Goal: Task Accomplishment & Management: Complete application form

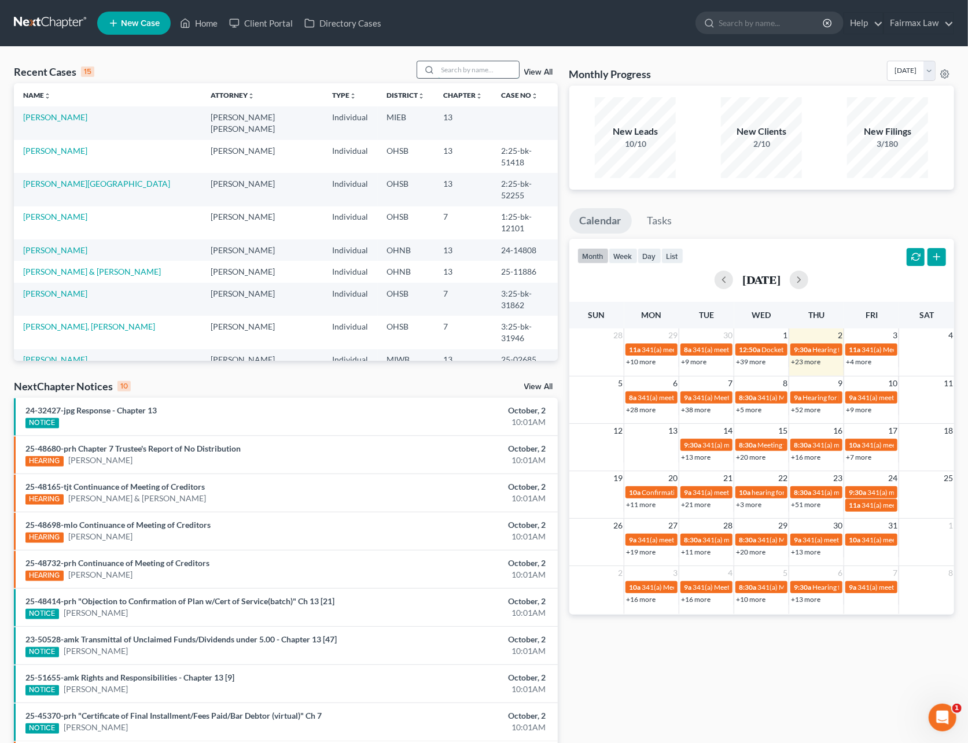
click at [455, 72] on input "search" at bounding box center [478, 69] width 81 height 17
type input "h"
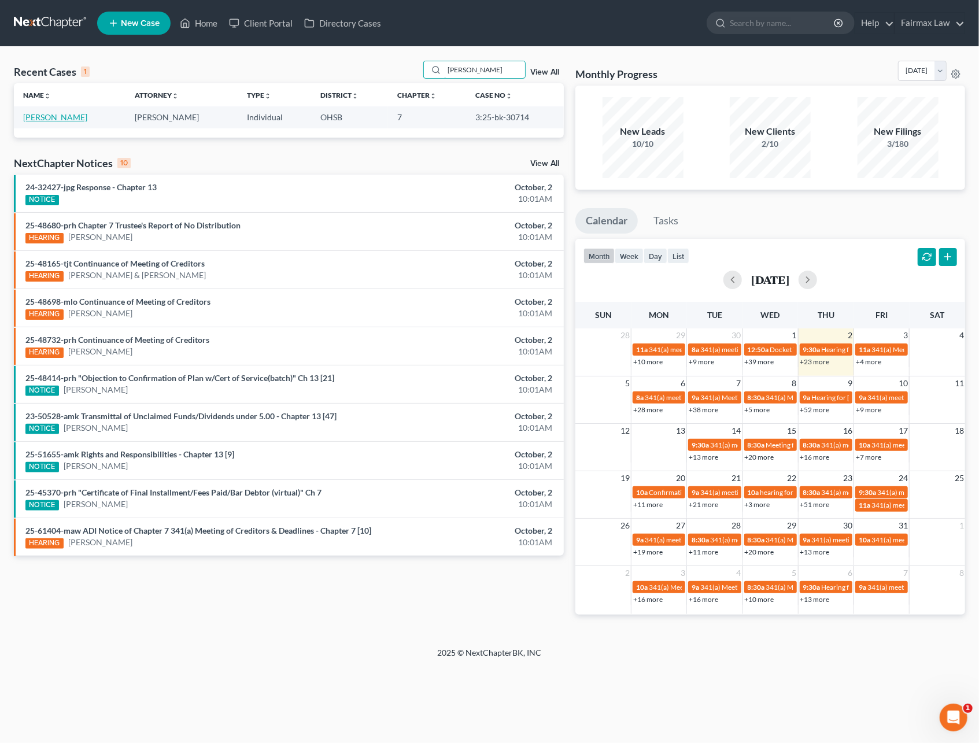
type input "[PERSON_NAME]"
click at [74, 112] on link "[PERSON_NAME]" at bounding box center [55, 117] width 64 height 10
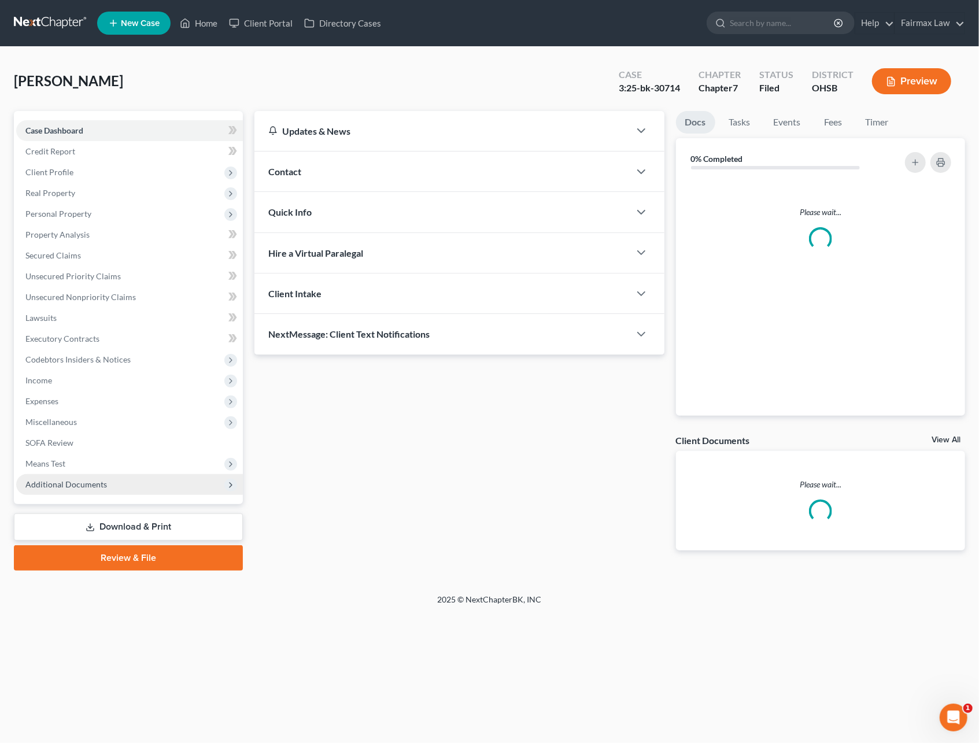
click at [91, 475] on span "Additional Documents" at bounding box center [129, 484] width 227 height 21
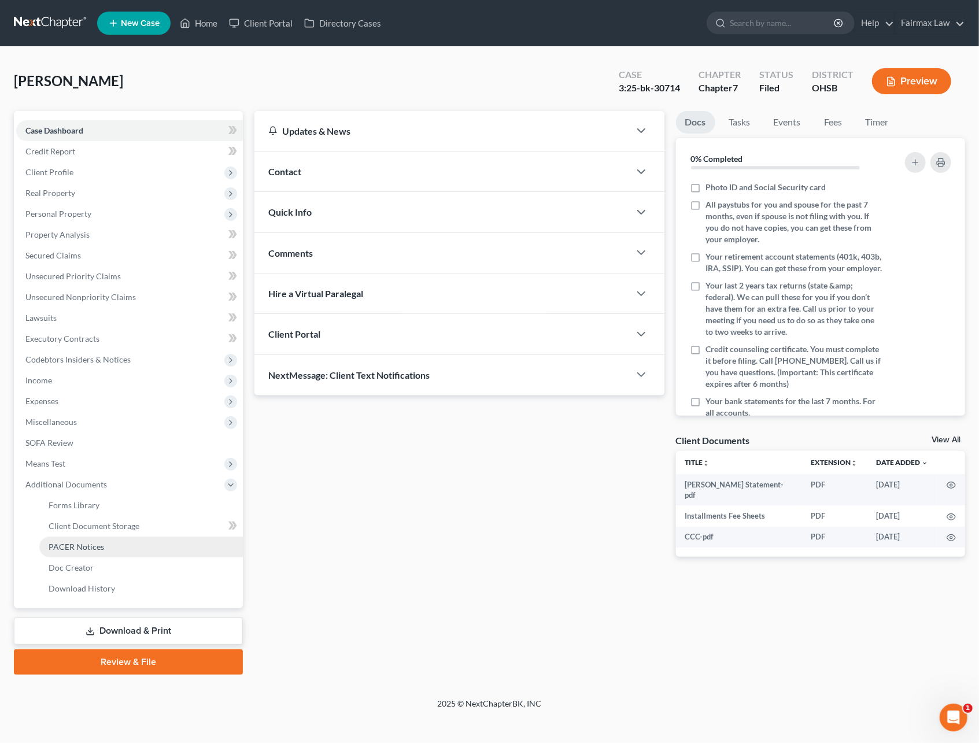
click at [96, 546] on span "PACER Notices" at bounding box center [77, 547] width 56 height 10
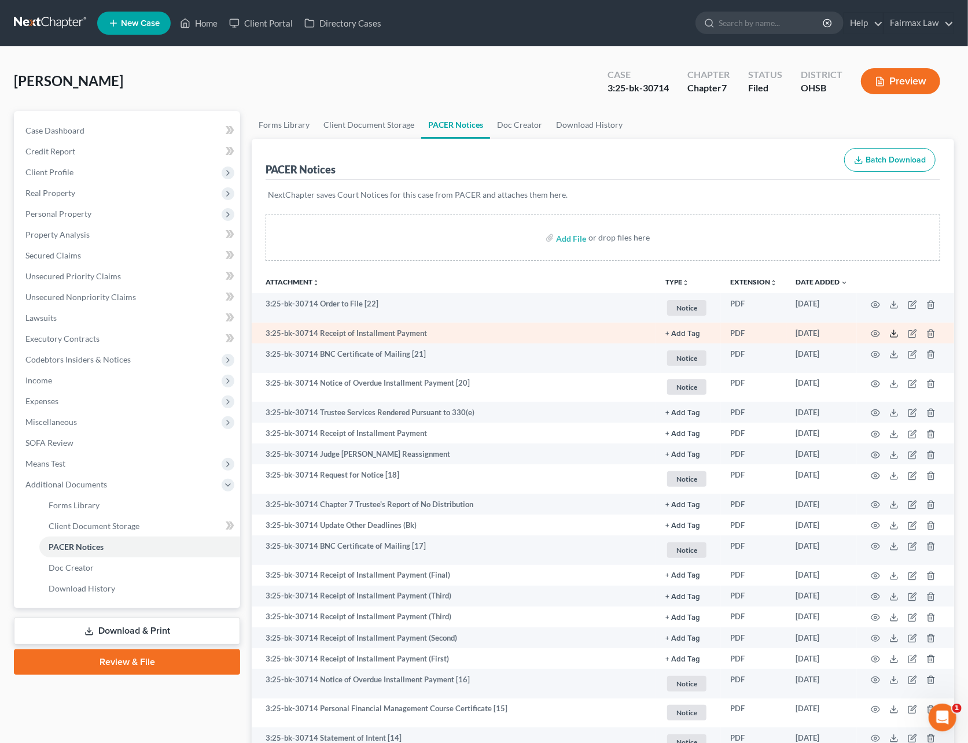
click at [891, 329] on icon at bounding box center [893, 333] width 9 height 9
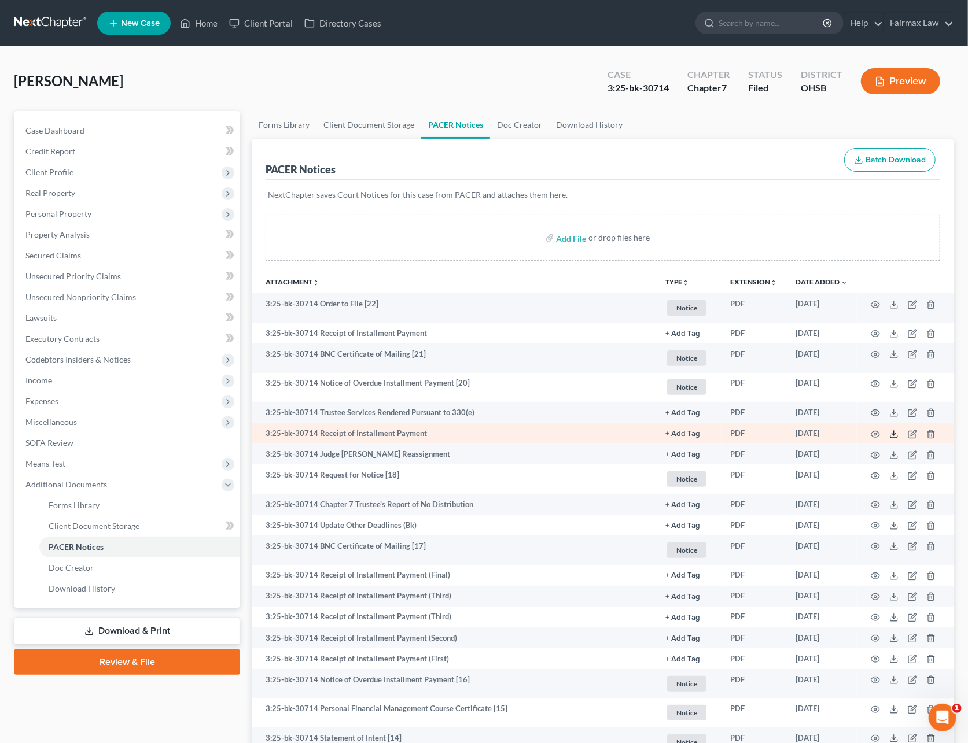
click at [891, 434] on icon at bounding box center [893, 434] width 9 height 9
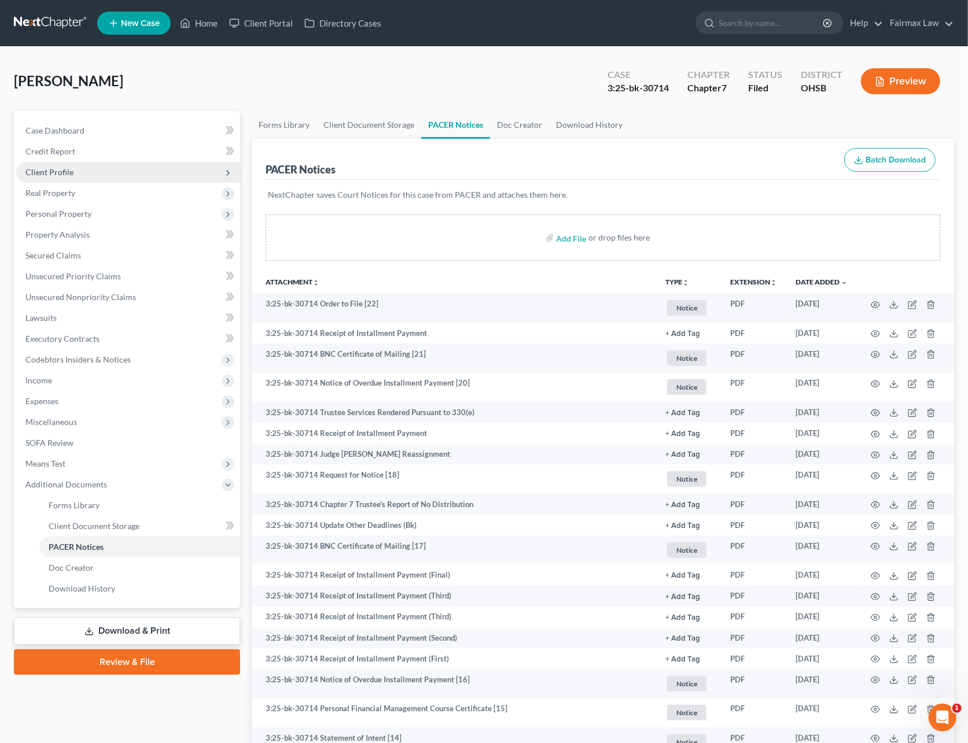
click at [62, 164] on span "Client Profile" at bounding box center [128, 172] width 224 height 21
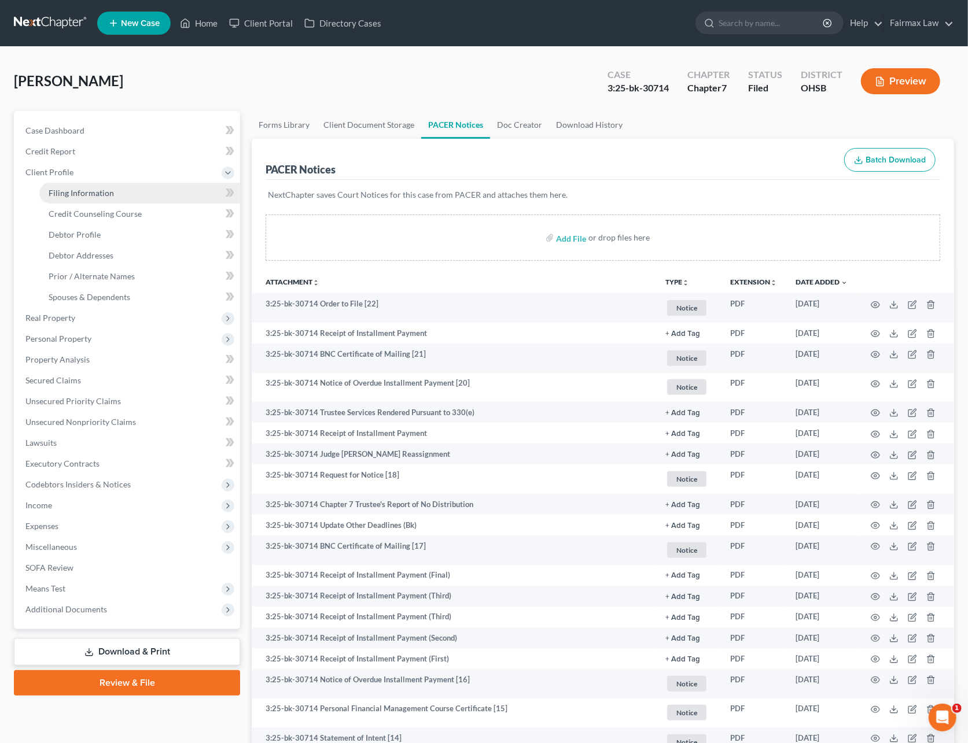
click at [76, 185] on link "Filing Information" at bounding box center [139, 193] width 201 height 21
select select "1"
select select "0"
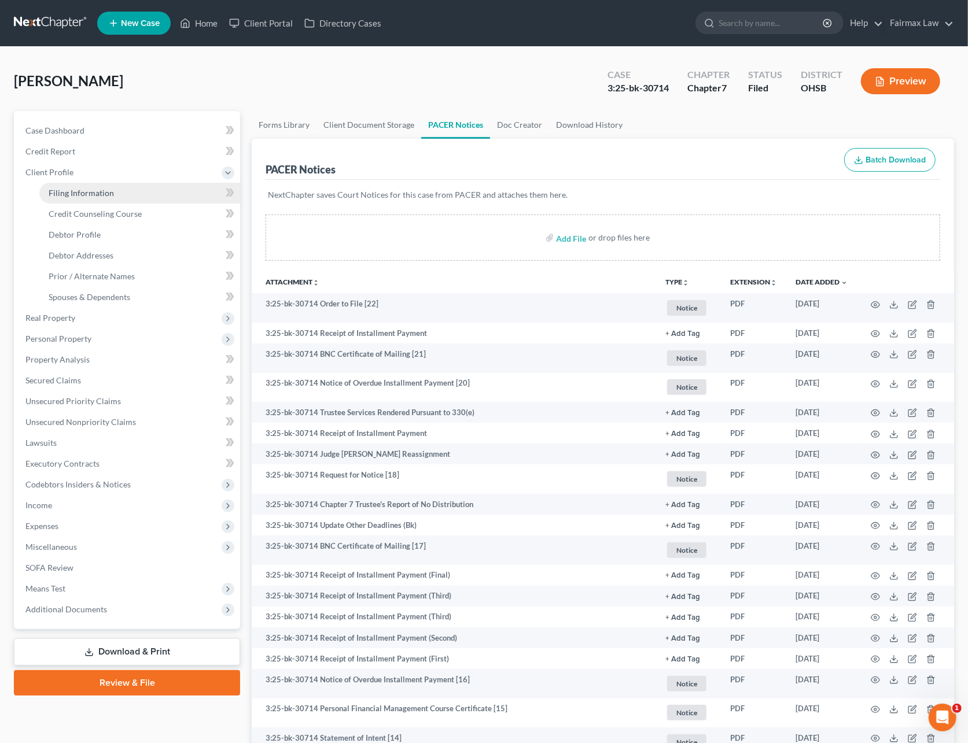
select select "36"
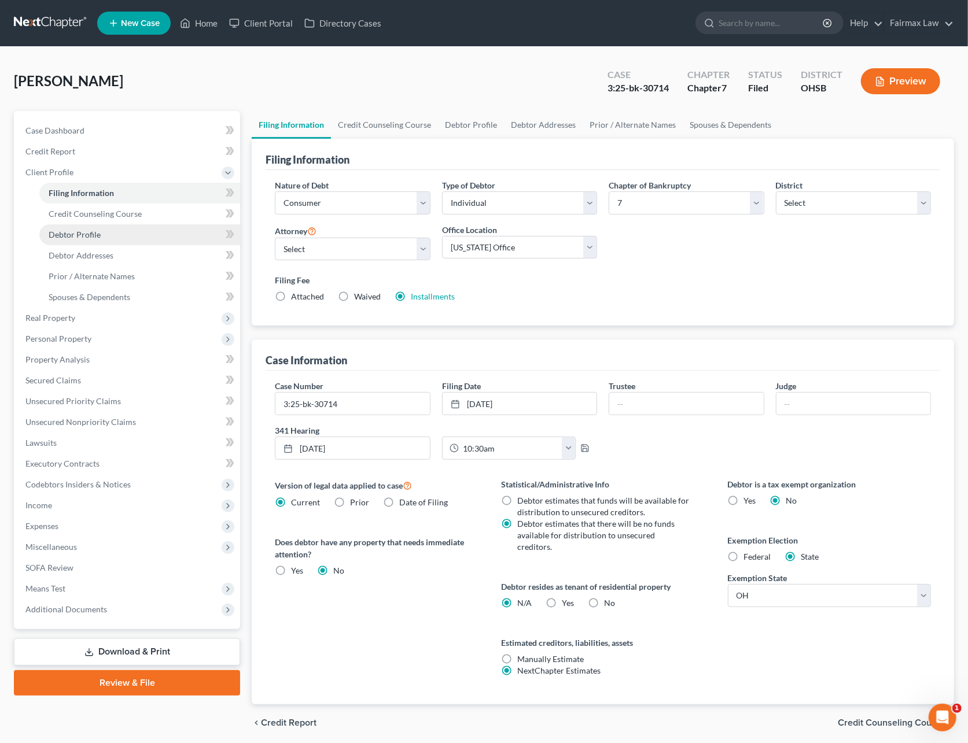
click at [103, 241] on link "Debtor Profile" at bounding box center [139, 234] width 201 height 21
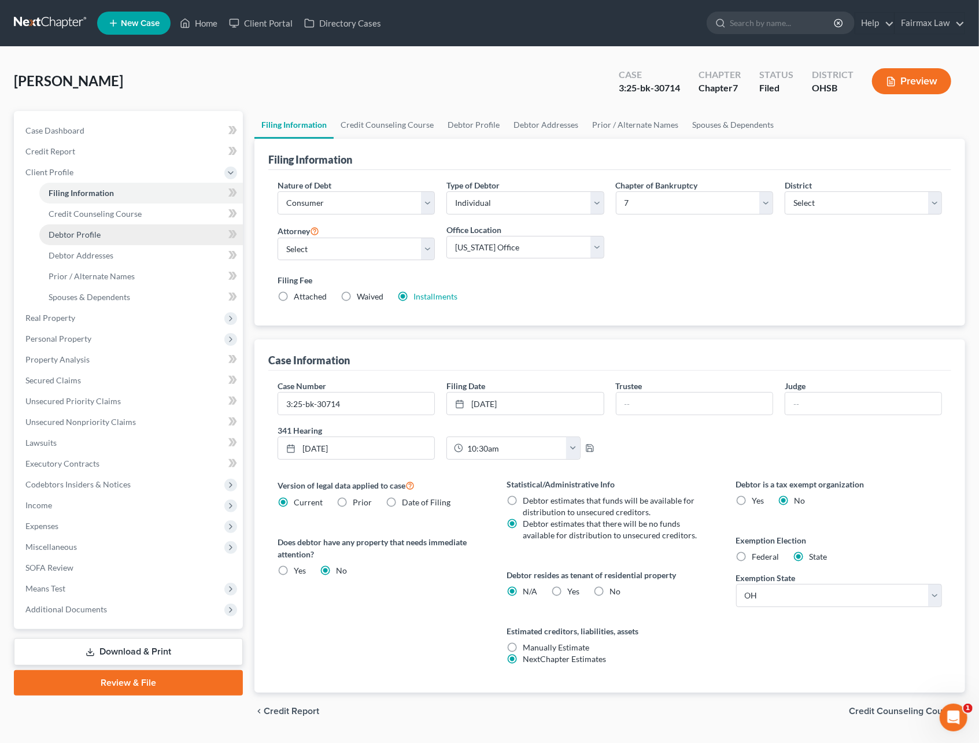
select select "4"
select select "0"
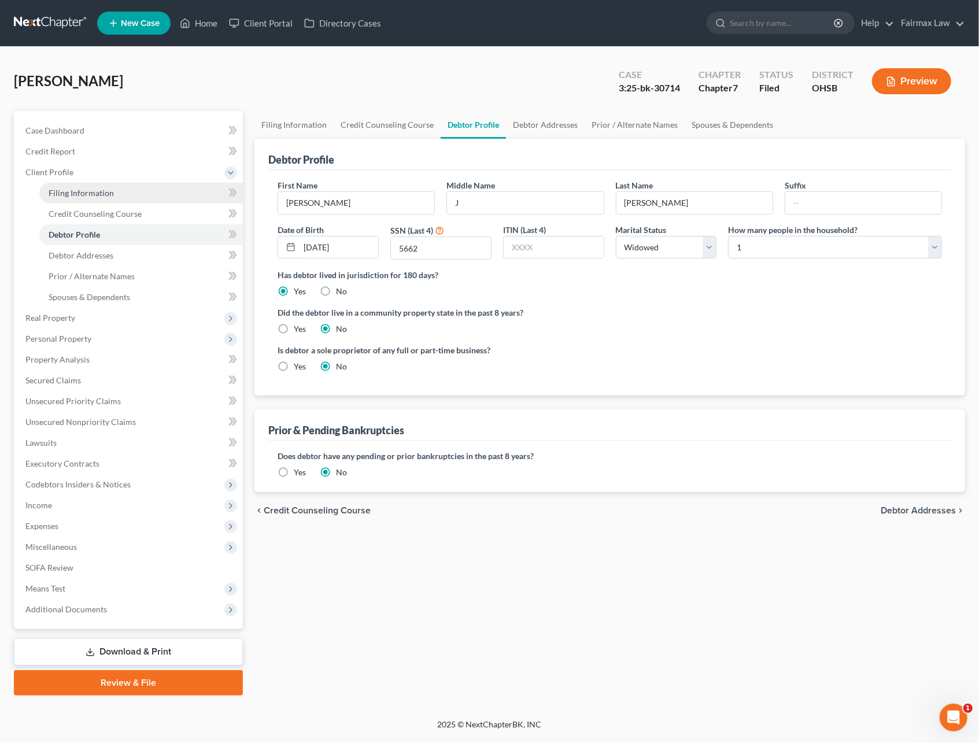
click at [87, 195] on span "Filing Information" at bounding box center [81, 193] width 65 height 10
select select "1"
select select "0"
select select "62"
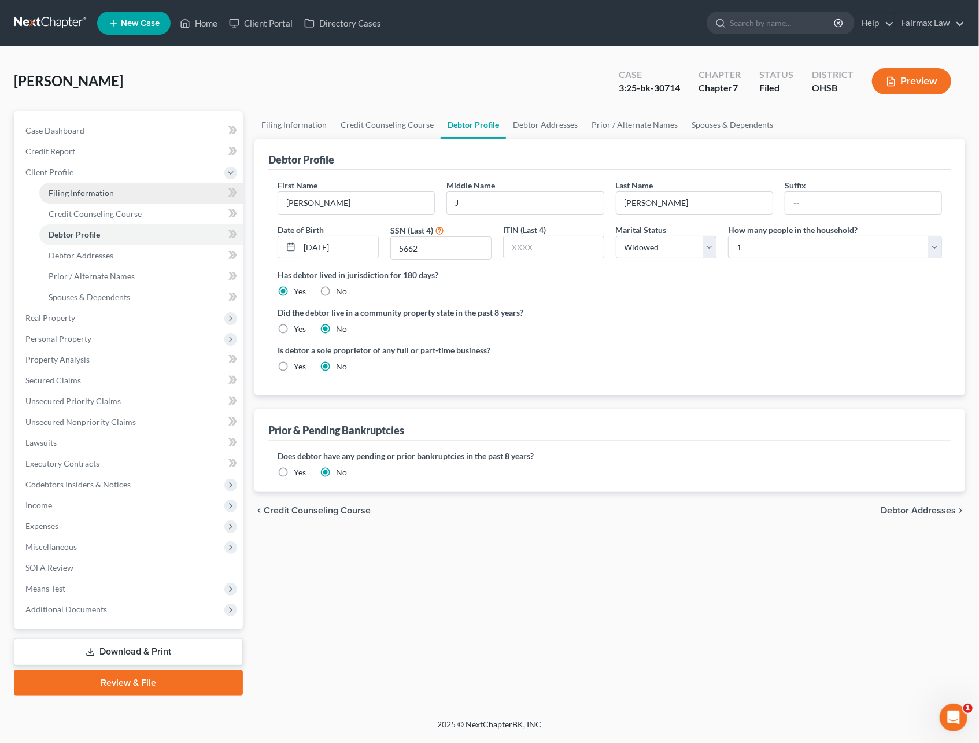
select select "10"
select select "0"
select select "36"
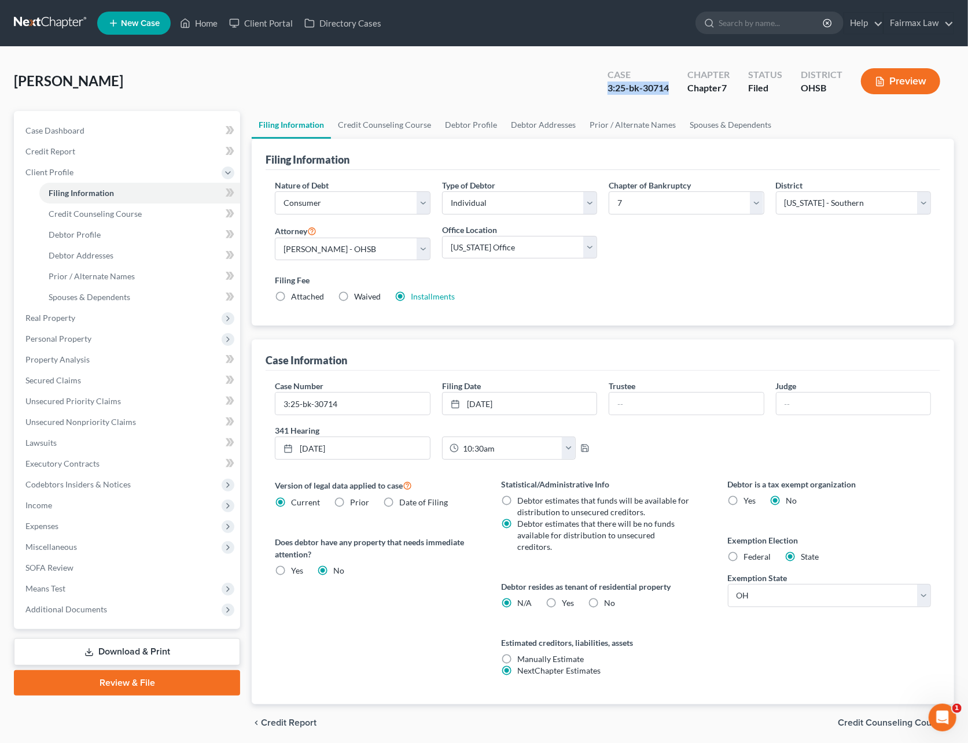
drag, startPoint x: 669, startPoint y: 89, endPoint x: 609, endPoint y: 88, distance: 59.6
click at [609, 88] on div "3:25-bk-30714" at bounding box center [637, 88] width 61 height 13
copy div "3:25-bk-30714"
click at [50, 24] on link at bounding box center [51, 23] width 74 height 21
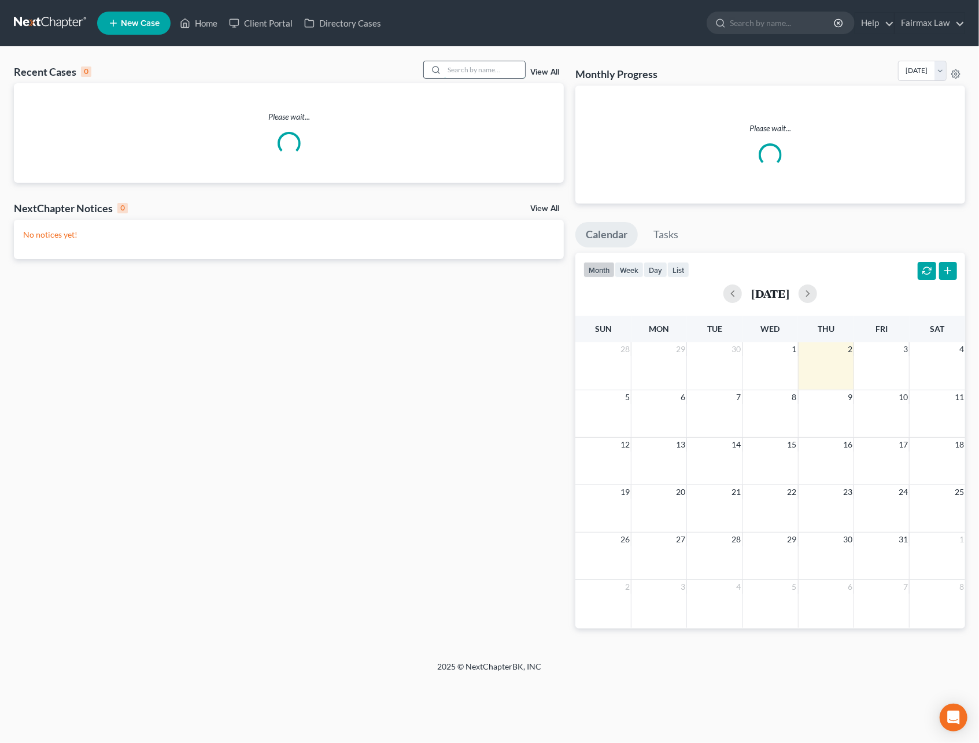
click at [449, 72] on input "search" at bounding box center [484, 69] width 81 height 17
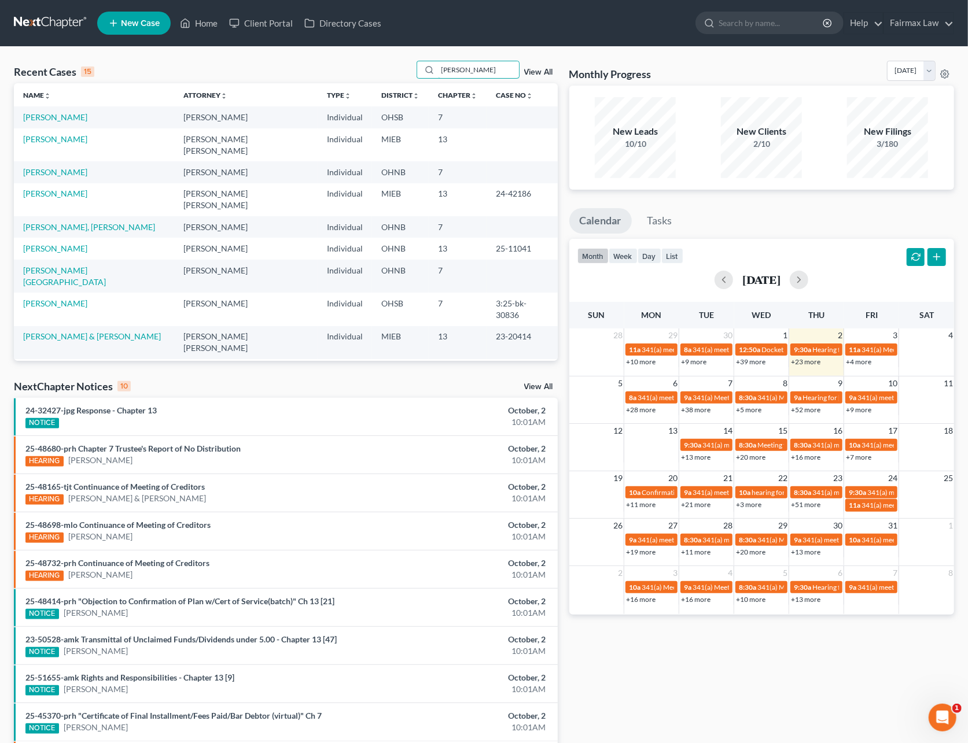
drag, startPoint x: 385, startPoint y: 72, endPoint x: 363, endPoint y: 73, distance: 22.0
click at [363, 73] on div "Recent Cases 15 henderson View All" at bounding box center [286, 72] width 544 height 23
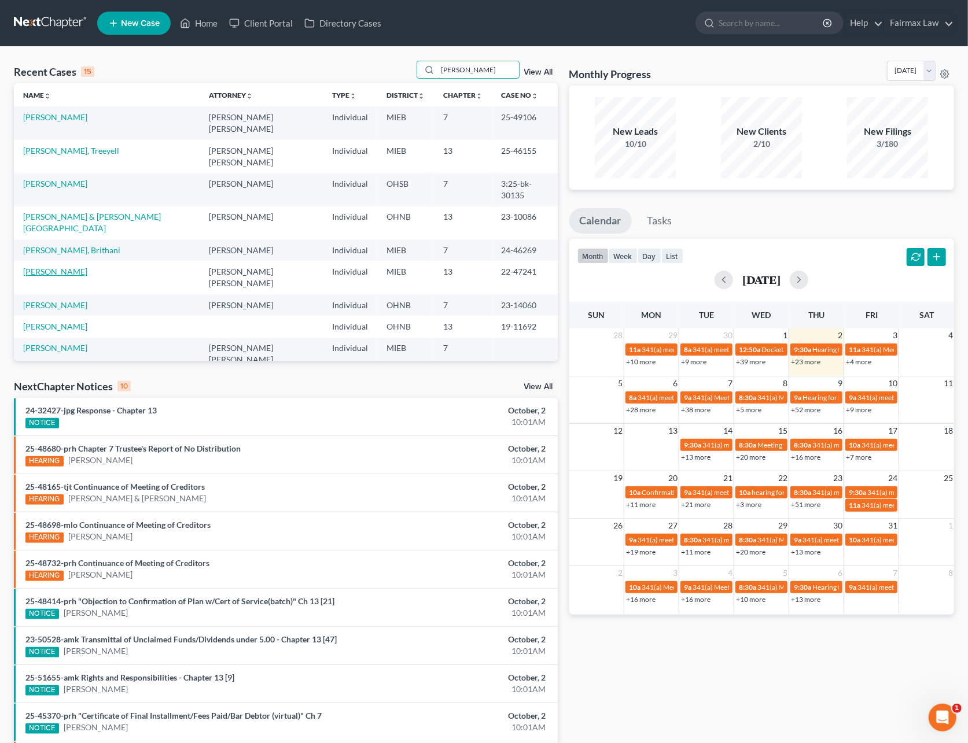
type input "henderson"
click at [74, 267] on link "Henderson, Gwendolyn" at bounding box center [55, 272] width 64 height 10
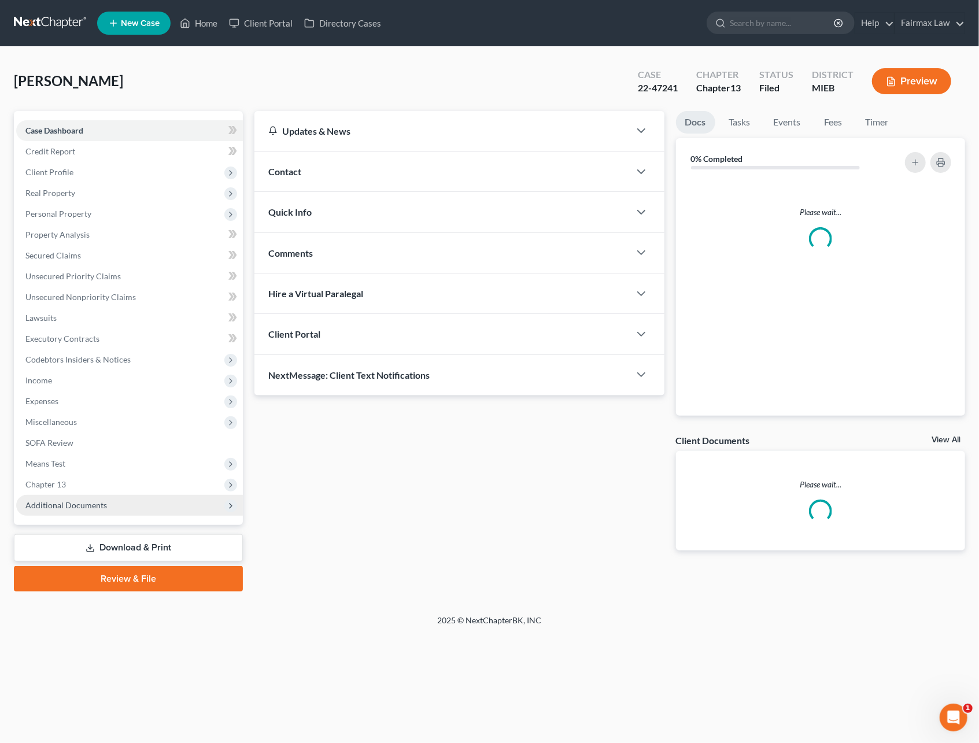
click at [58, 501] on span "Additional Documents" at bounding box center [66, 505] width 82 height 10
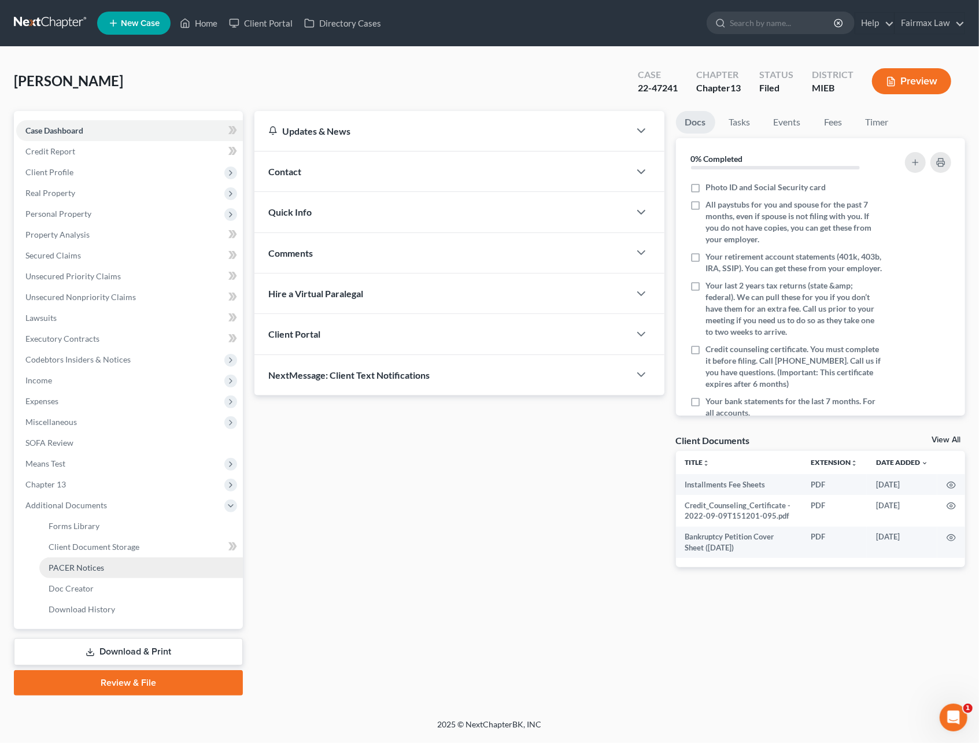
click at [79, 559] on link "PACER Notices" at bounding box center [141, 568] width 204 height 21
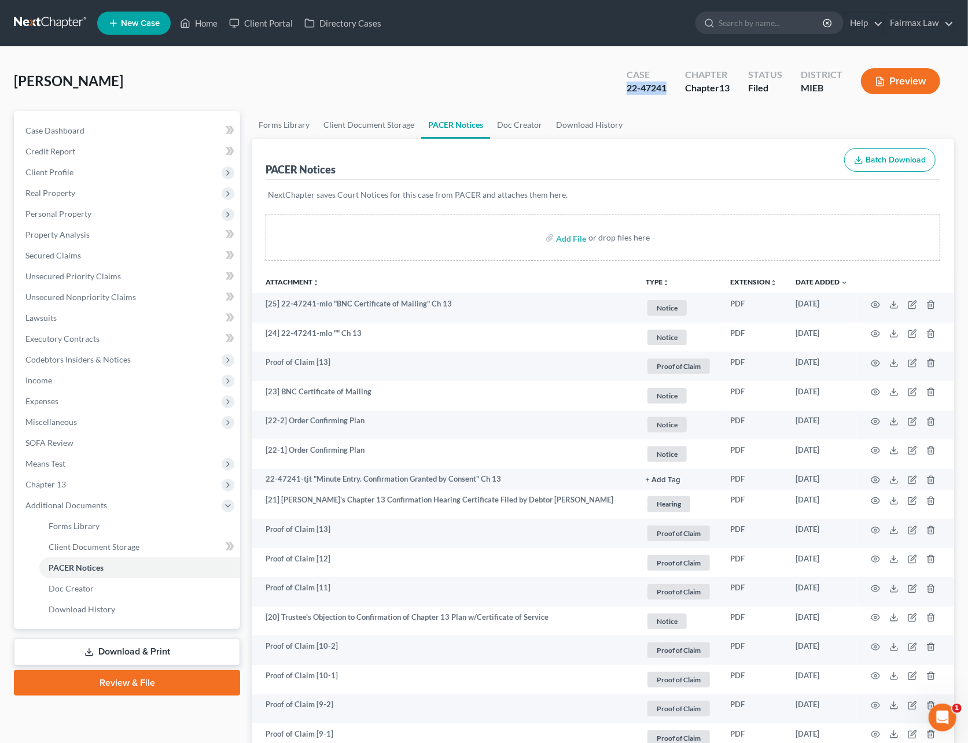
drag, startPoint x: 666, startPoint y: 89, endPoint x: 625, endPoint y: 93, distance: 41.8
click at [625, 93] on div "Case 22-47241" at bounding box center [646, 82] width 58 height 34
copy div "22-47241"
click at [58, 25] on link at bounding box center [51, 23] width 74 height 21
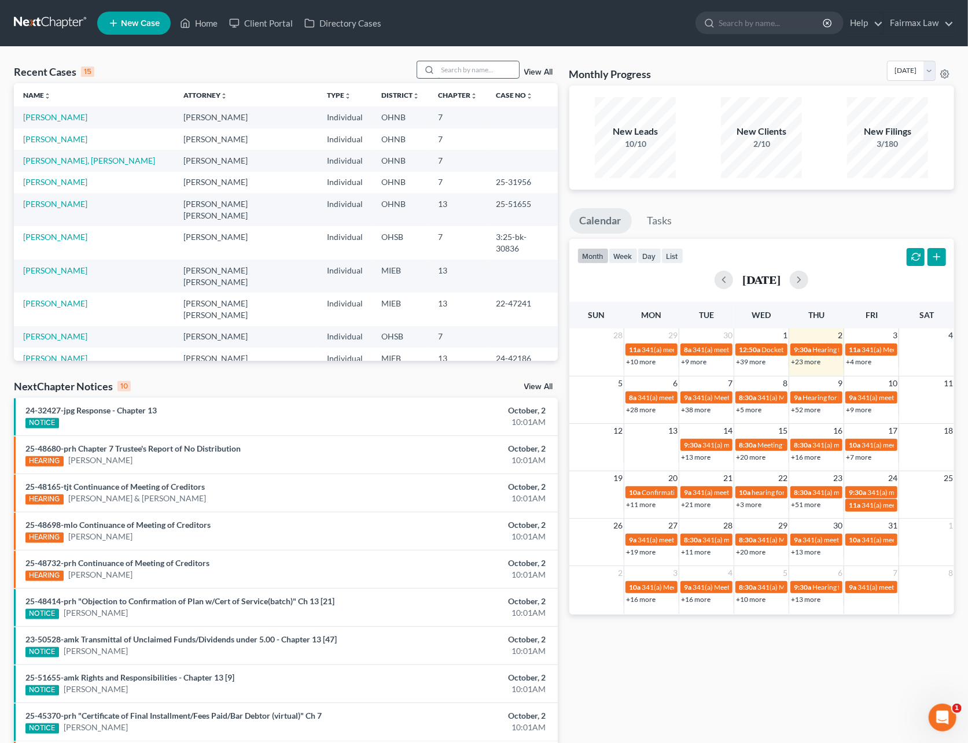
click at [452, 65] on input "search" at bounding box center [478, 69] width 81 height 17
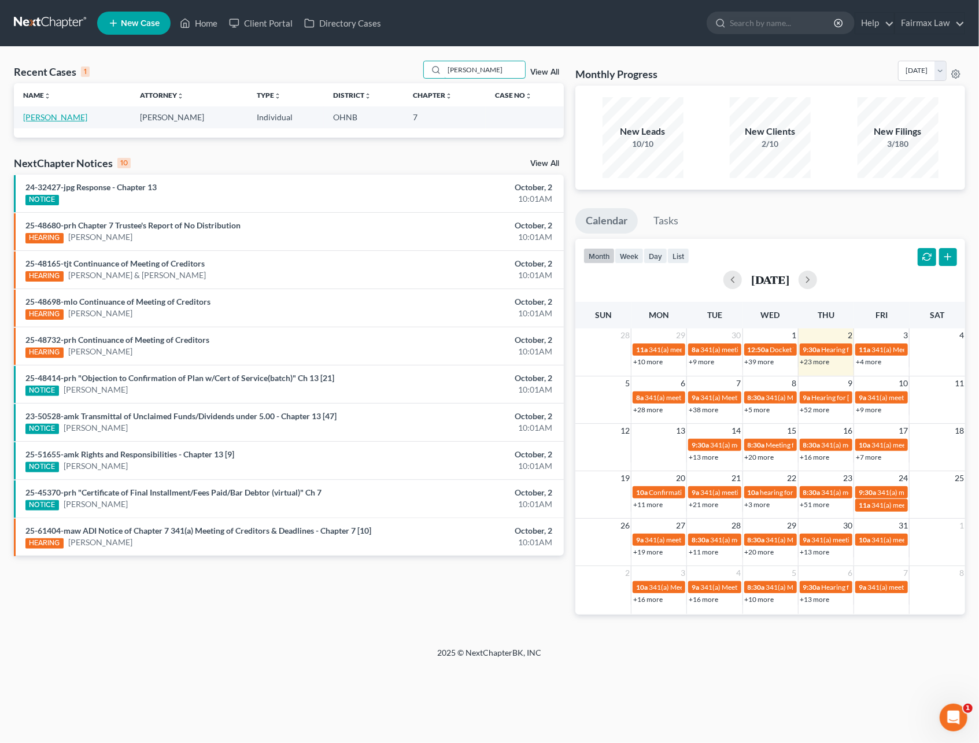
type input "perine"
click at [57, 117] on link "Perine, Mary" at bounding box center [55, 117] width 64 height 10
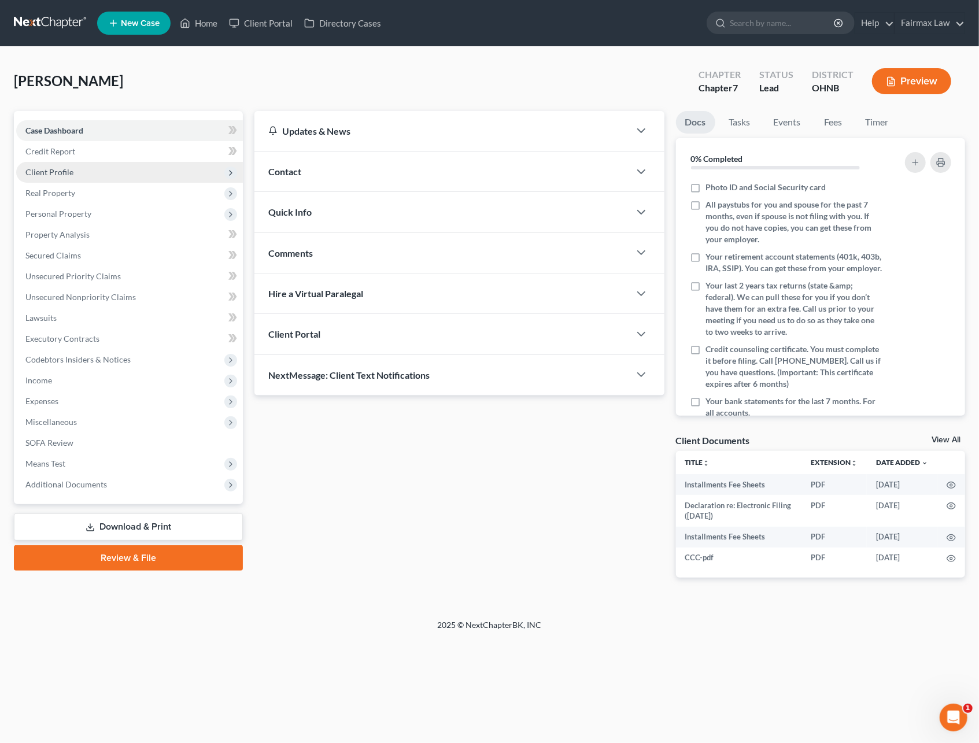
click at [68, 176] on span "Client Profile" at bounding box center [129, 172] width 227 height 21
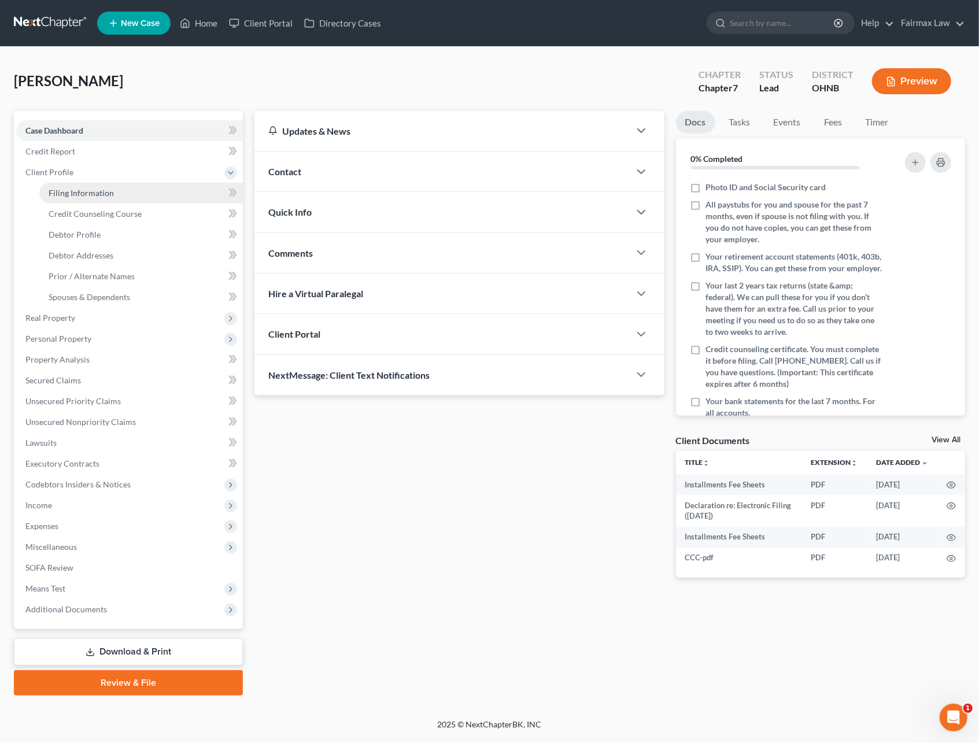
click at [70, 188] on span "Filing Information" at bounding box center [81, 193] width 65 height 10
select select "1"
select select "0"
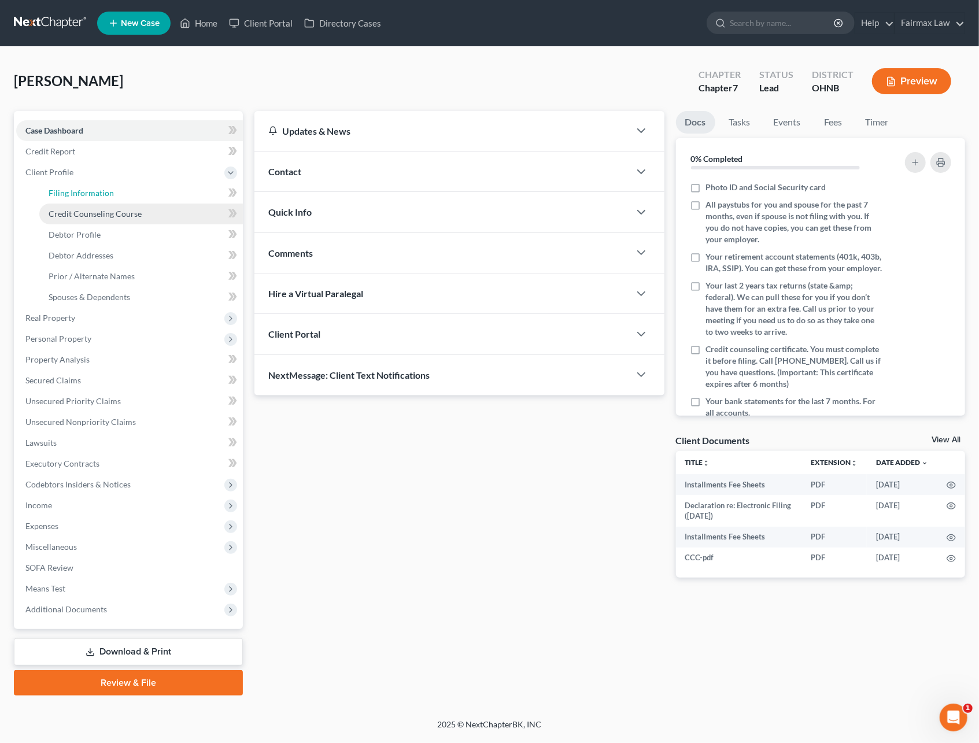
select select "36"
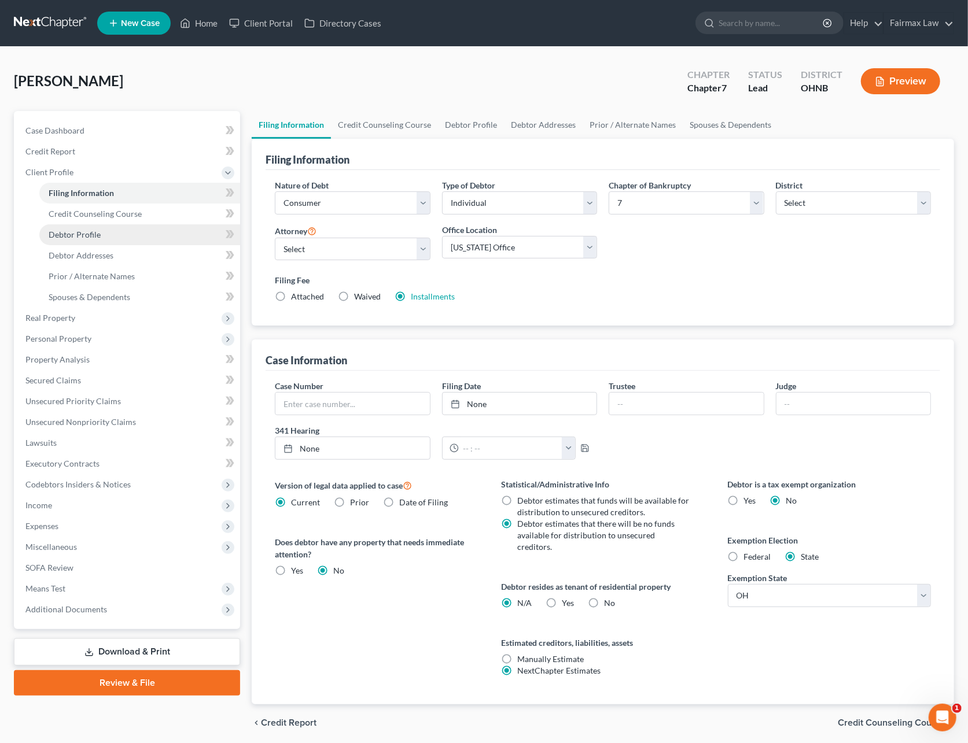
click at [76, 234] on span "Debtor Profile" at bounding box center [75, 235] width 52 height 10
select select "0"
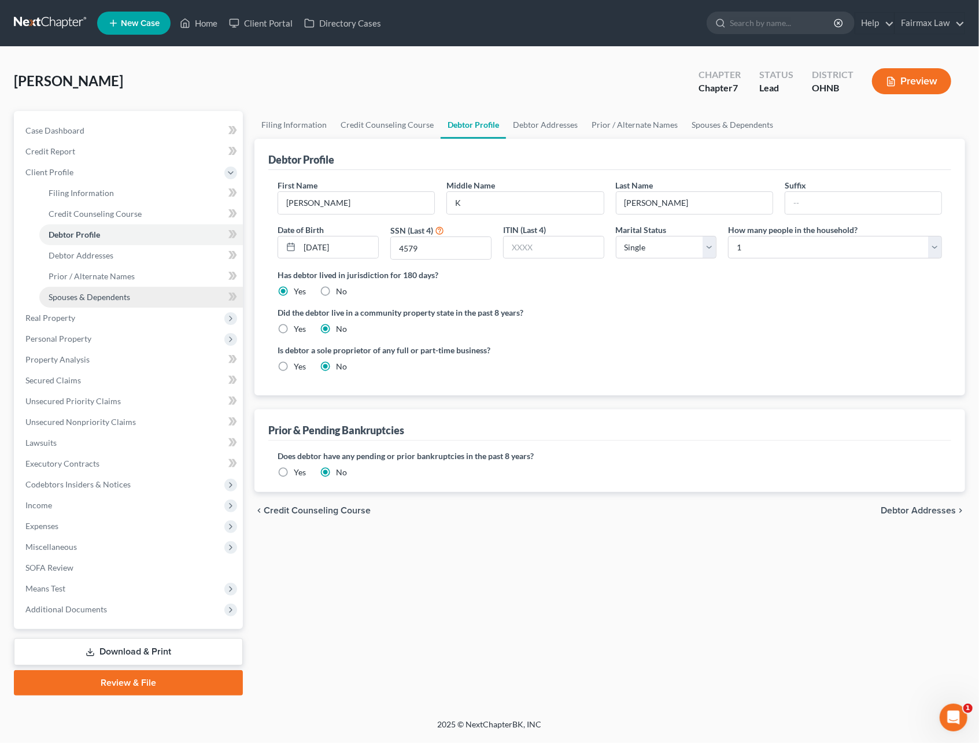
click at [94, 290] on link "Spouses & Dependents" at bounding box center [141, 297] width 204 height 21
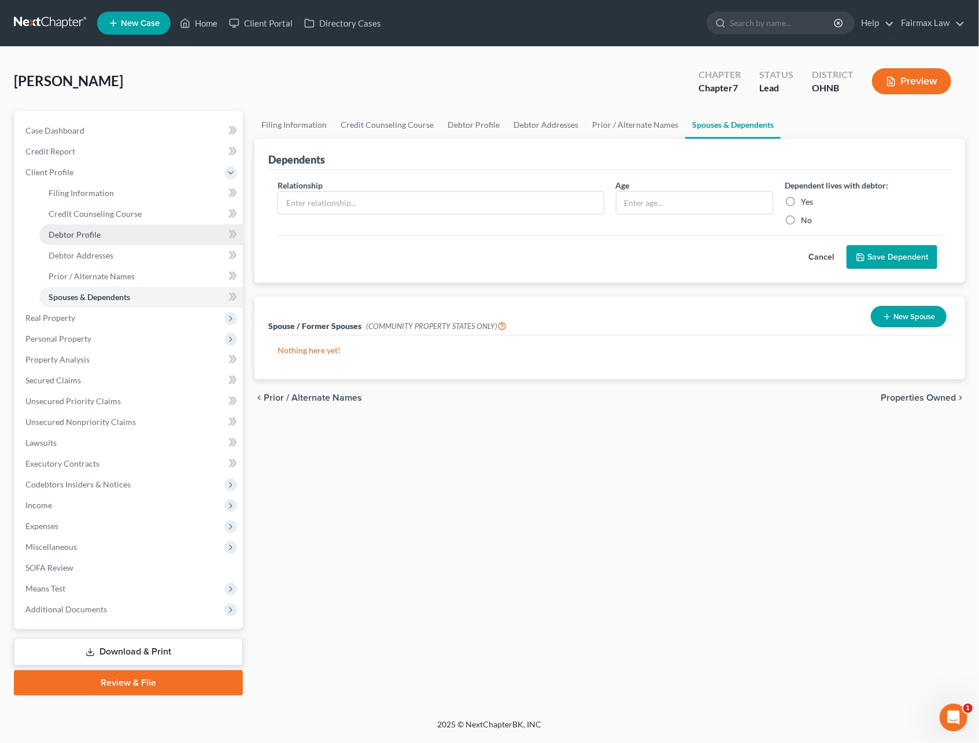
click at [91, 234] on span "Debtor Profile" at bounding box center [75, 235] width 52 height 10
select select "0"
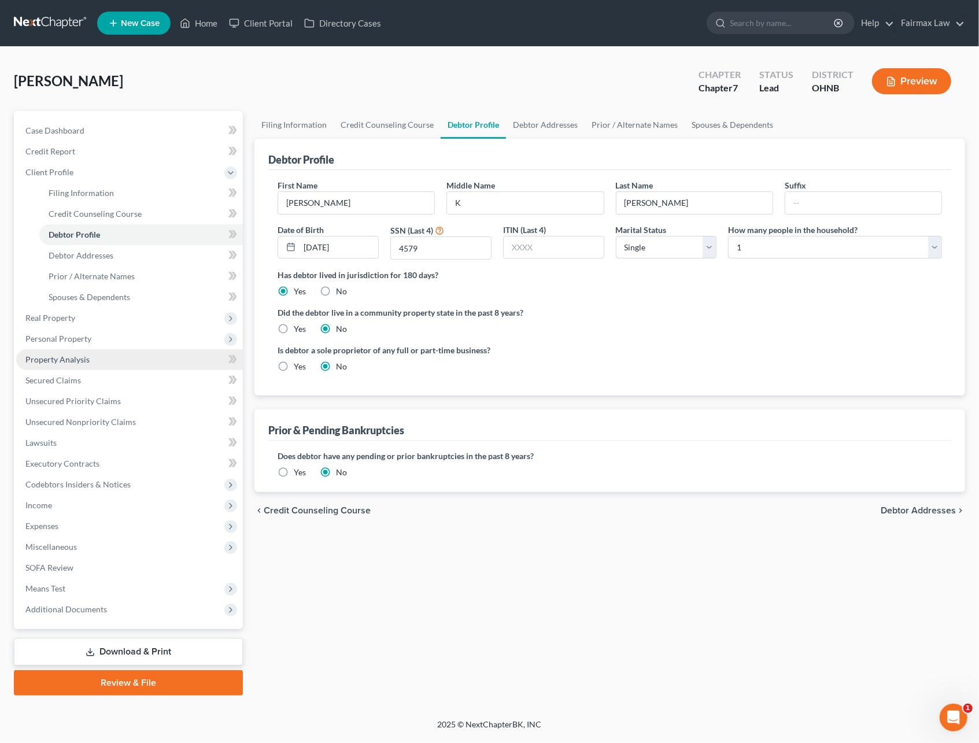
click at [86, 352] on link "Property Analysis" at bounding box center [129, 359] width 227 height 21
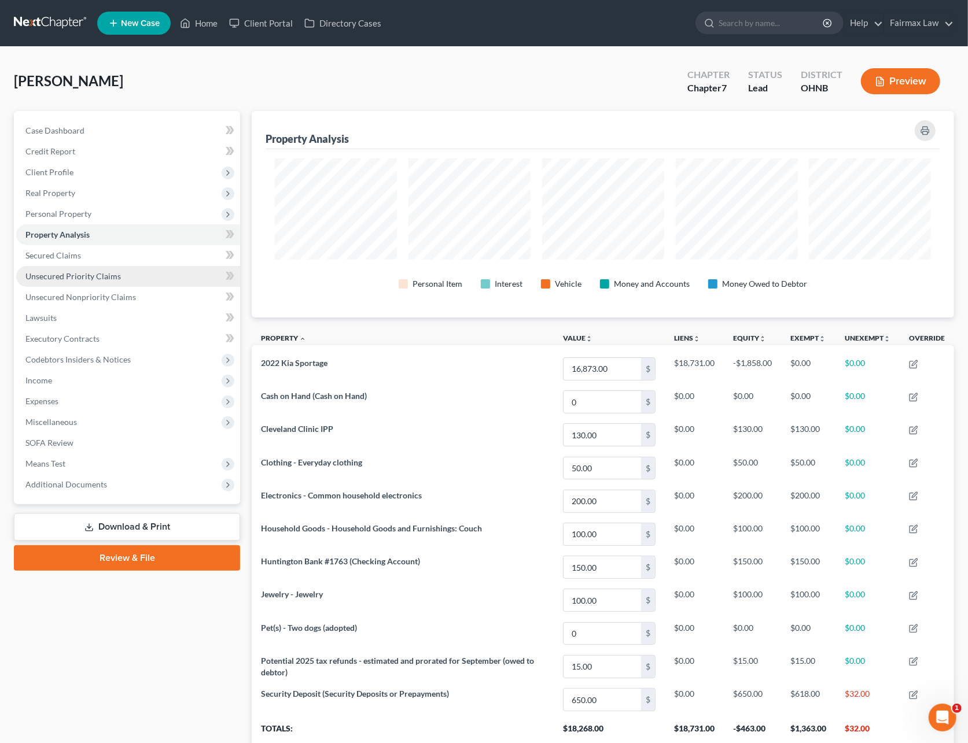
click at [53, 268] on link "Unsecured Priority Claims" at bounding box center [128, 276] width 224 height 21
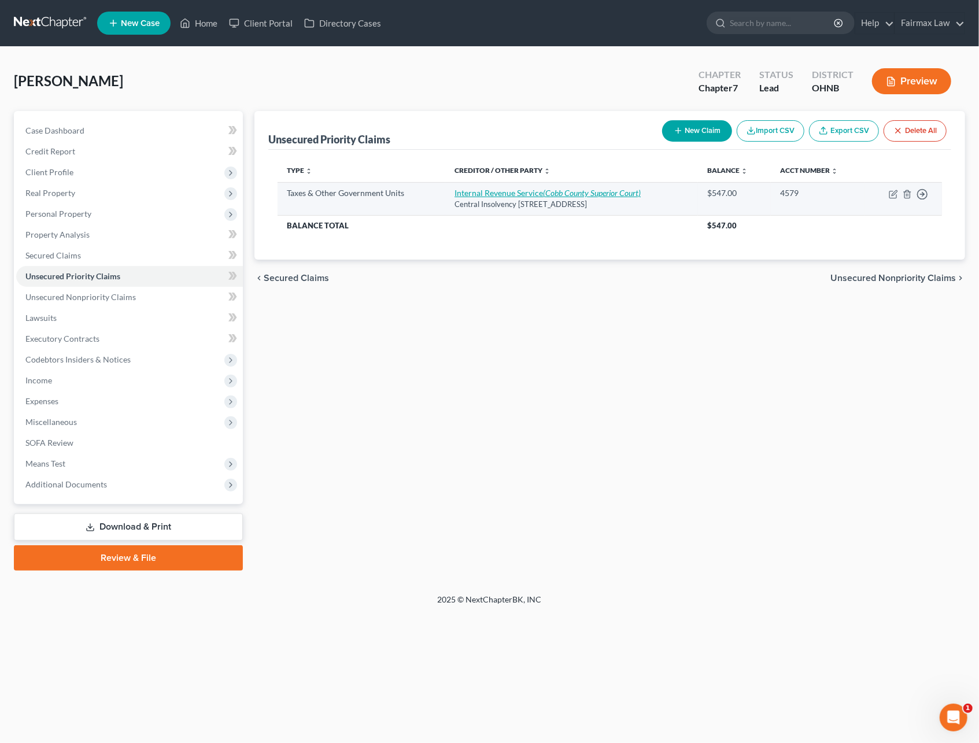
click at [588, 197] on icon "(Cobb County Superior Court)" at bounding box center [592, 193] width 98 height 10
select select "4"
select select "39"
select select "0"
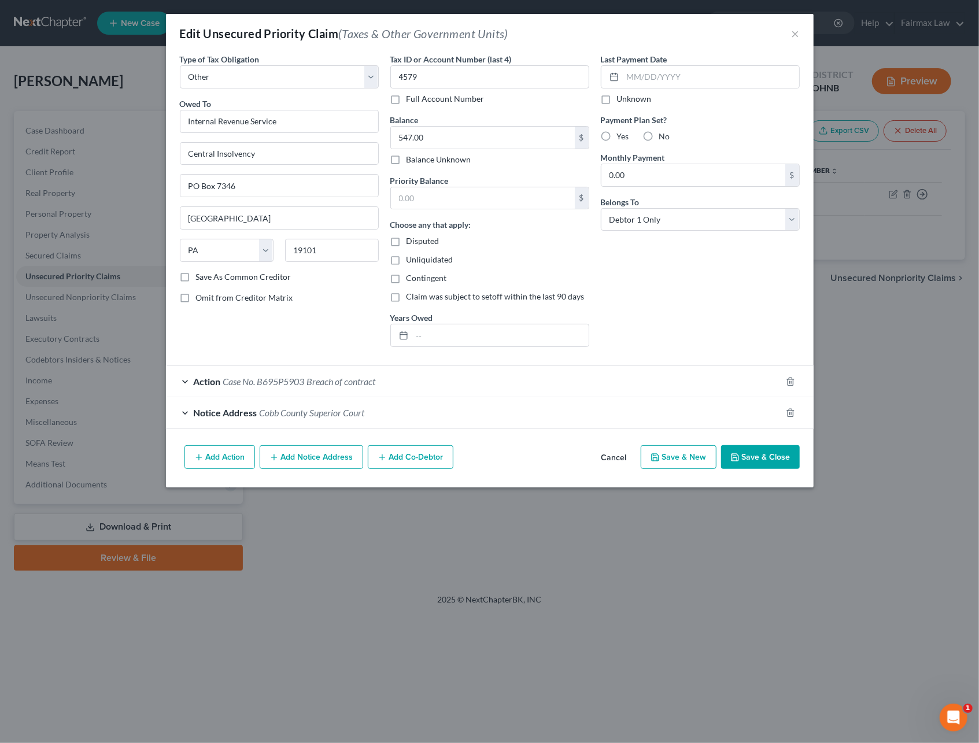
click at [766, 457] on button "Save & Close" at bounding box center [760, 457] width 79 height 24
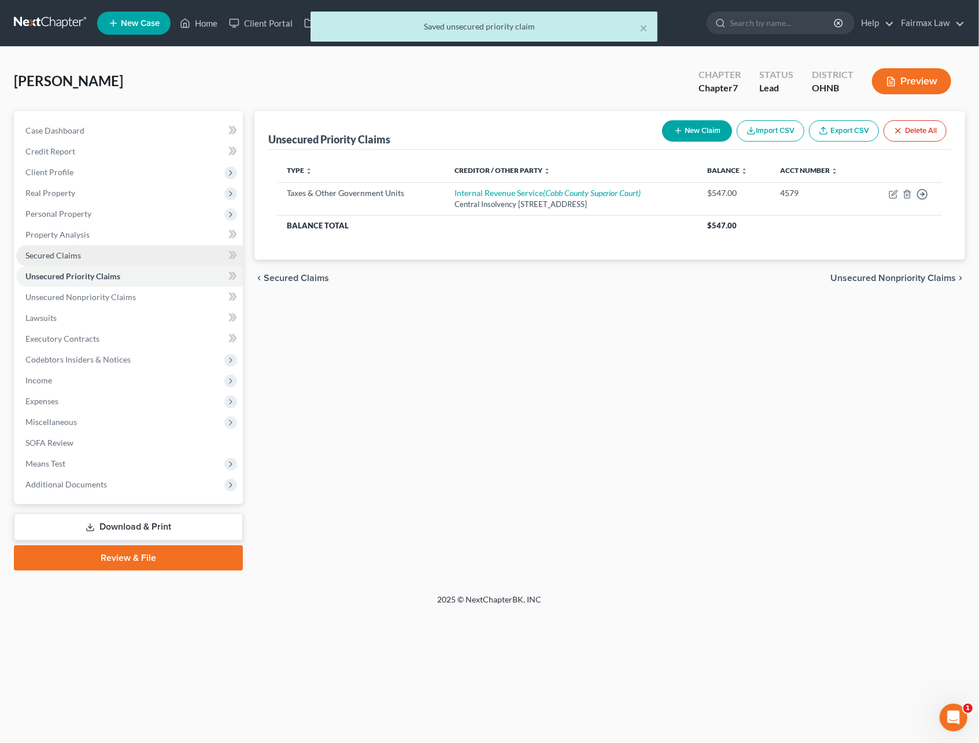
click at [91, 252] on link "Secured Claims" at bounding box center [129, 255] width 227 height 21
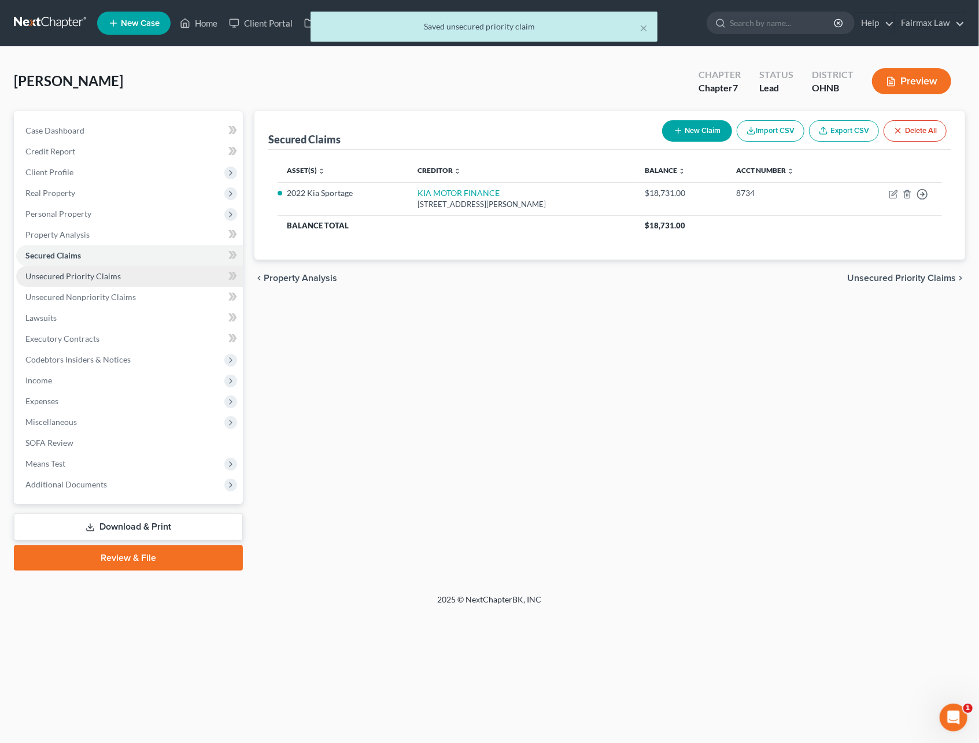
click at [100, 272] on span "Unsecured Priority Claims" at bounding box center [72, 276] width 95 height 10
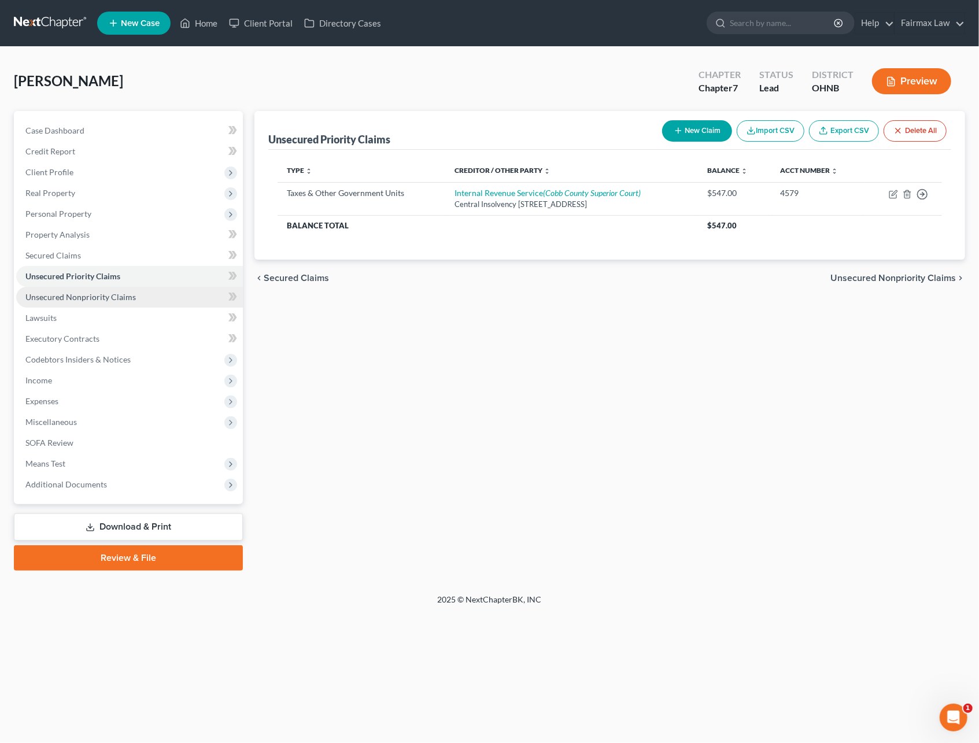
click at [139, 290] on link "Unsecured Nonpriority Claims" at bounding box center [129, 297] width 227 height 21
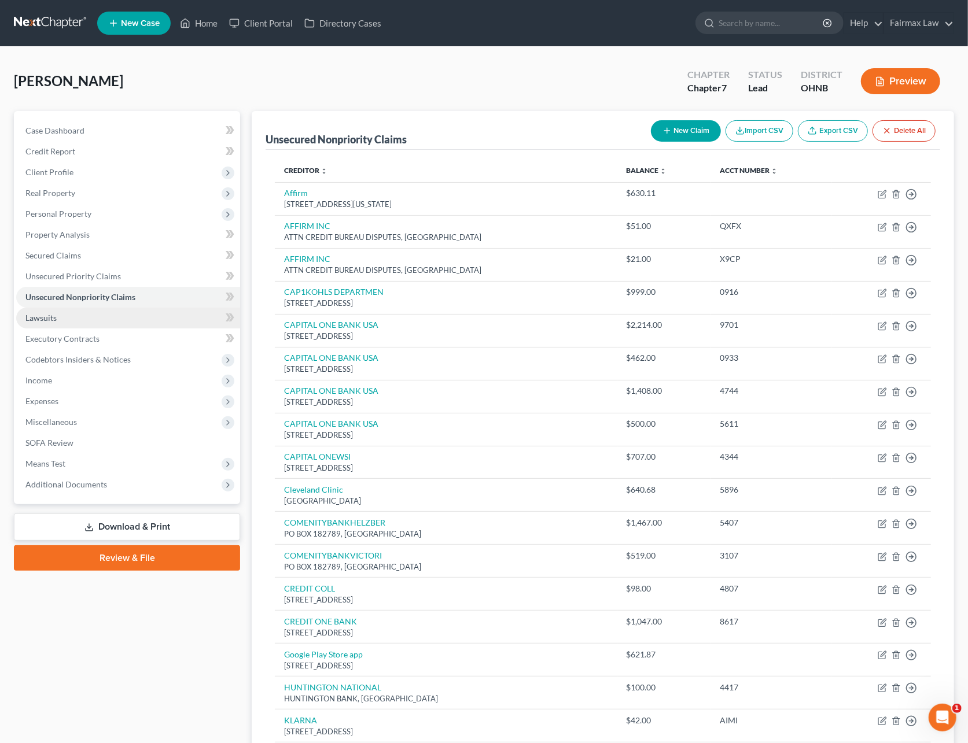
click at [52, 324] on link "Lawsuits" at bounding box center [128, 318] width 224 height 21
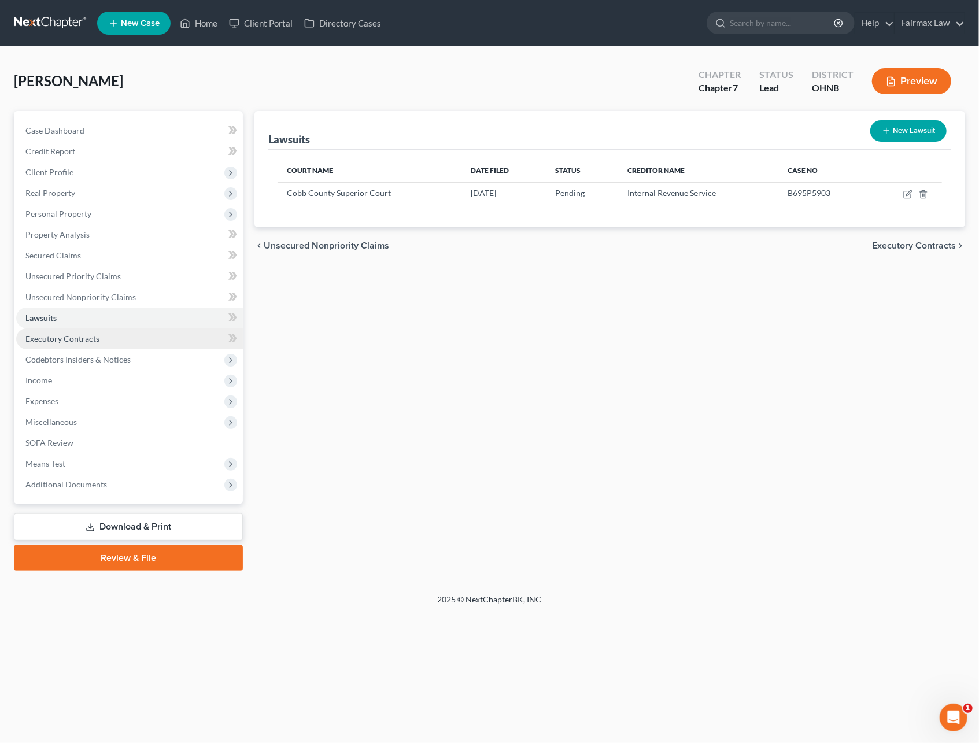
click at [60, 338] on span "Executory Contracts" at bounding box center [62, 339] width 74 height 10
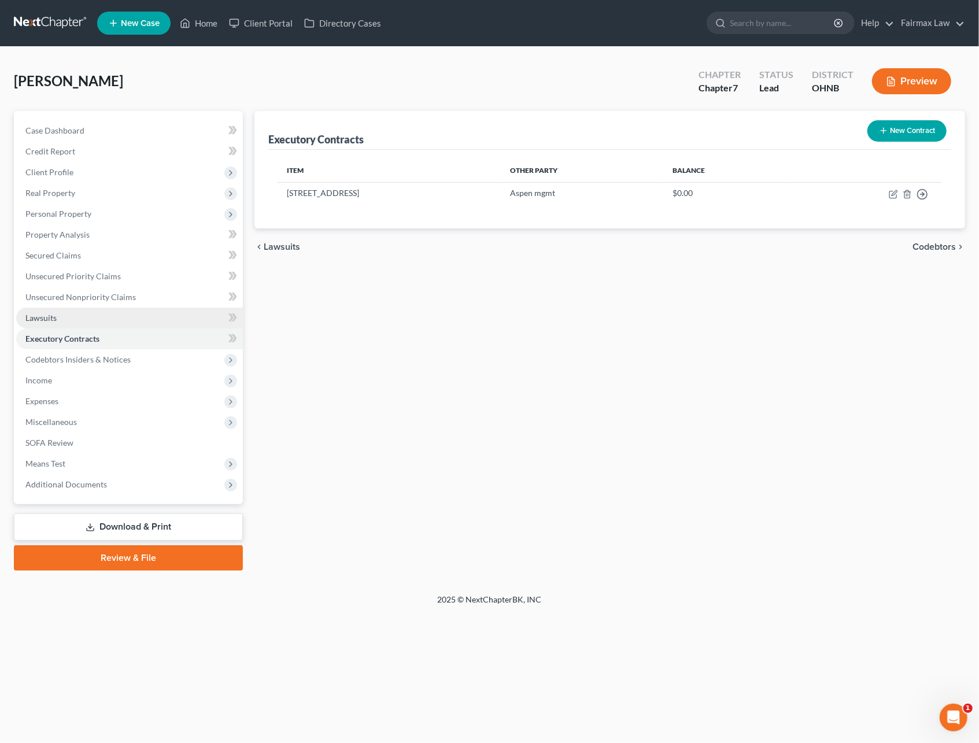
click at [82, 315] on link "Lawsuits" at bounding box center [129, 318] width 227 height 21
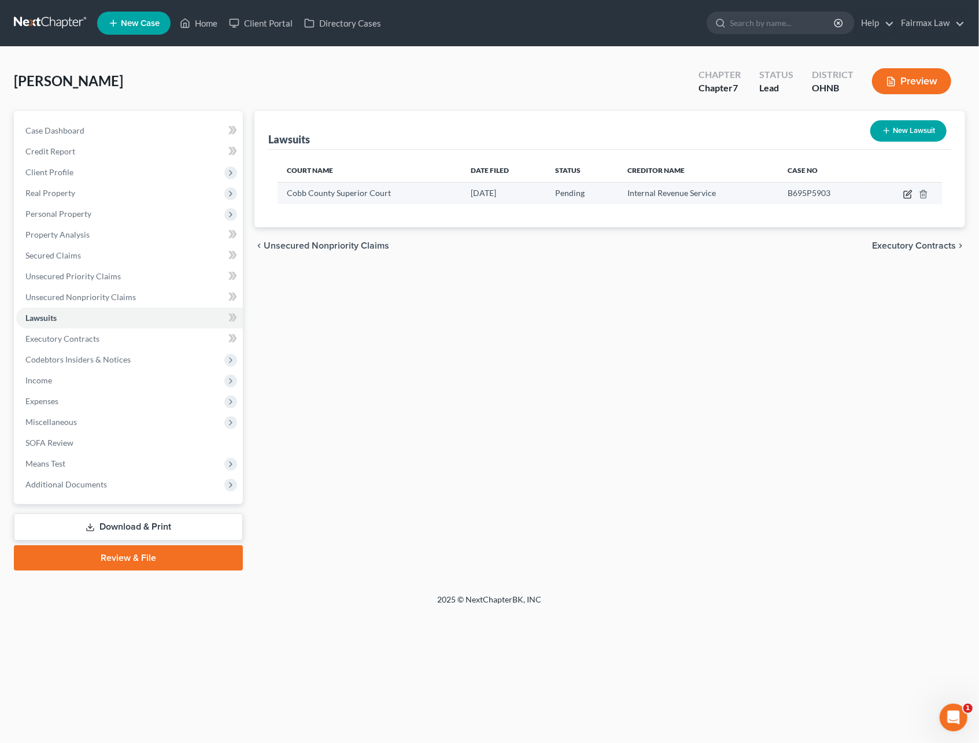
click at [903, 190] on icon "button" at bounding box center [907, 194] width 9 height 9
select select "10"
select select "0"
select select "3"
select select "39"
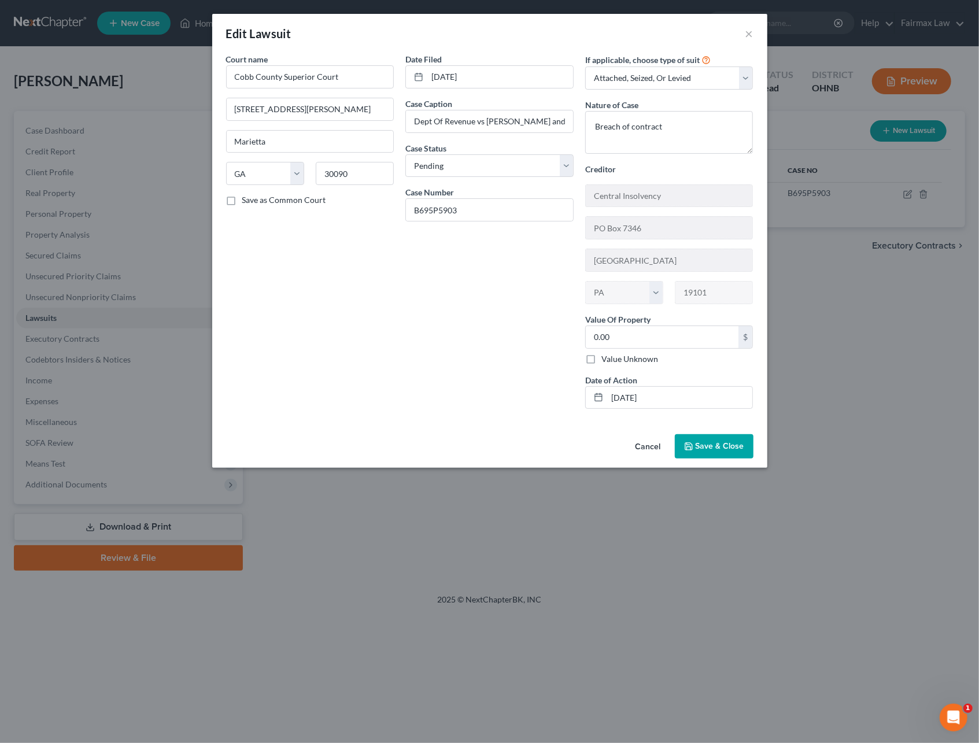
click at [689, 448] on icon "button" at bounding box center [688, 446] width 9 height 9
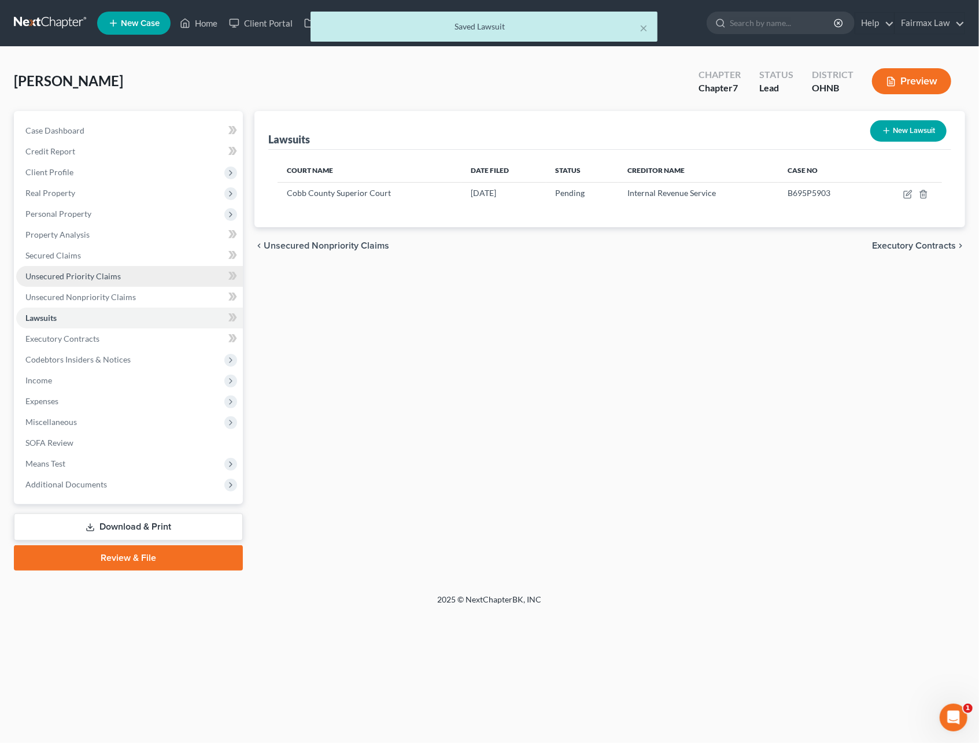
click at [95, 282] on link "Unsecured Priority Claims" at bounding box center [129, 276] width 227 height 21
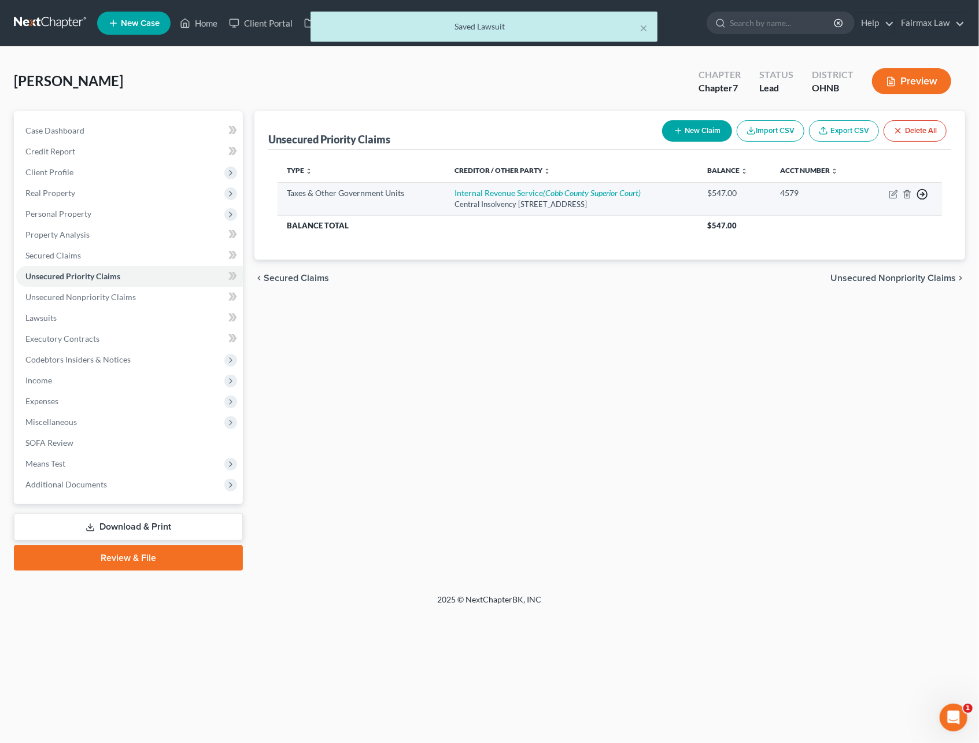
click at [922, 192] on icon "button" at bounding box center [923, 195] width 12 height 12
click at [870, 220] on link "Move to F" at bounding box center [869, 222] width 97 height 20
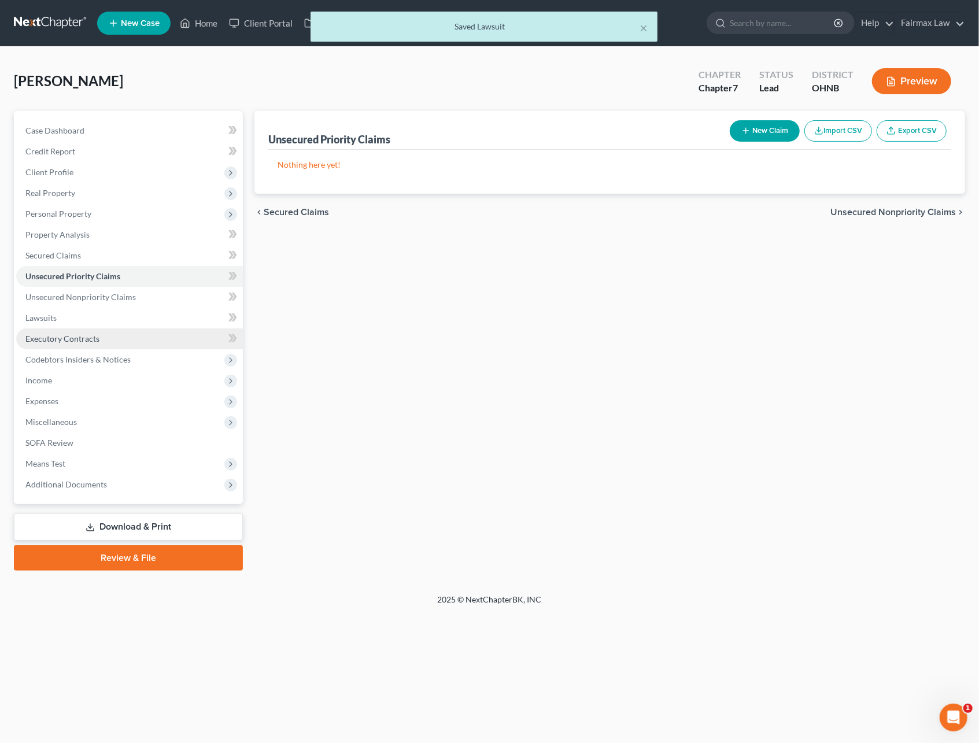
click at [119, 333] on link "Executory Contracts" at bounding box center [129, 339] width 227 height 21
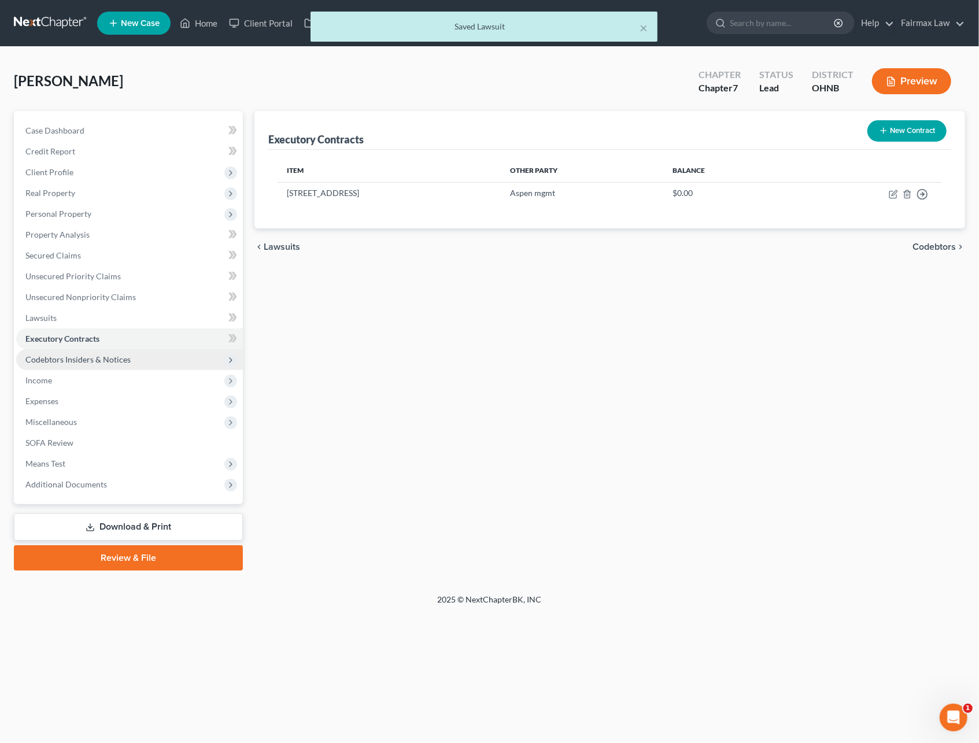
click at [98, 361] on span "Codebtors Insiders & Notices" at bounding box center [77, 360] width 105 height 10
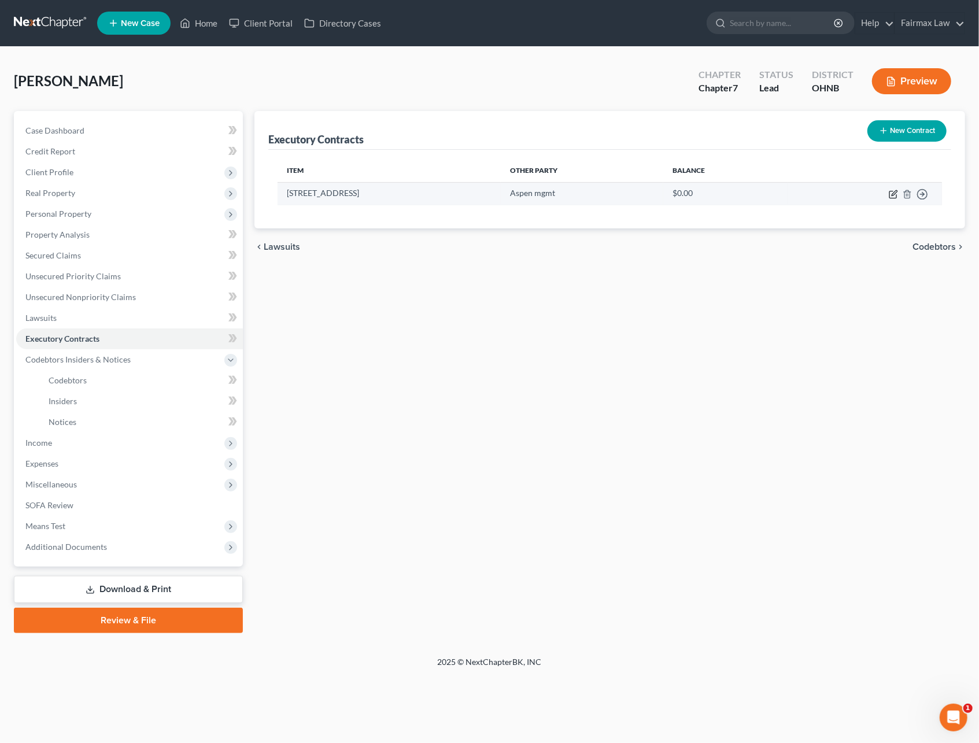
click at [892, 193] on icon "button" at bounding box center [893, 194] width 9 height 9
select select "36"
select select "0"
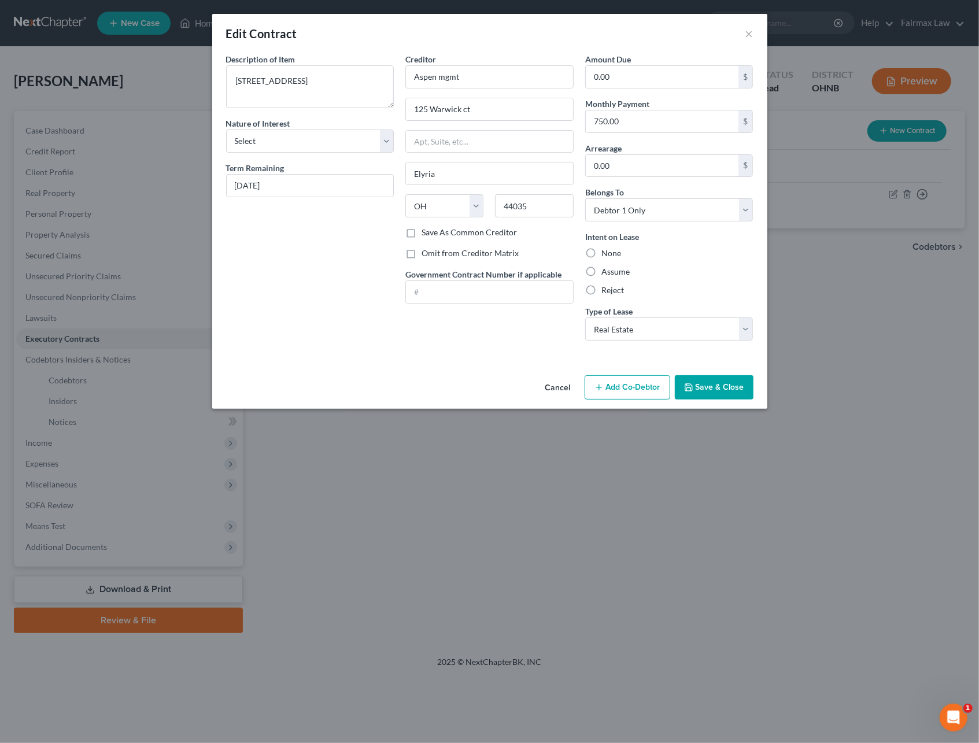
click at [716, 389] on button "Save & Close" at bounding box center [714, 387] width 79 height 24
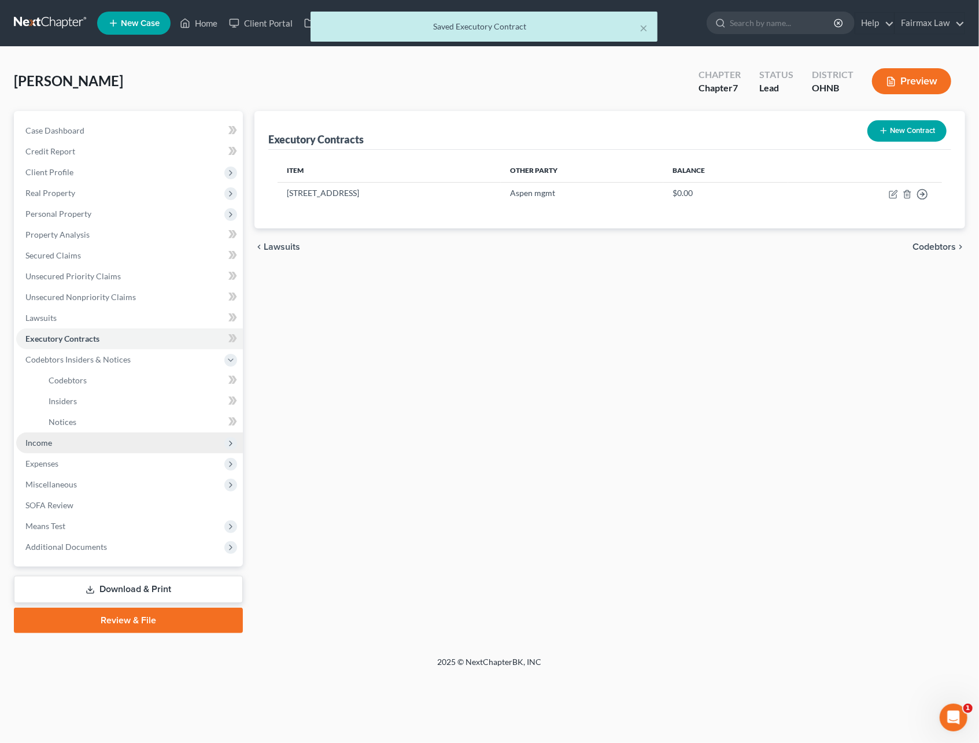
click at [80, 447] on span "Income" at bounding box center [129, 443] width 227 height 21
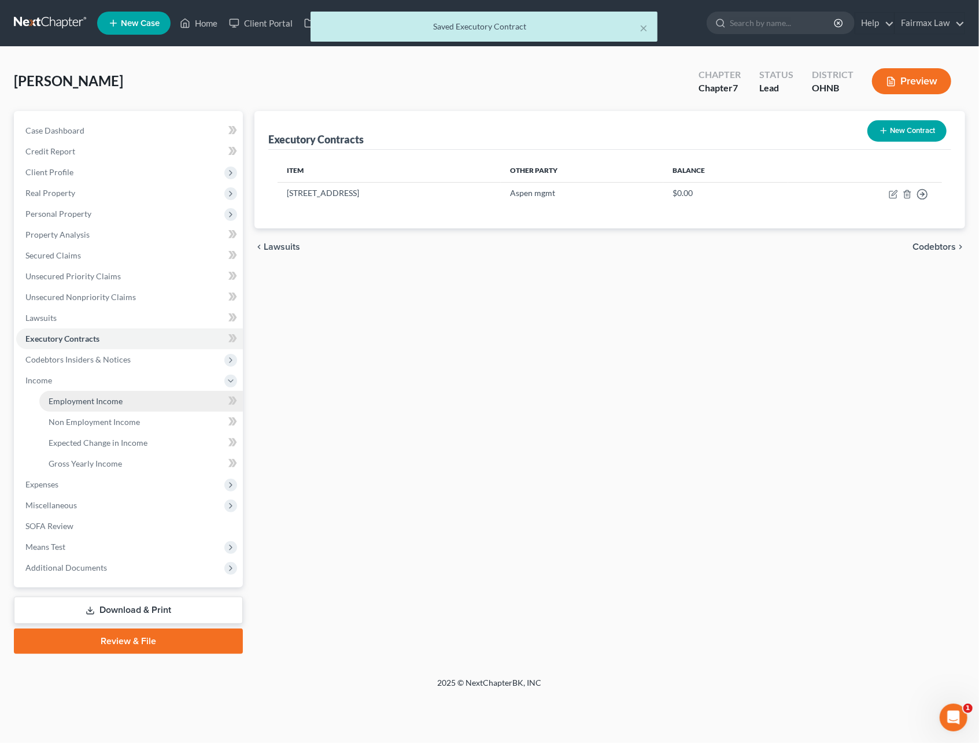
click at [88, 403] on span "Employment Income" at bounding box center [86, 401] width 74 height 10
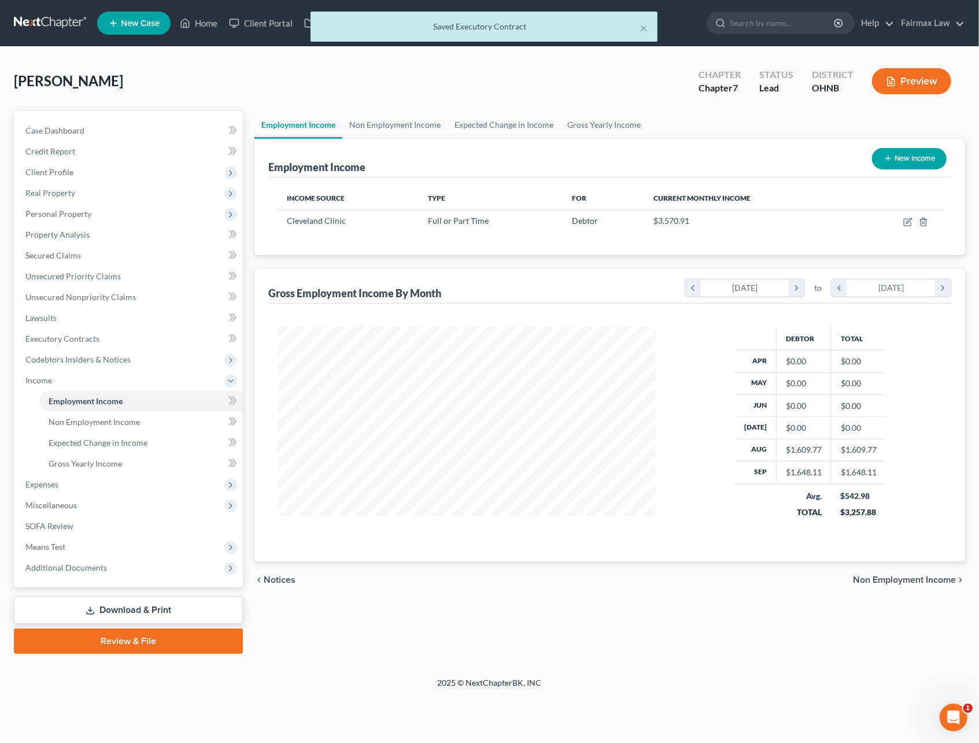
scroll to position [209, 401]
click at [906, 220] on icon "button" at bounding box center [907, 221] width 9 height 9
select select "0"
select select "36"
select select "2"
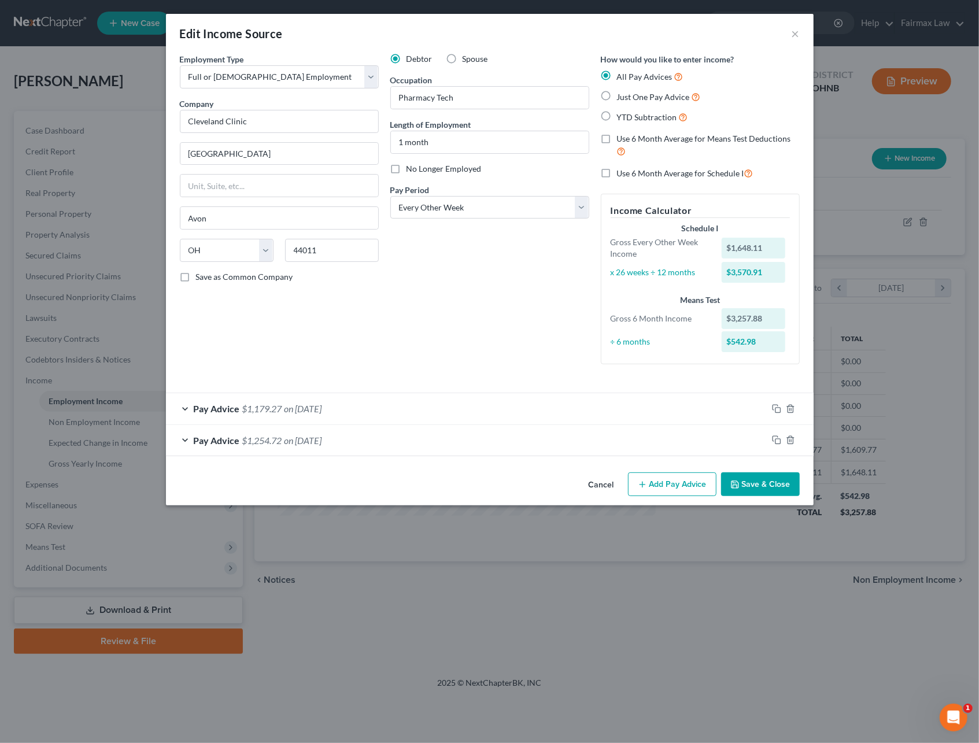
click at [762, 479] on button "Save & Close" at bounding box center [760, 485] width 79 height 24
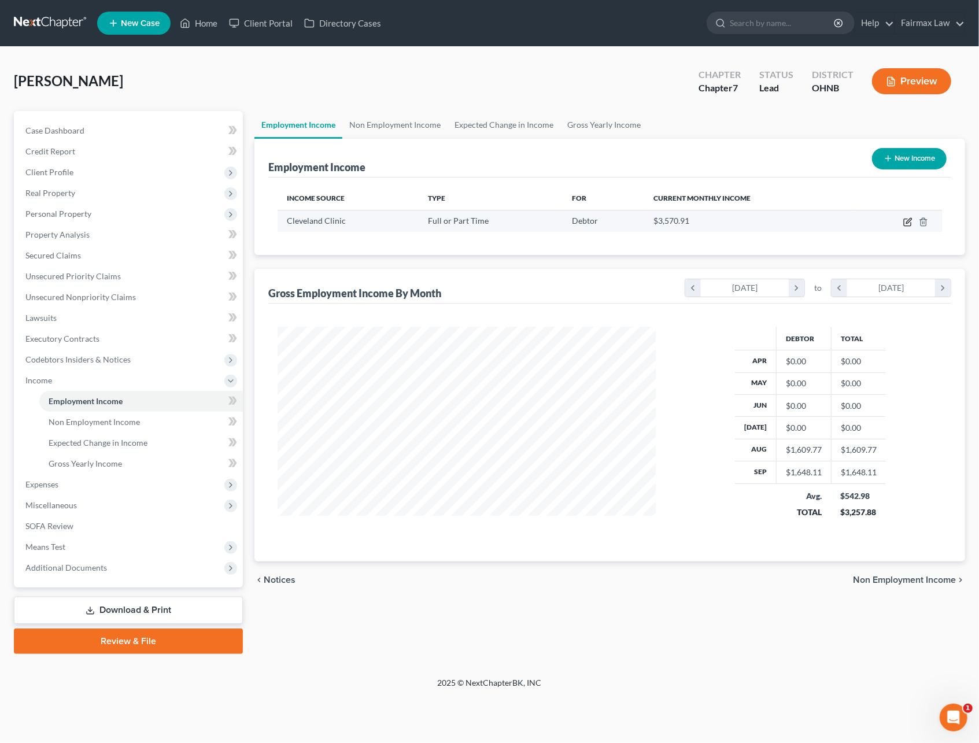
click at [905, 220] on icon "button" at bounding box center [907, 221] width 9 height 9
select select "0"
select select "36"
select select "2"
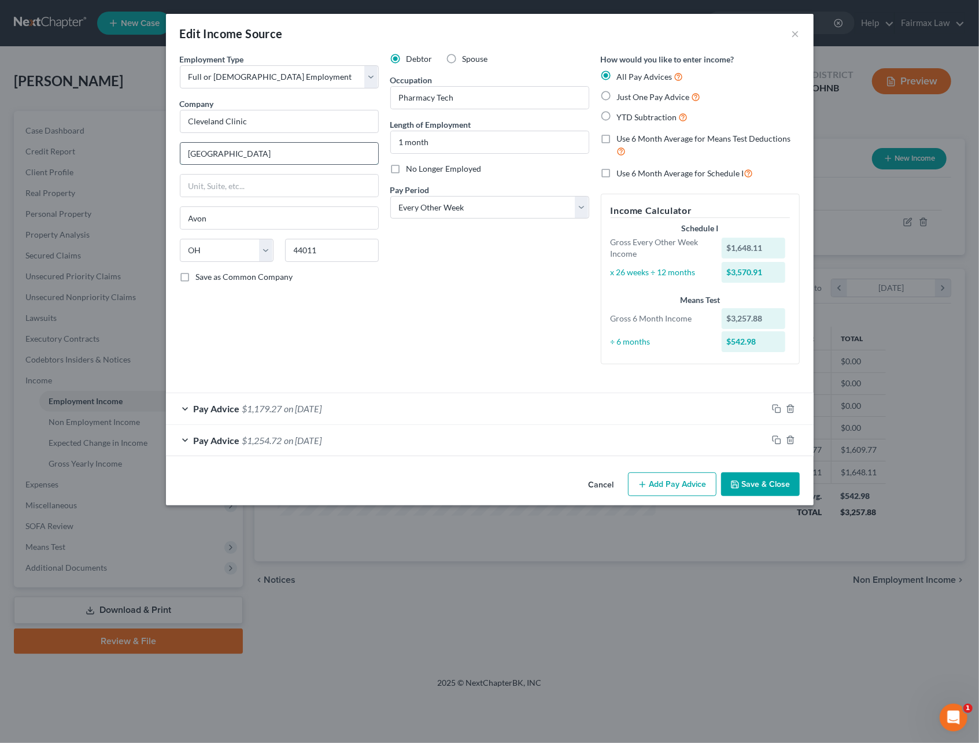
click at [250, 149] on input "Fairview hospital" at bounding box center [279, 154] width 198 height 22
drag, startPoint x: 234, startPoint y: 153, endPoint x: 164, endPoint y: 156, distance: 70.0
click at [164, 156] on div "Edit Income Source × Employment Type * Select Full or Part Time Employment Self…" at bounding box center [489, 371] width 979 height 743
click at [610, 486] on button "Cancel" at bounding box center [602, 485] width 44 height 23
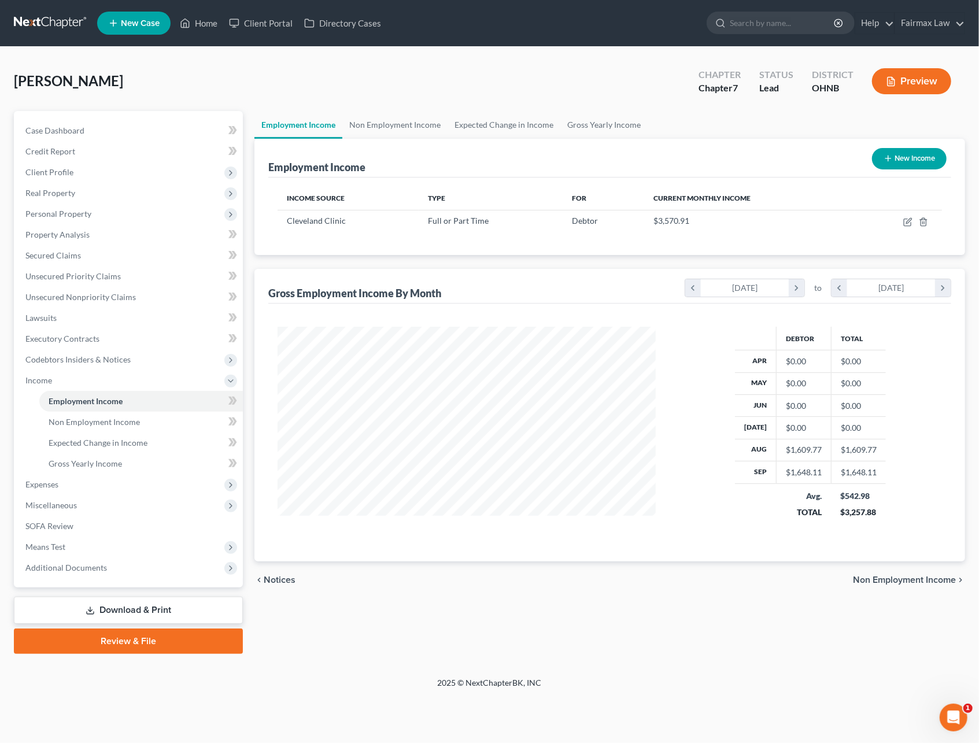
click at [891, 160] on icon "button" at bounding box center [888, 158] width 9 height 9
select select "0"
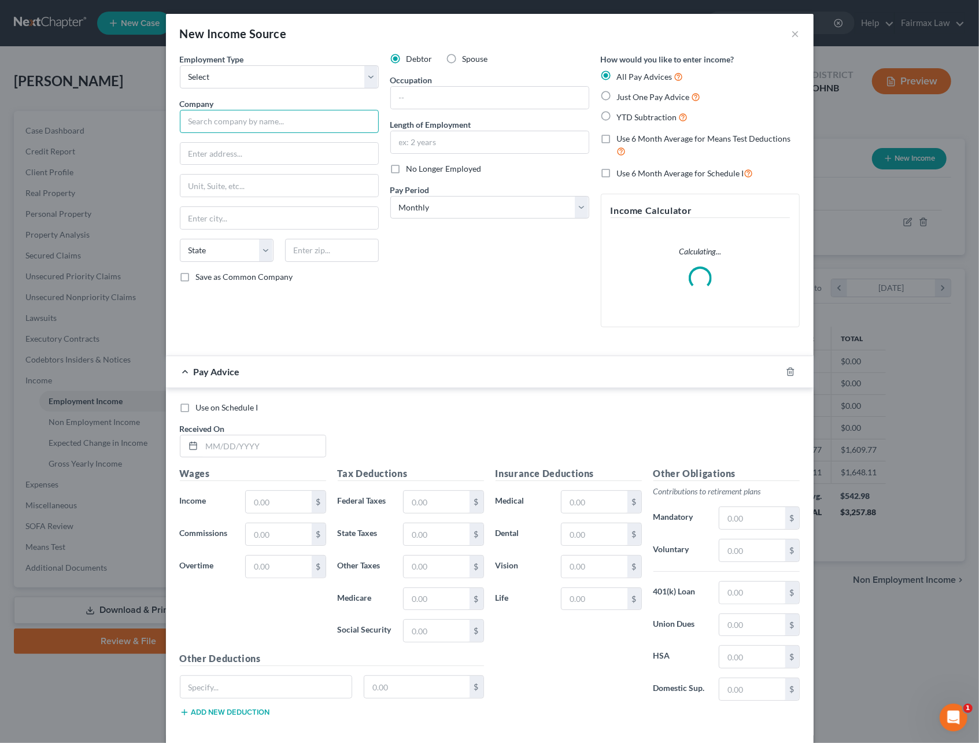
click at [238, 119] on input "text" at bounding box center [279, 121] width 199 height 23
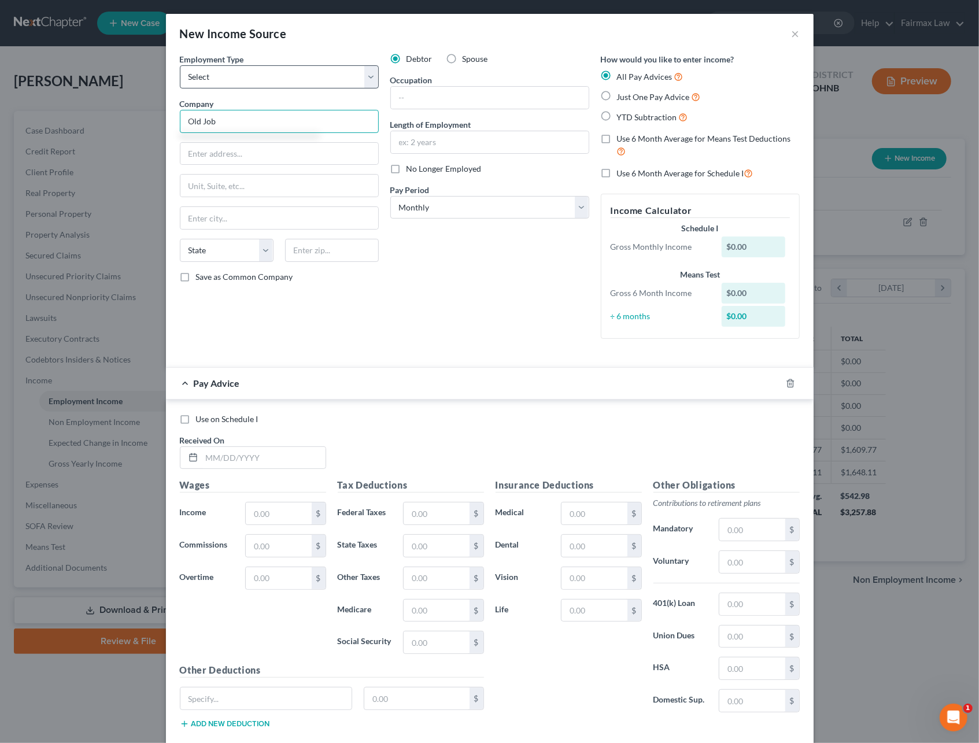
type input "Old Job"
click at [220, 75] on select "Select Full or Part Time Employment Self Employment" at bounding box center [279, 76] width 199 height 23
select select "0"
click at [180, 65] on select "Select Full or Part Time Employment Self Employment" at bounding box center [279, 76] width 199 height 23
click at [407, 172] on label "No Longer Employed" at bounding box center [444, 169] width 75 height 12
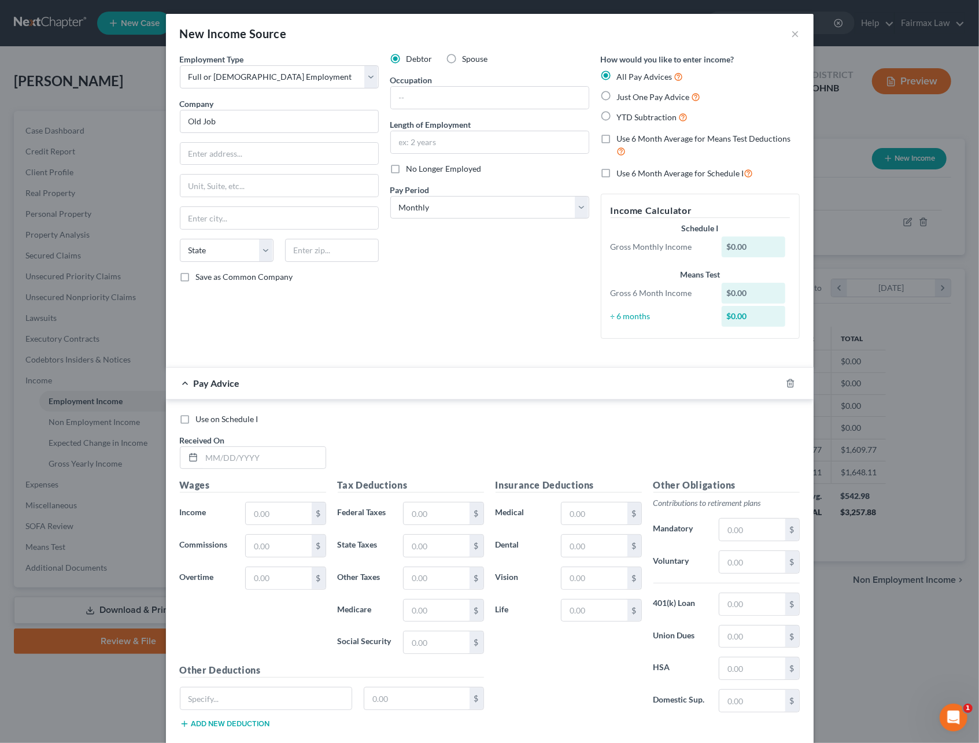
click at [411, 171] on input "No Longer Employed" at bounding box center [415, 167] width 8 height 8
checkbox input "true"
click at [617, 114] on label "YTD Subtraction" at bounding box center [652, 116] width 71 height 13
click at [622, 114] on input "YTD Subtraction" at bounding box center [626, 114] width 8 height 8
radio input "true"
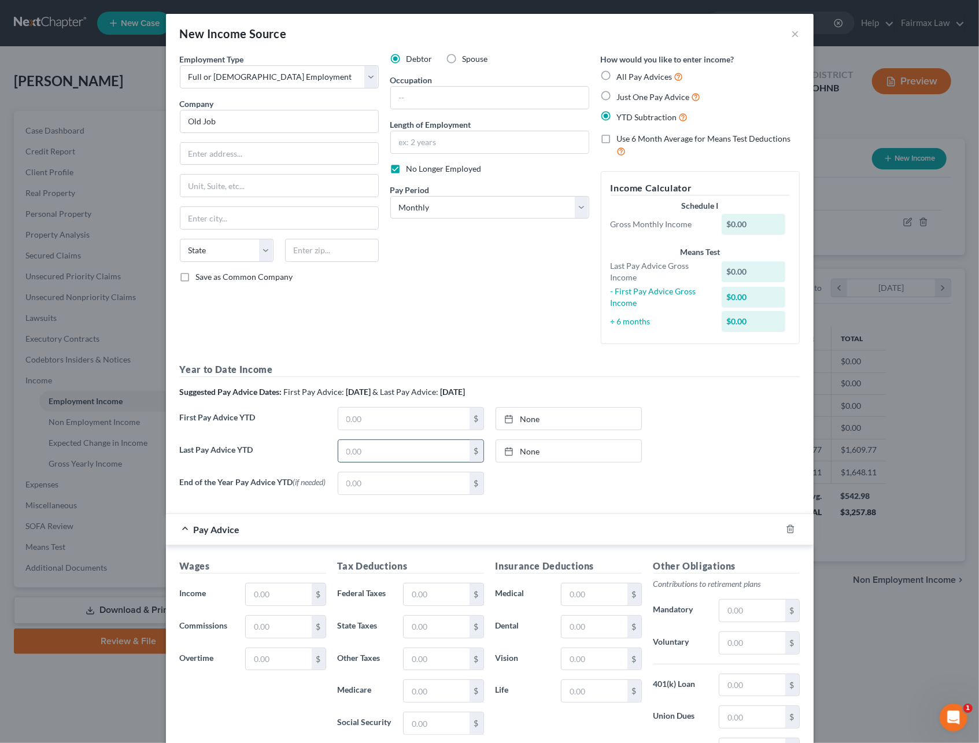
click at [350, 448] on input "text" at bounding box center [403, 451] width 131 height 22
type input "23,843.3"
click at [378, 423] on input "text" at bounding box center [403, 419] width 131 height 22
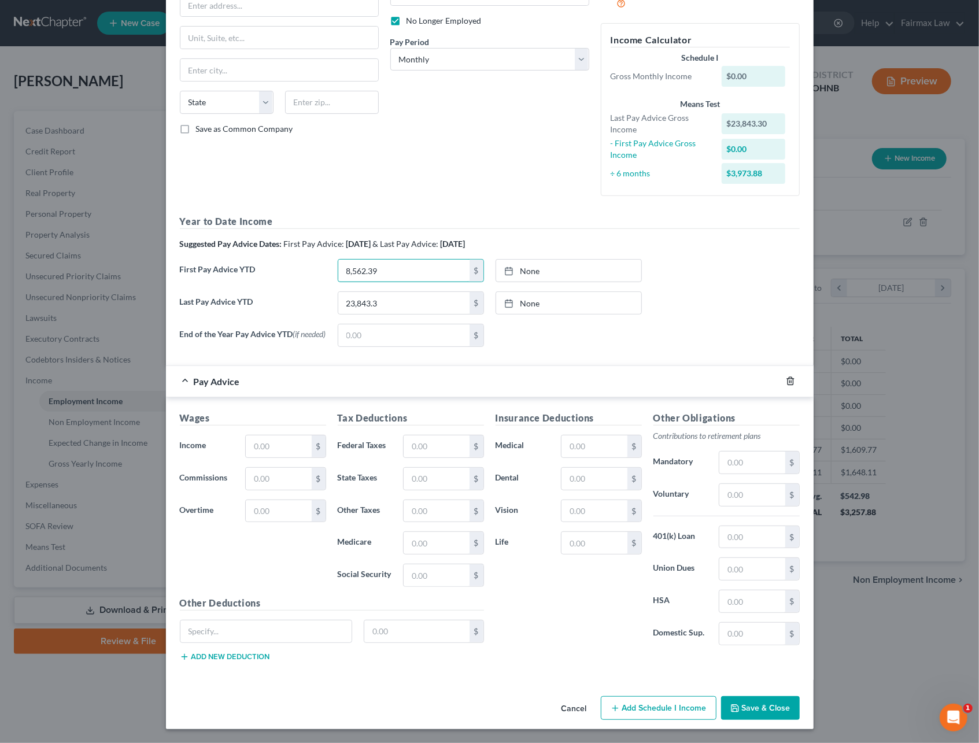
type input "8,562.39"
click at [788, 380] on icon "button" at bounding box center [790, 382] width 5 height 8
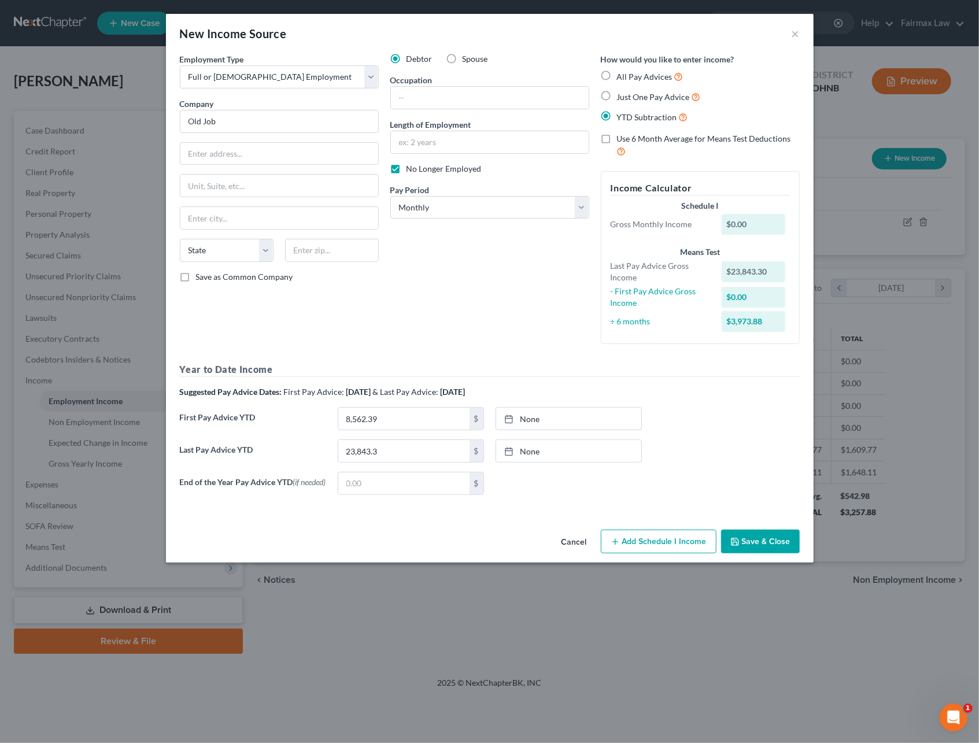
scroll to position [0, 0]
click at [745, 543] on button "Save & Close" at bounding box center [760, 542] width 79 height 24
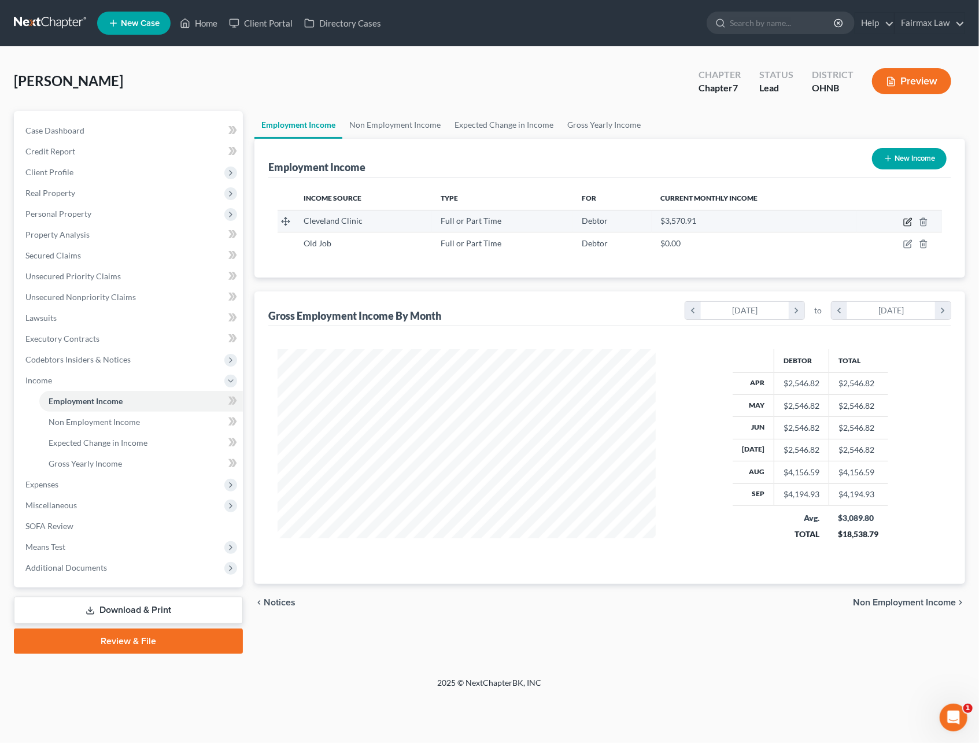
click at [905, 221] on icon "button" at bounding box center [907, 221] width 9 height 9
select select "0"
select select "36"
select select "2"
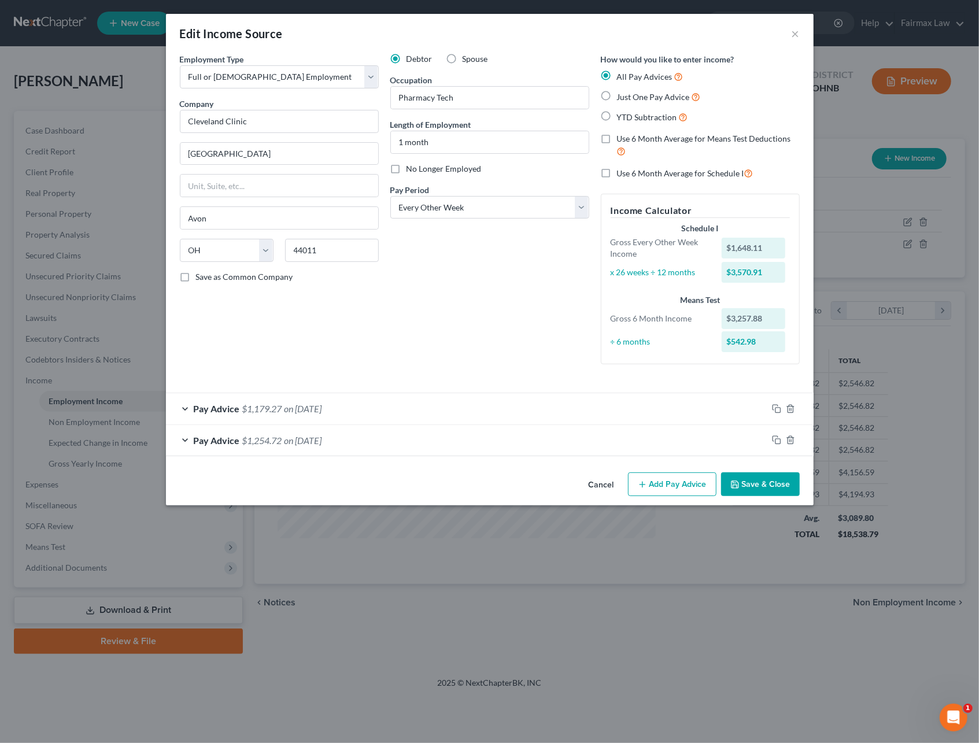
click at [755, 485] on button "Save & Close" at bounding box center [760, 485] width 79 height 24
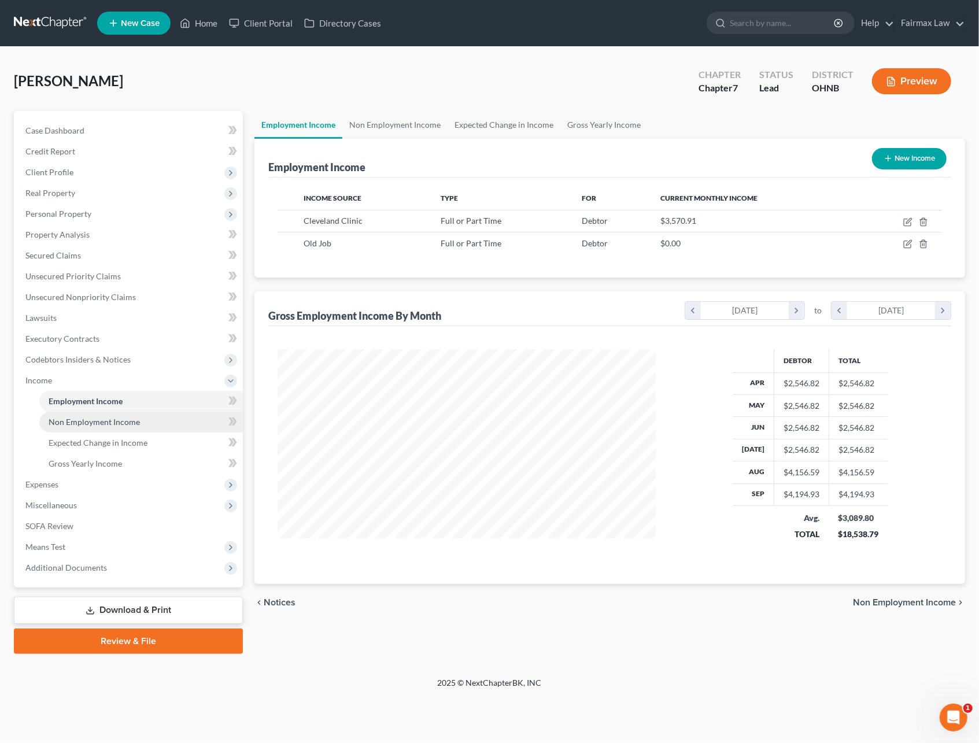
click at [123, 426] on link "Non Employment Income" at bounding box center [141, 422] width 204 height 21
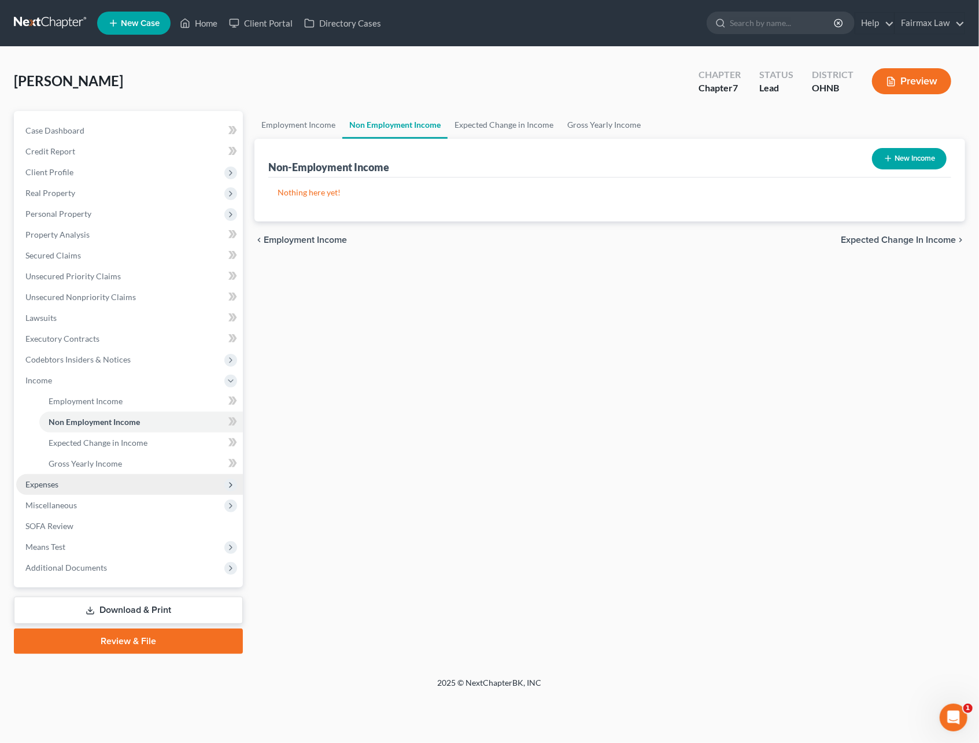
click at [98, 475] on span "Expenses" at bounding box center [129, 484] width 227 height 21
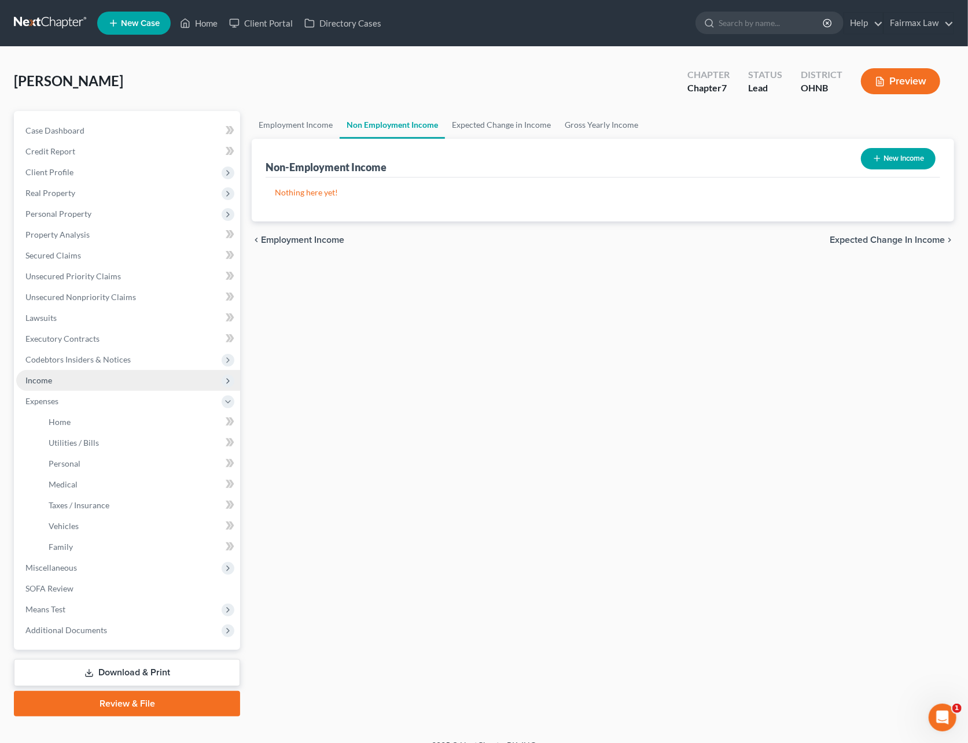
click at [88, 380] on span "Income" at bounding box center [128, 380] width 224 height 21
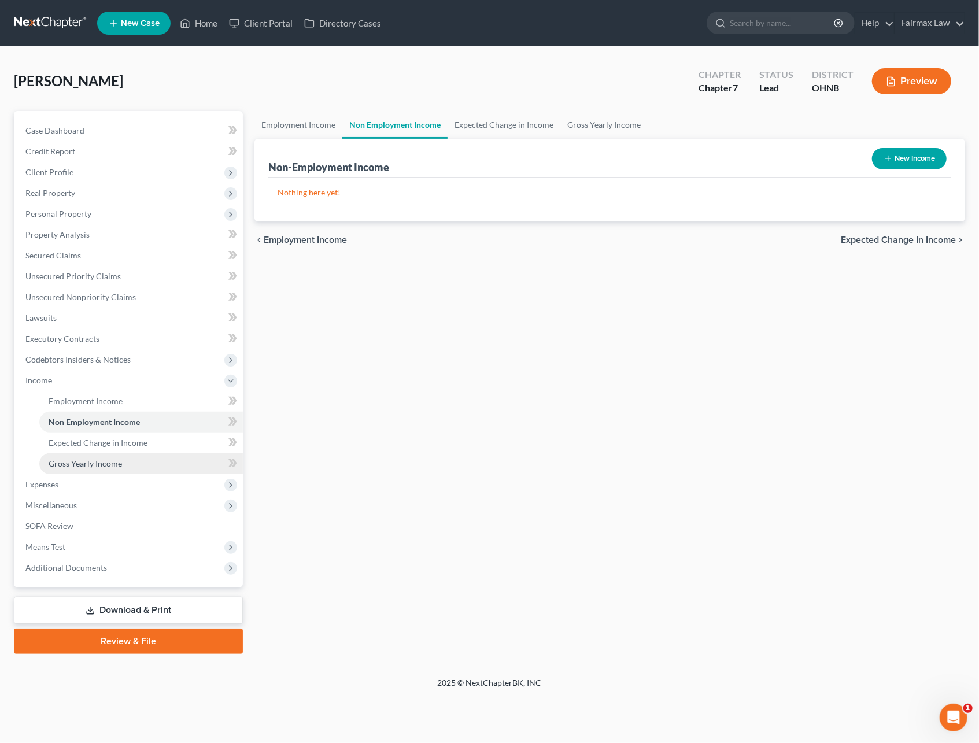
click at [95, 463] on span "Gross Yearly Income" at bounding box center [85, 464] width 73 height 10
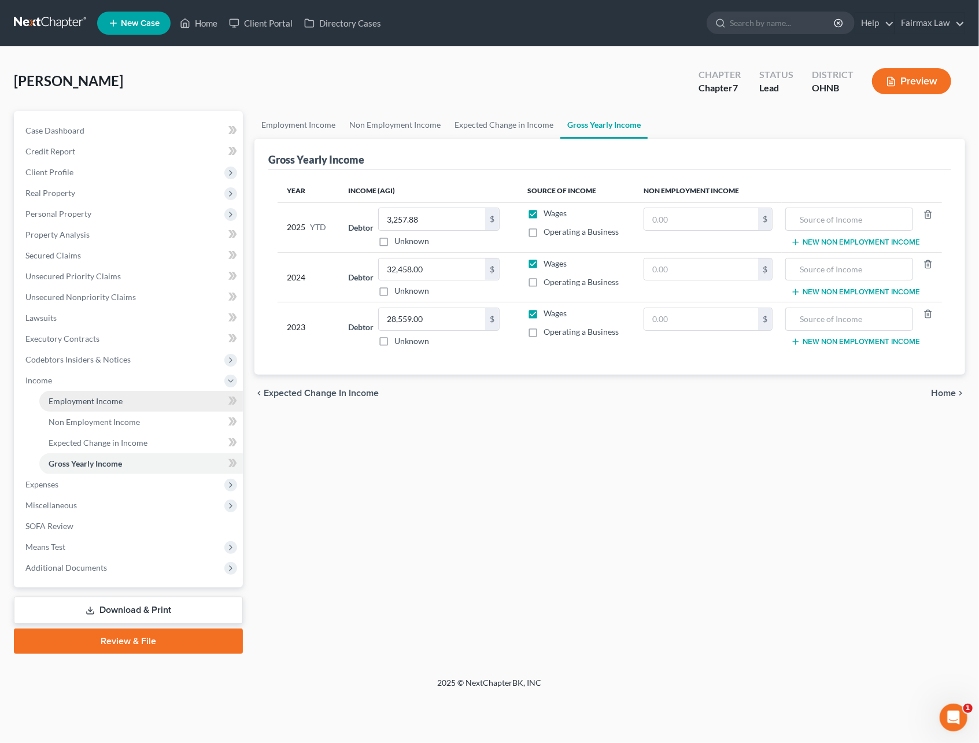
click at [54, 398] on span "Employment Income" at bounding box center [86, 401] width 74 height 10
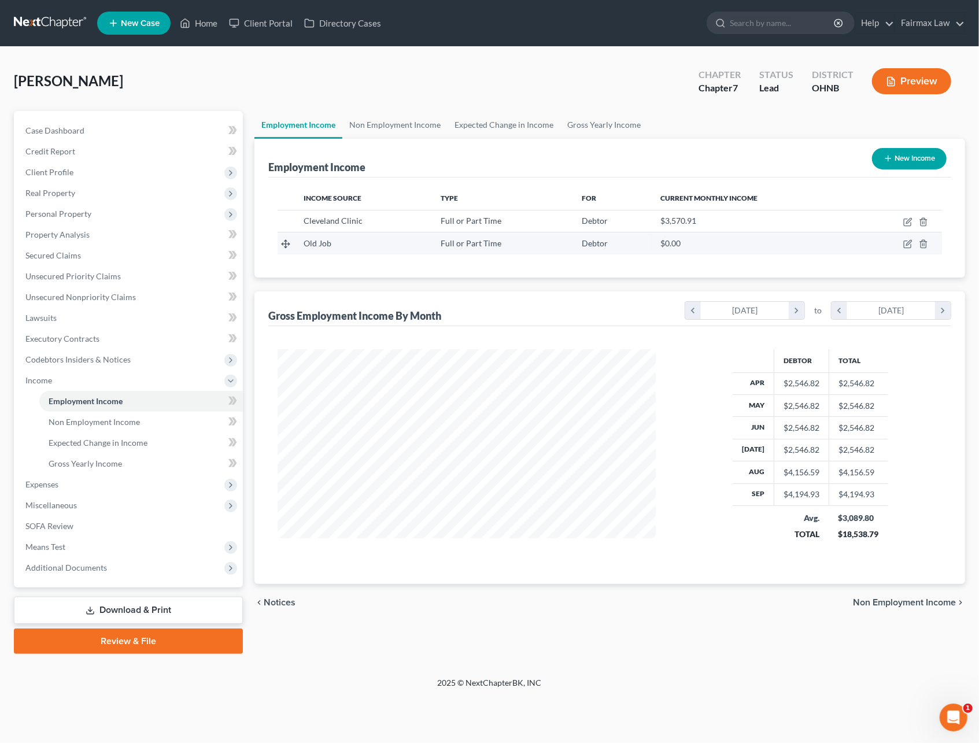
scroll to position [209, 401]
click at [909, 243] on icon "button" at bounding box center [908, 243] width 5 height 5
select select "0"
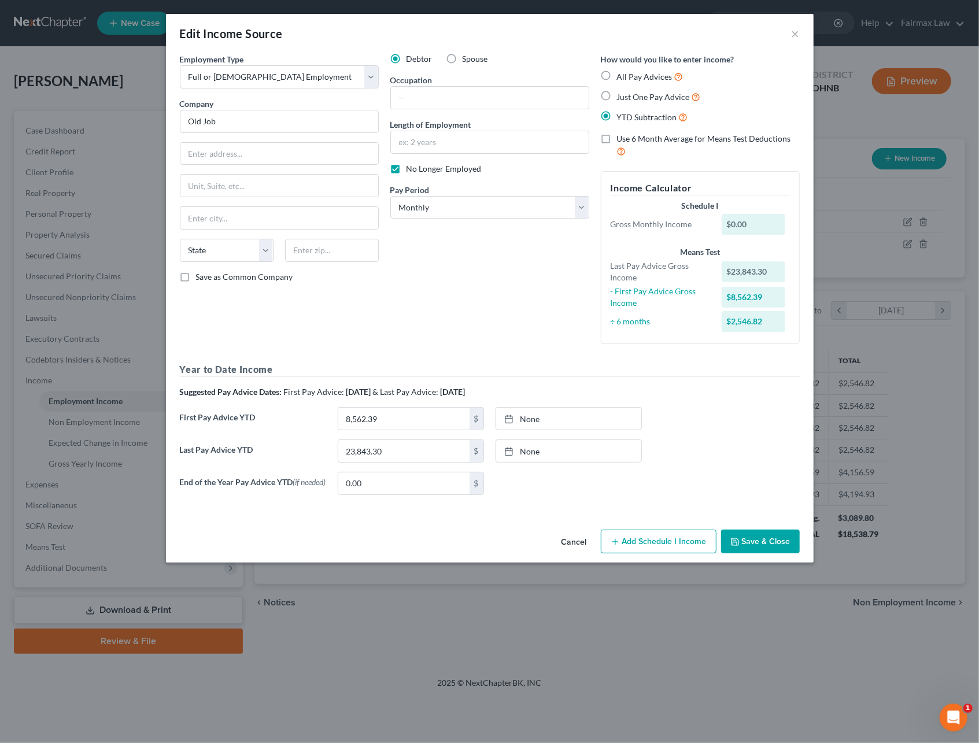
drag, startPoint x: 760, startPoint y: 540, endPoint x: 571, endPoint y: 496, distance: 193.6
click at [760, 540] on button "Save & Close" at bounding box center [760, 542] width 79 height 24
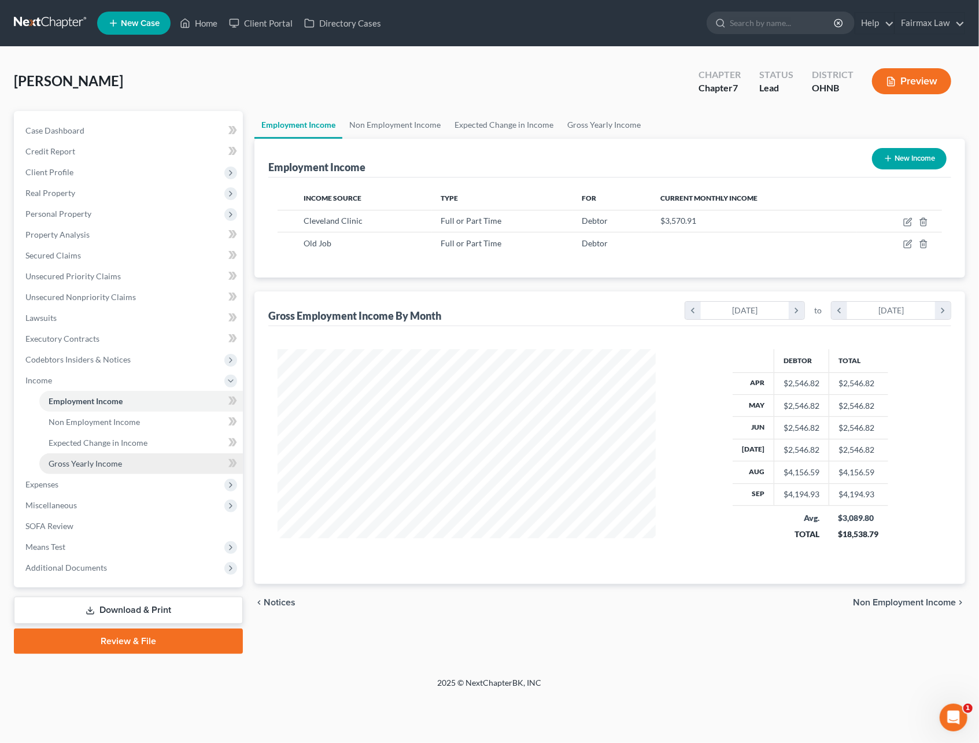
click at [84, 462] on span "Gross Yearly Income" at bounding box center [85, 464] width 73 height 10
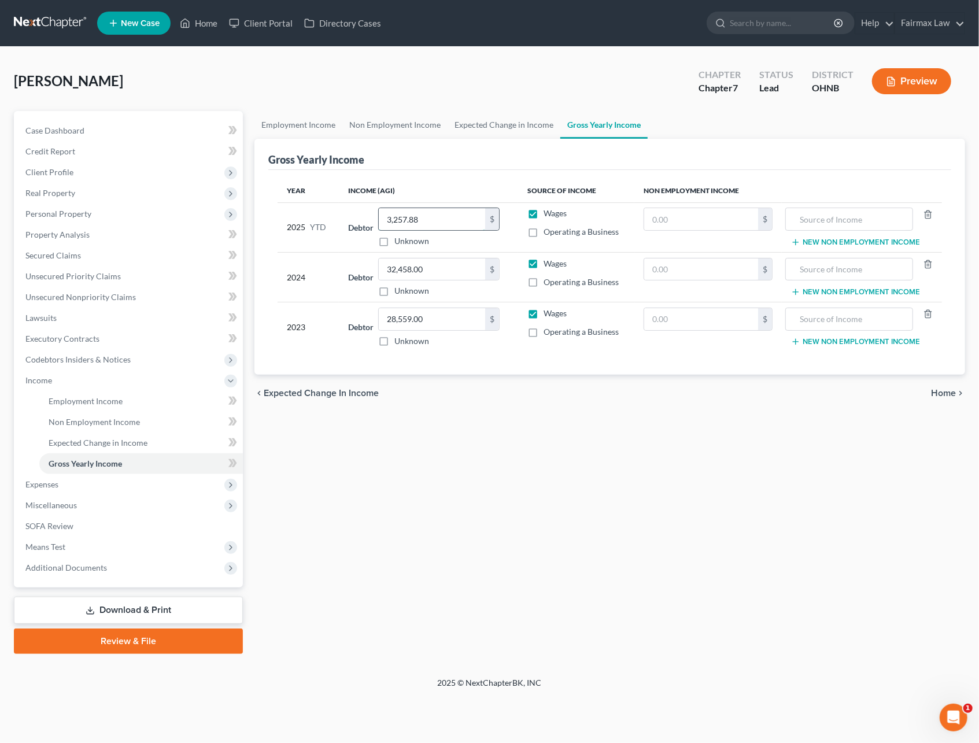
click at [447, 218] on input "3,257.88" at bounding box center [432, 219] width 106 height 22
type input "27,101.18"
click at [45, 474] on span "Expenses" at bounding box center [129, 484] width 227 height 21
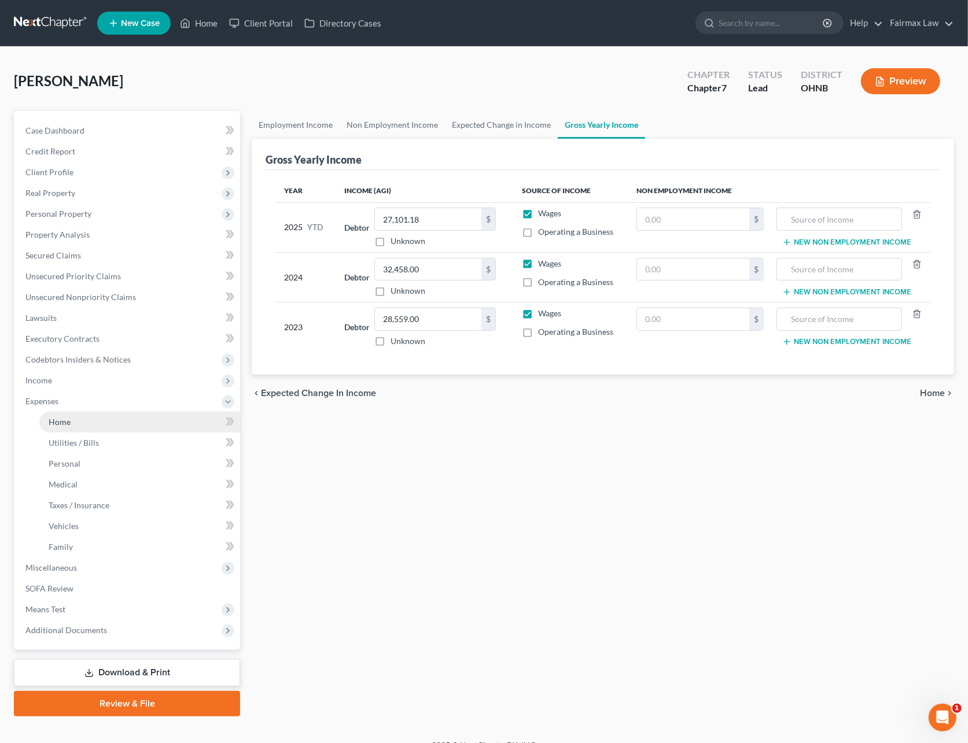
click at [67, 426] on link "Home" at bounding box center [139, 422] width 201 height 21
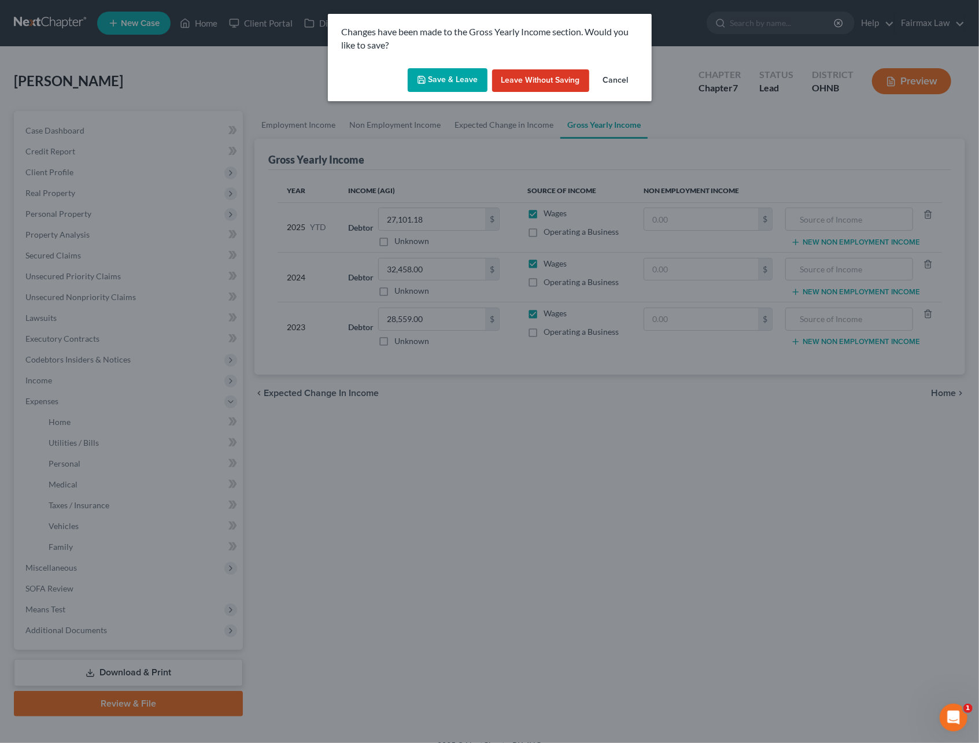
click at [434, 80] on button "Save & Leave" at bounding box center [448, 80] width 80 height 24
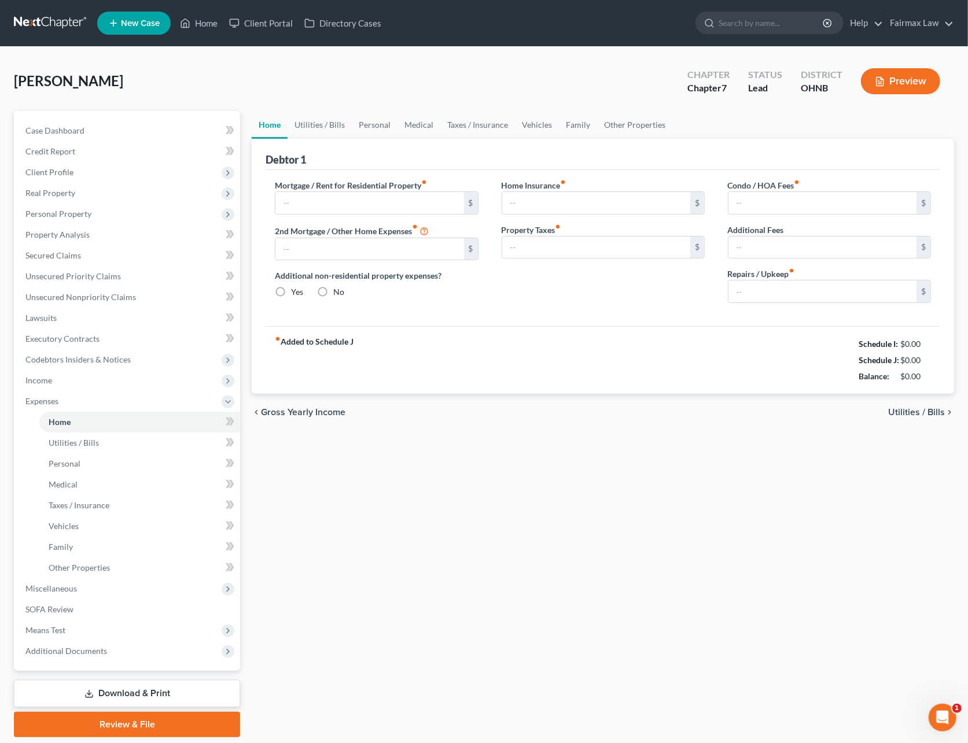
type input "750.00"
type input "0.00"
radio input "true"
type input "0.00"
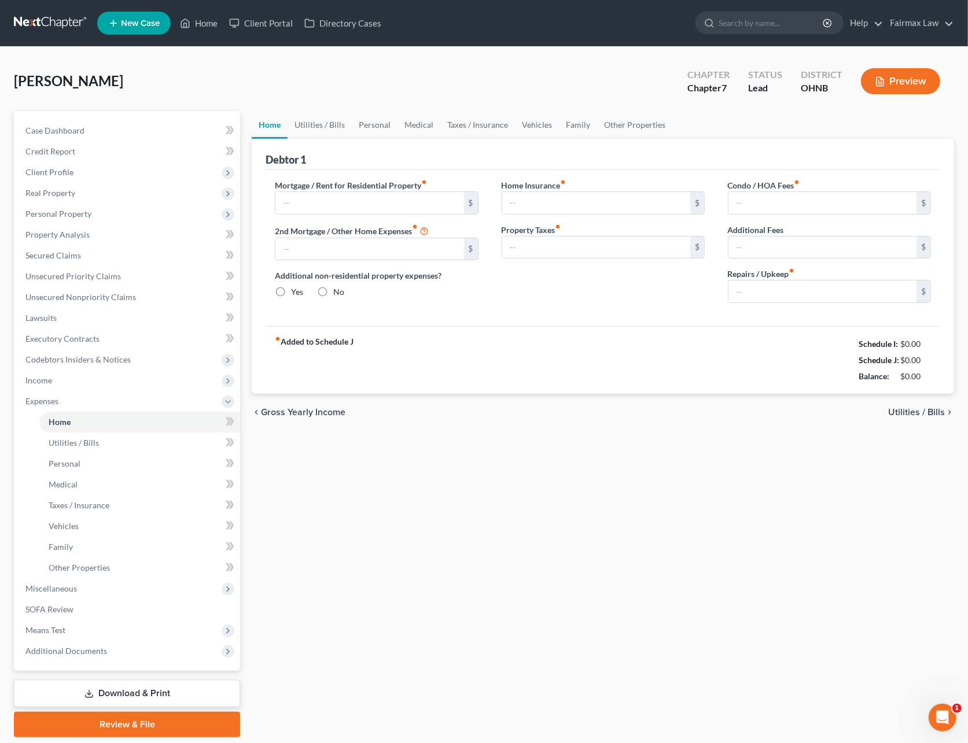
type input "0.00"
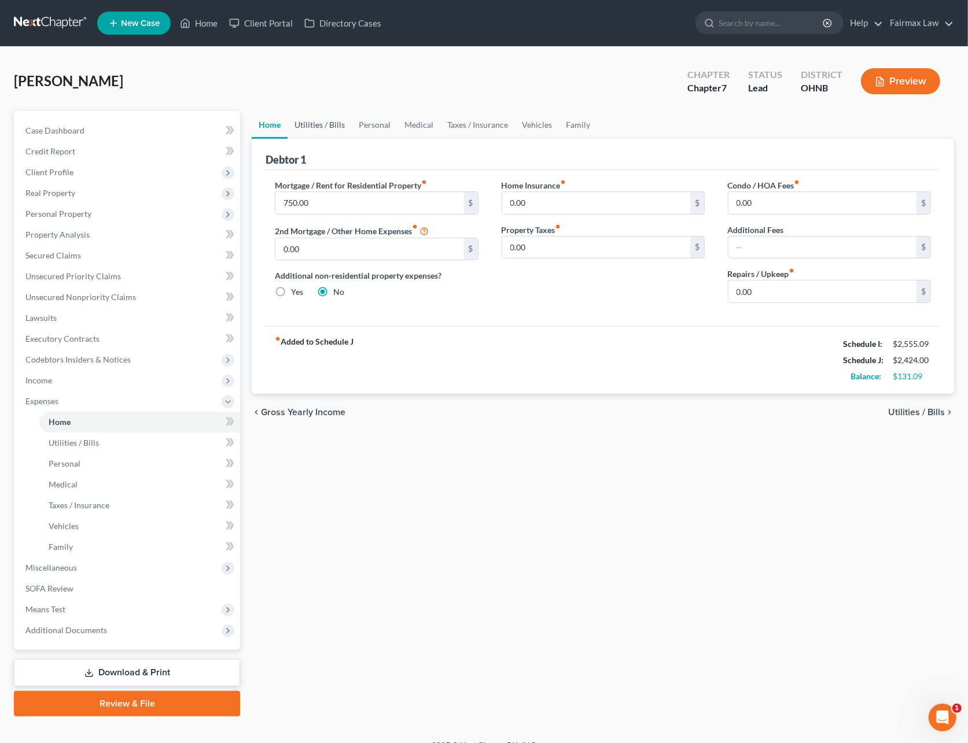
click at [324, 123] on link "Utilities / Bills" at bounding box center [319, 125] width 64 height 28
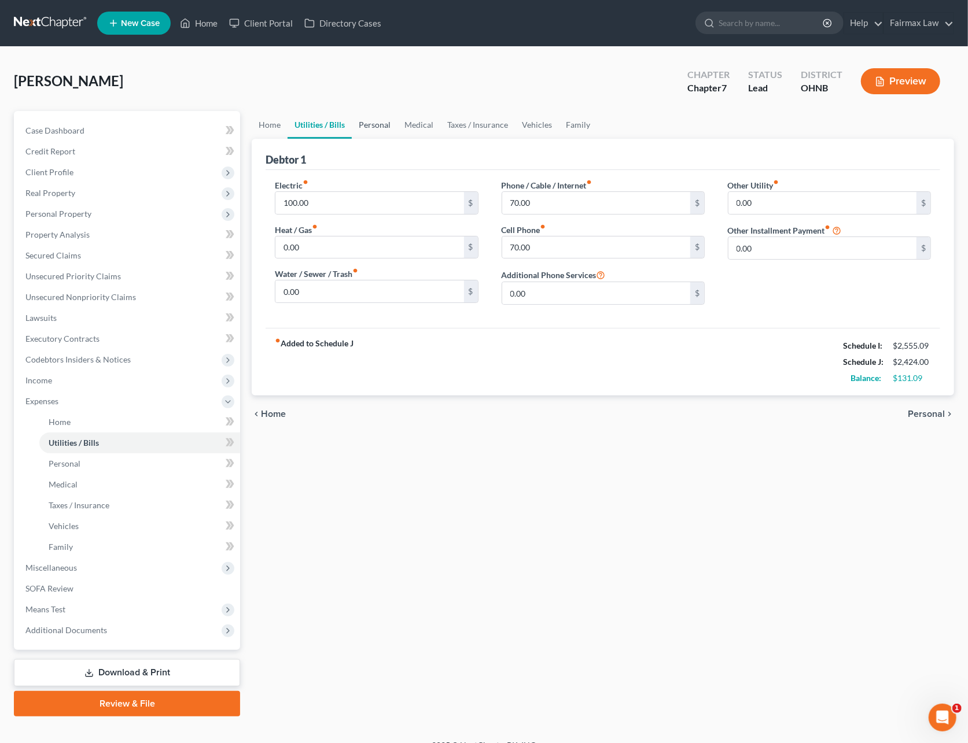
click at [377, 121] on link "Personal" at bounding box center [375, 125] width 46 height 28
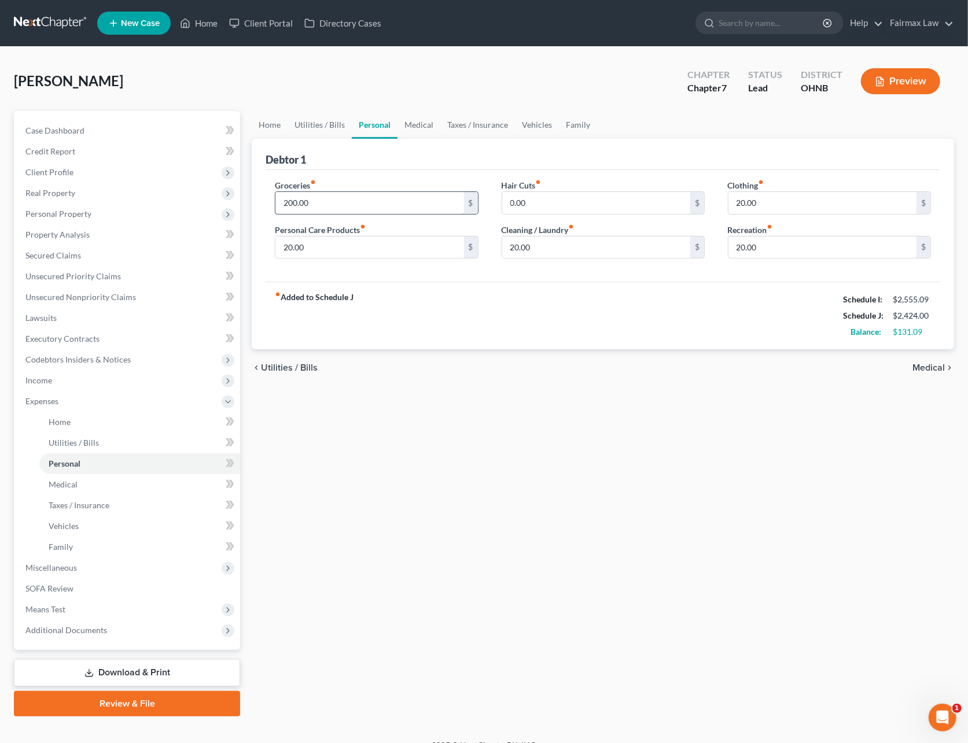
click at [334, 202] on input "200.00" at bounding box center [369, 203] width 188 height 22
type input "350"
click at [663, 248] on input "20.00" at bounding box center [596, 248] width 188 height 22
click at [399, 123] on link "Medical" at bounding box center [418, 125] width 43 height 28
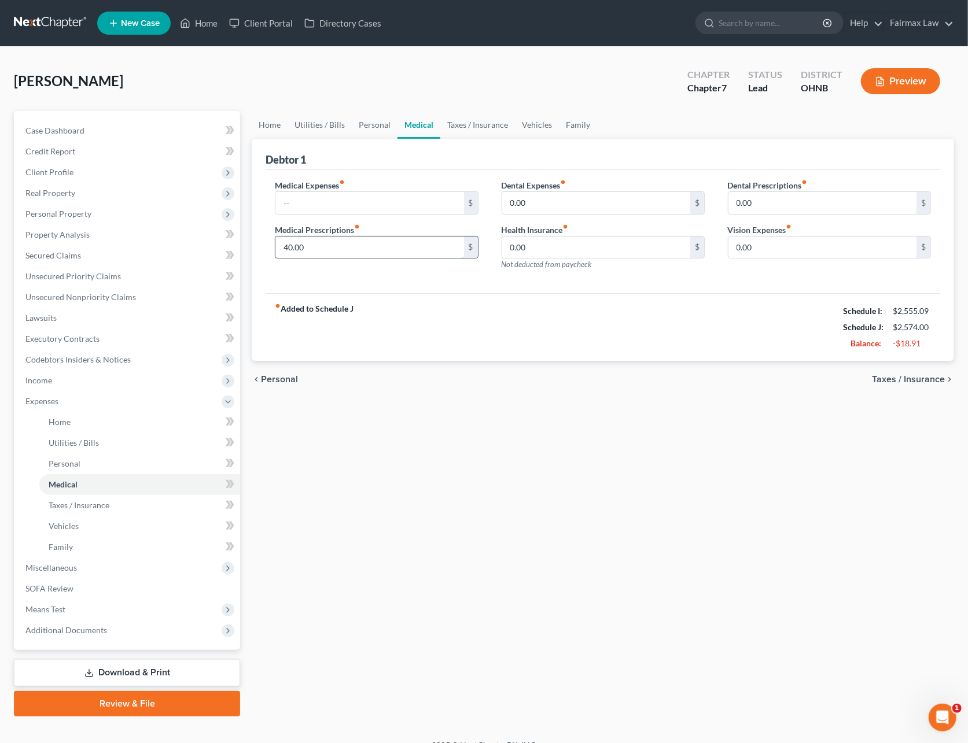
click at [329, 251] on input "40.00" at bounding box center [369, 248] width 188 height 22
click at [460, 126] on link "Taxes / Insurance" at bounding box center [477, 125] width 75 height 28
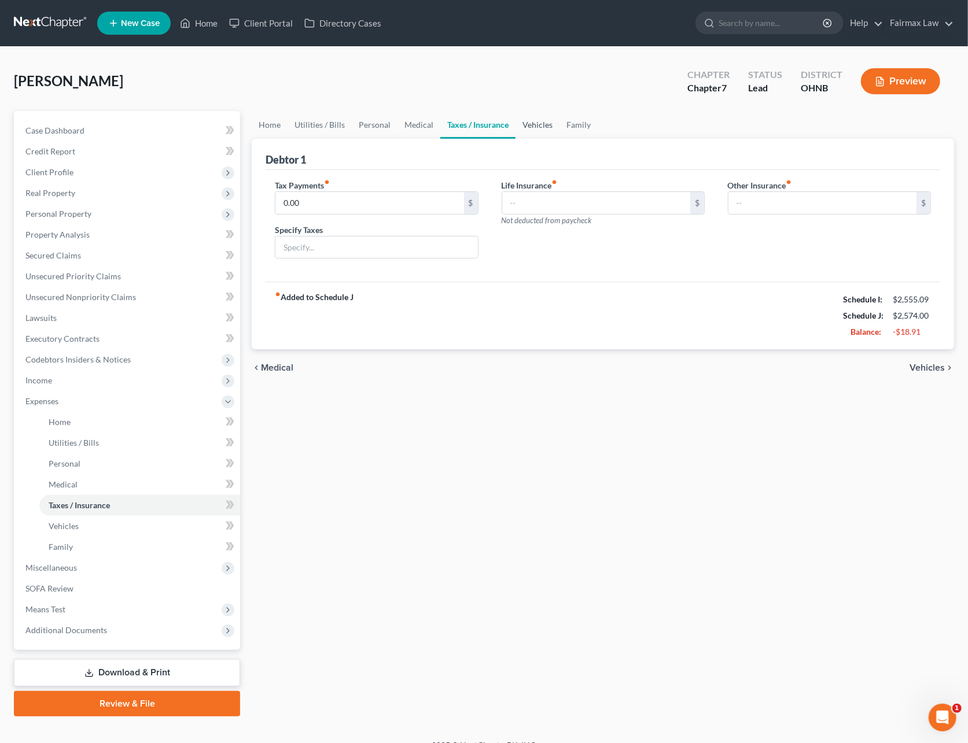
click at [538, 121] on link "Vehicles" at bounding box center [537, 125] width 44 height 28
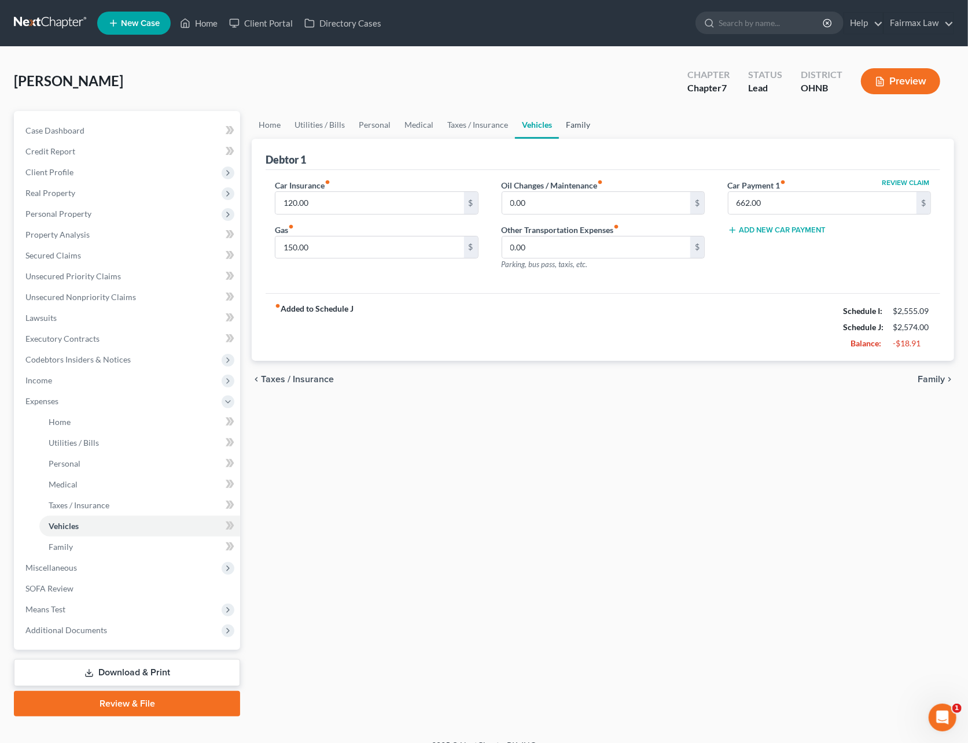
click at [574, 123] on link "Family" at bounding box center [578, 125] width 38 height 28
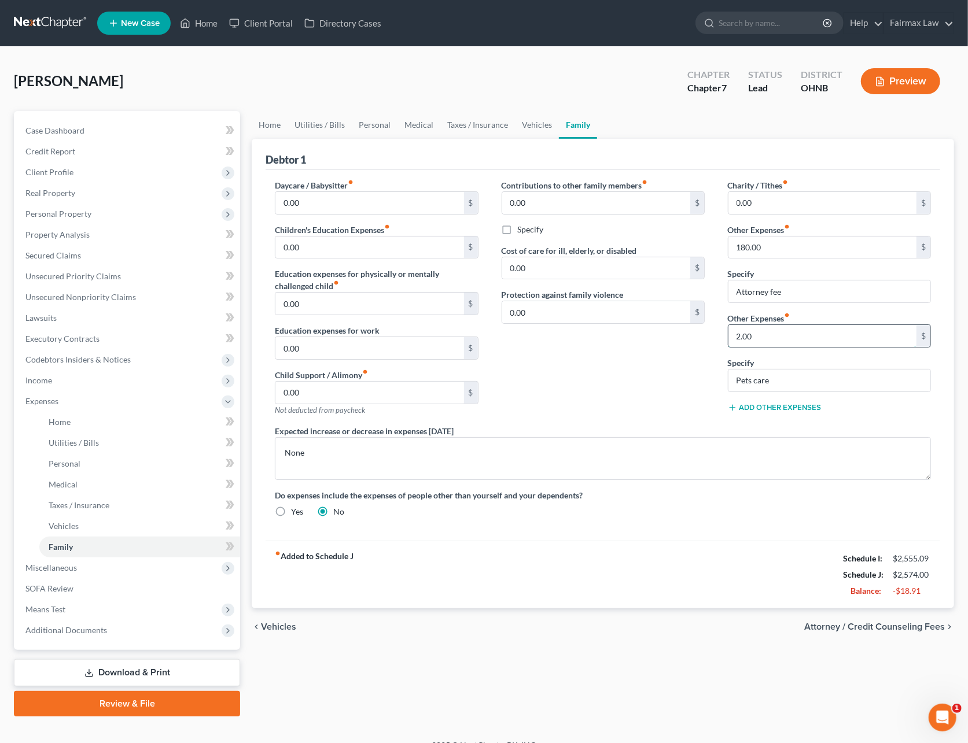
click at [754, 341] on input "2.00" at bounding box center [822, 336] width 188 height 22
type input "20.00"
click at [401, 120] on link "Medical" at bounding box center [418, 125] width 43 height 28
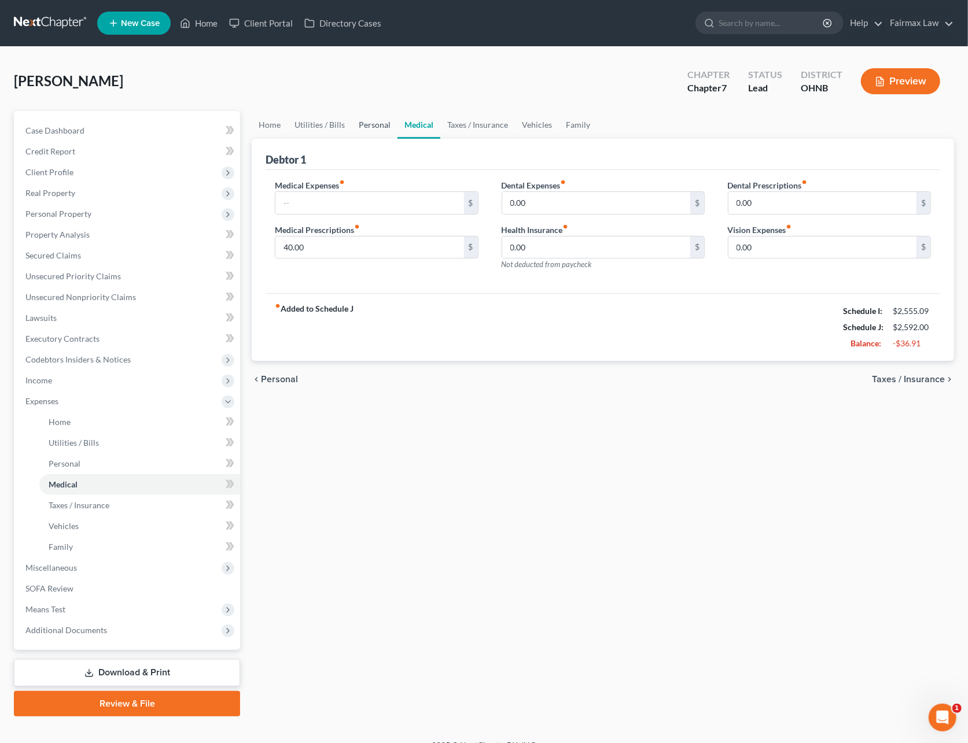
click at [371, 124] on link "Personal" at bounding box center [375, 125] width 46 height 28
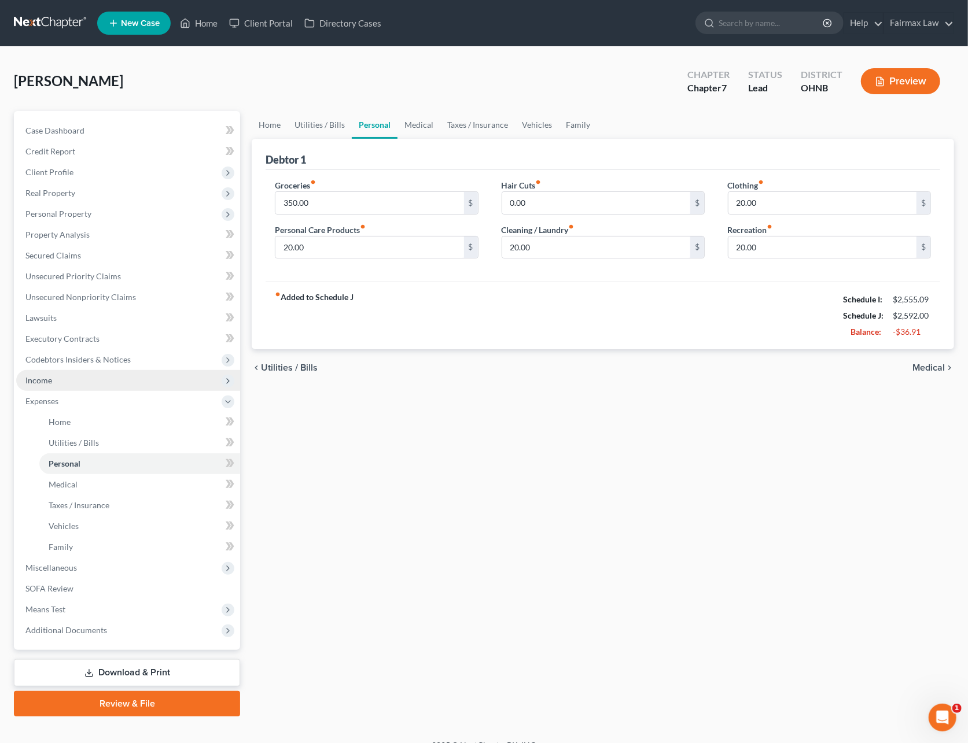
click at [51, 374] on span "Income" at bounding box center [128, 380] width 224 height 21
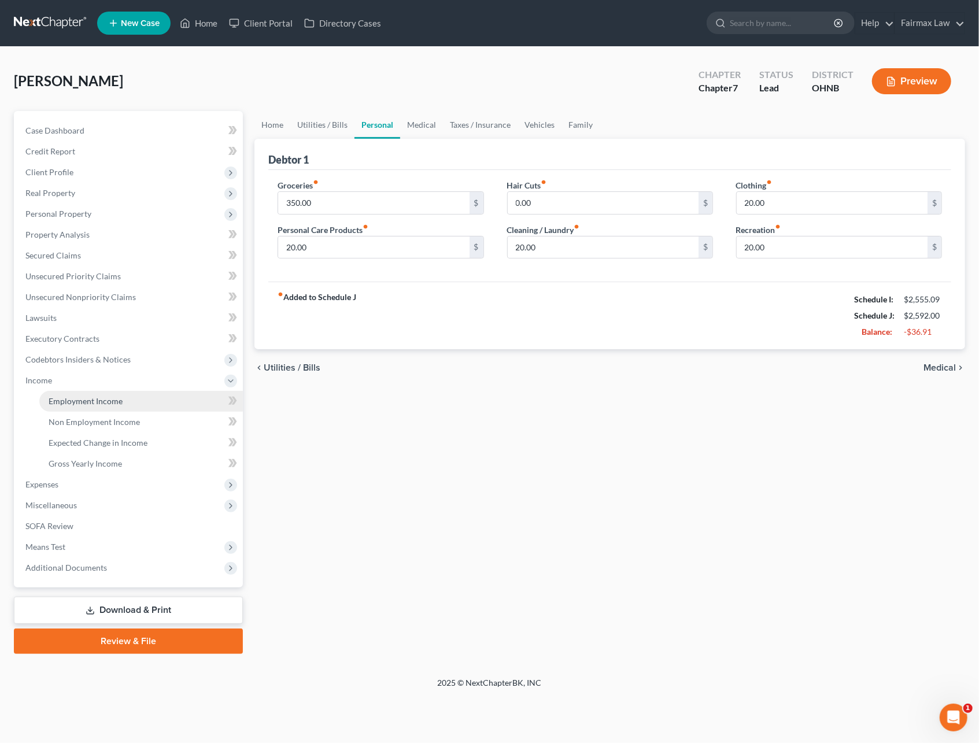
click at [86, 404] on span "Employment Income" at bounding box center [86, 401] width 74 height 10
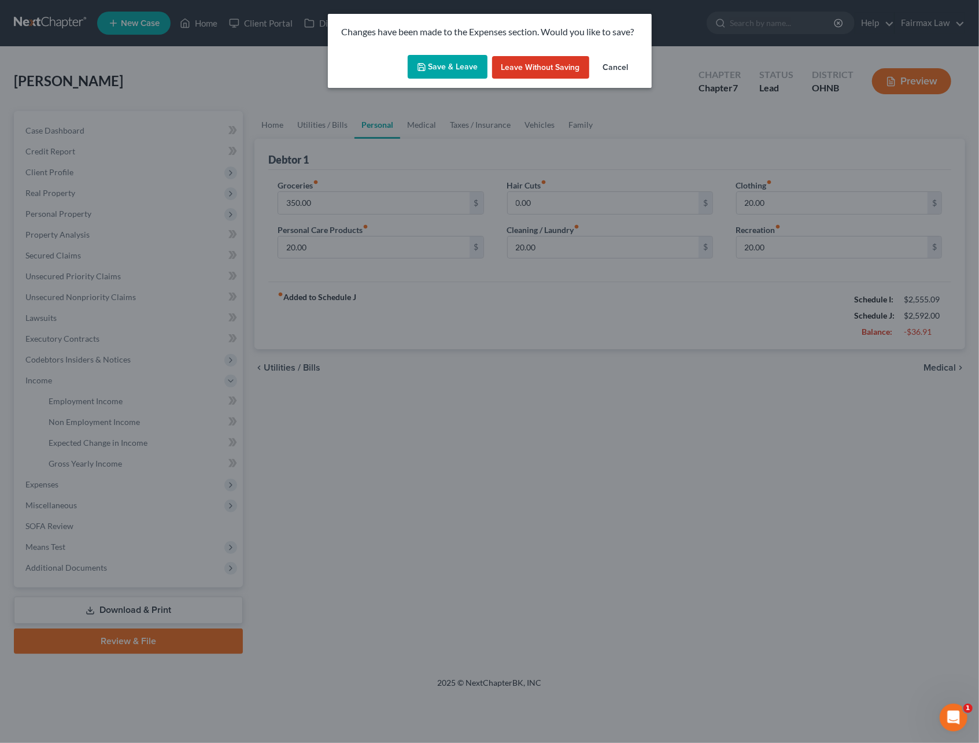
click at [431, 68] on button "Save & Leave" at bounding box center [448, 67] width 80 height 24
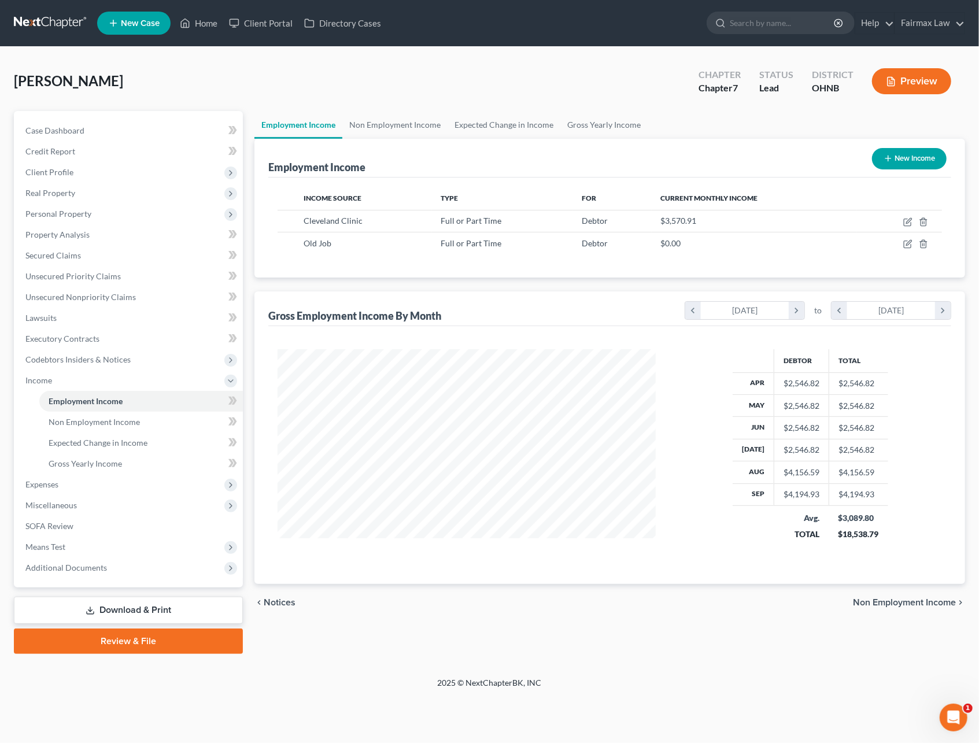
scroll to position [209, 401]
click at [905, 216] on td at bounding box center [899, 221] width 85 height 22
click at [905, 221] on icon "button" at bounding box center [907, 221] width 9 height 9
select select "0"
select select "36"
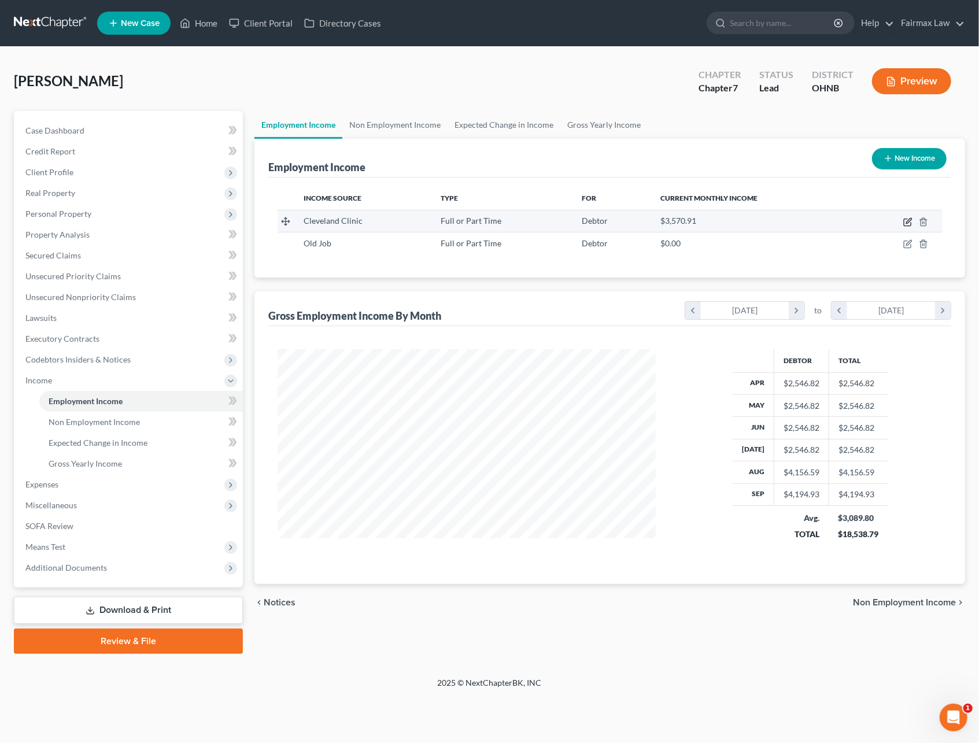
select select "2"
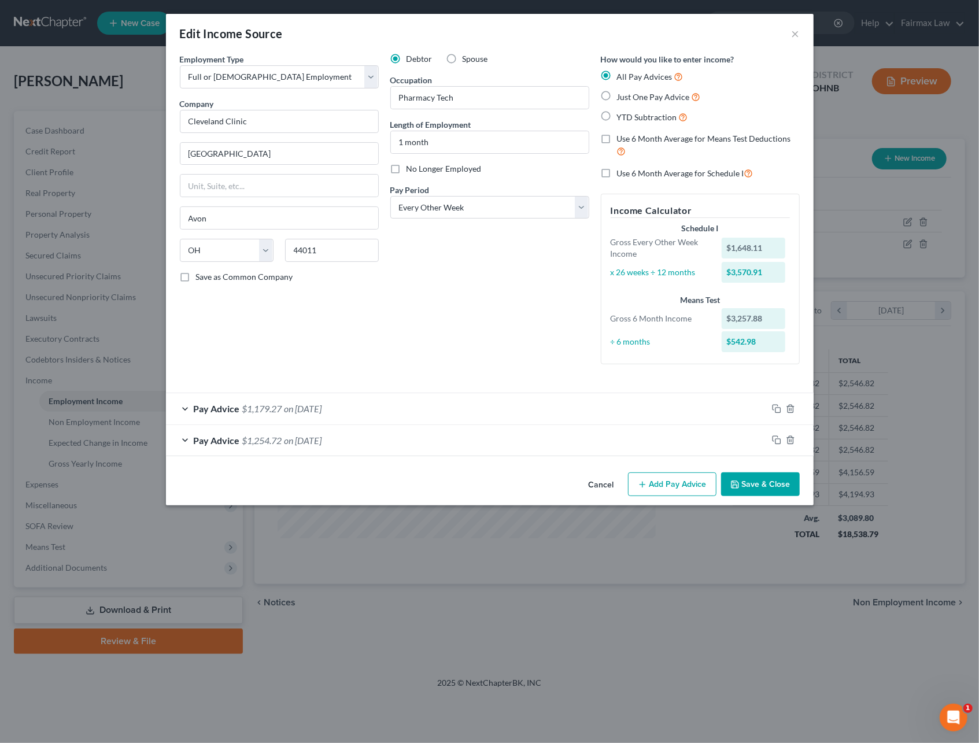
click at [330, 448] on div "Pay Advice $1,254.72 on 08/29/2025" at bounding box center [467, 440] width 602 height 31
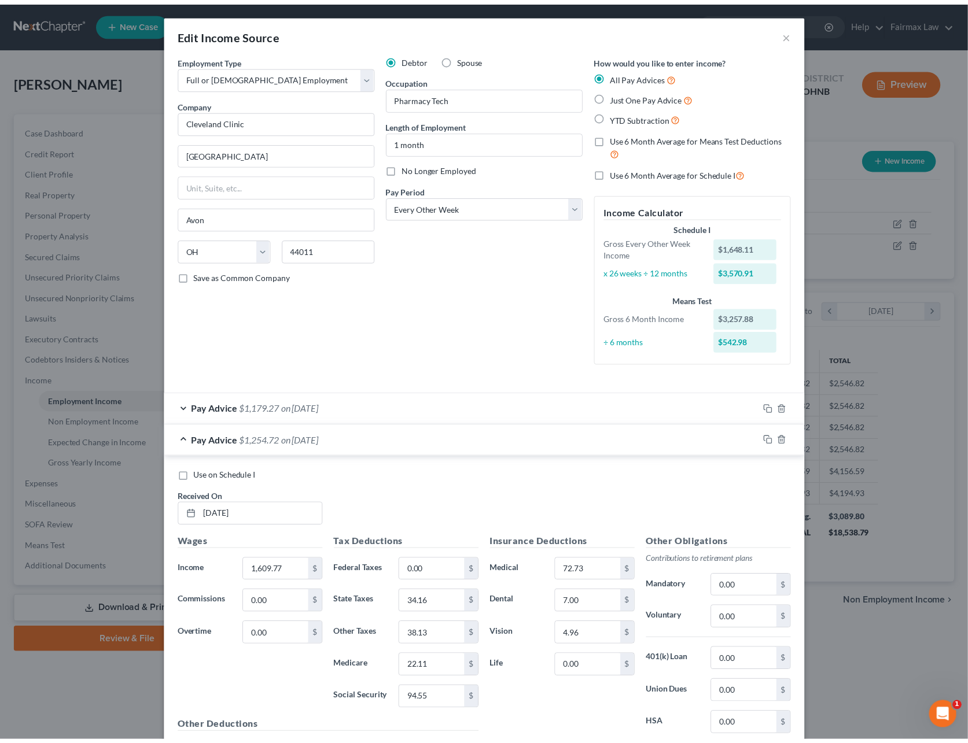
scroll to position [128, 0]
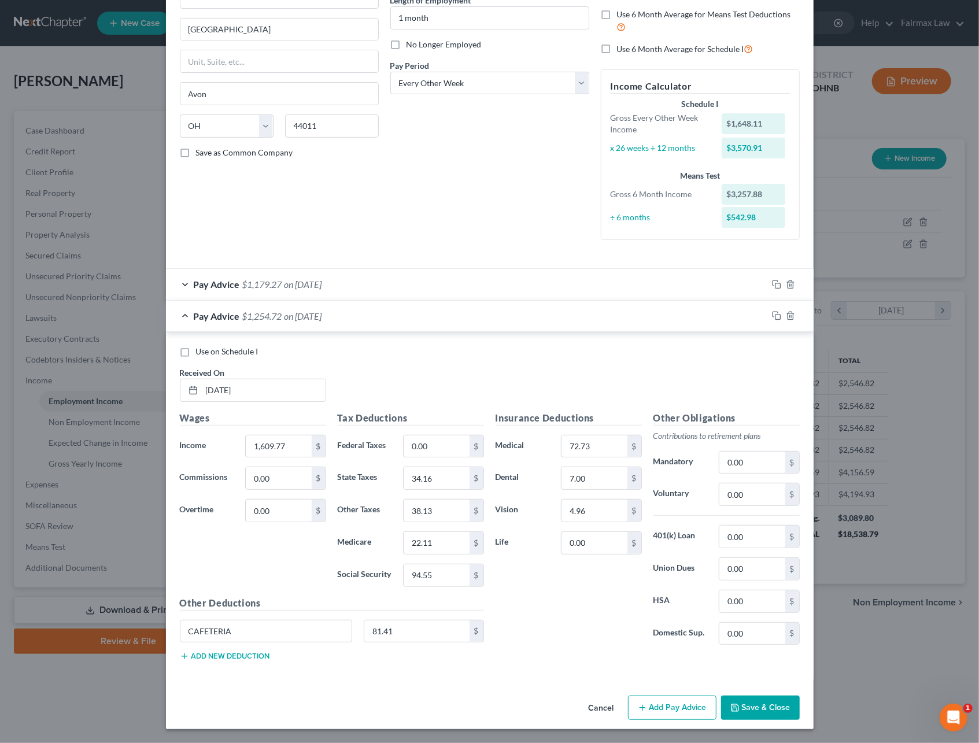
click at [196, 347] on label "Use on Schedule I" at bounding box center [227, 352] width 62 height 12
click at [201, 347] on input "Use on Schedule I" at bounding box center [205, 350] width 8 height 8
checkbox input "true"
click at [431, 634] on input "81.41" at bounding box center [416, 632] width 105 height 22
click at [285, 625] on input "CAFETERIA" at bounding box center [266, 632] width 172 height 22
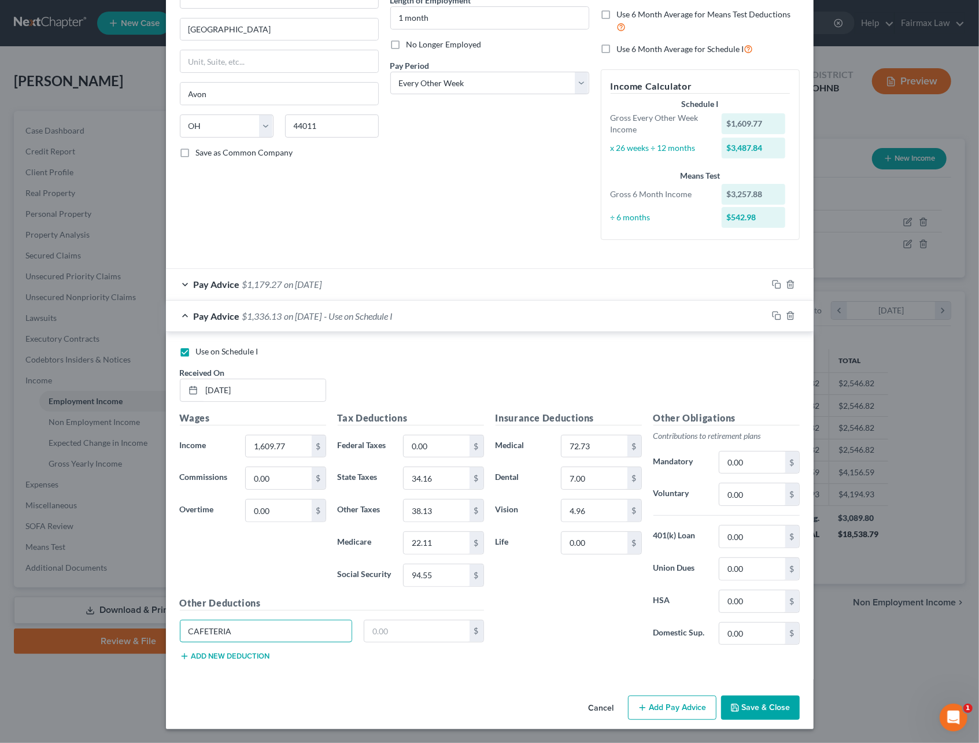
drag, startPoint x: 285, startPoint y: 625, endPoint x: 3, endPoint y: 657, distance: 283.5
click at [5, 657] on div "Edit Income Source × Employment Type * Select Full or Part Time Employment Self…" at bounding box center [489, 371] width 979 height 743
drag, startPoint x: 757, startPoint y: 713, endPoint x: 733, endPoint y: 710, distance: 23.9
click at [754, 714] on button "Save & Close" at bounding box center [760, 708] width 79 height 24
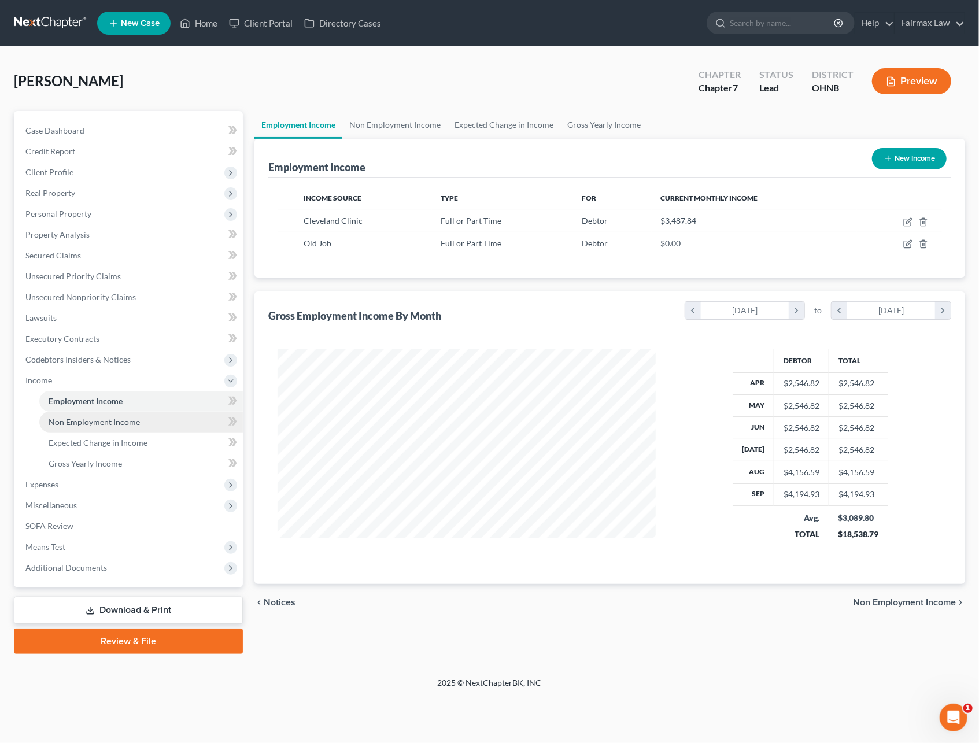
click at [121, 419] on span "Non Employment Income" at bounding box center [94, 422] width 91 height 10
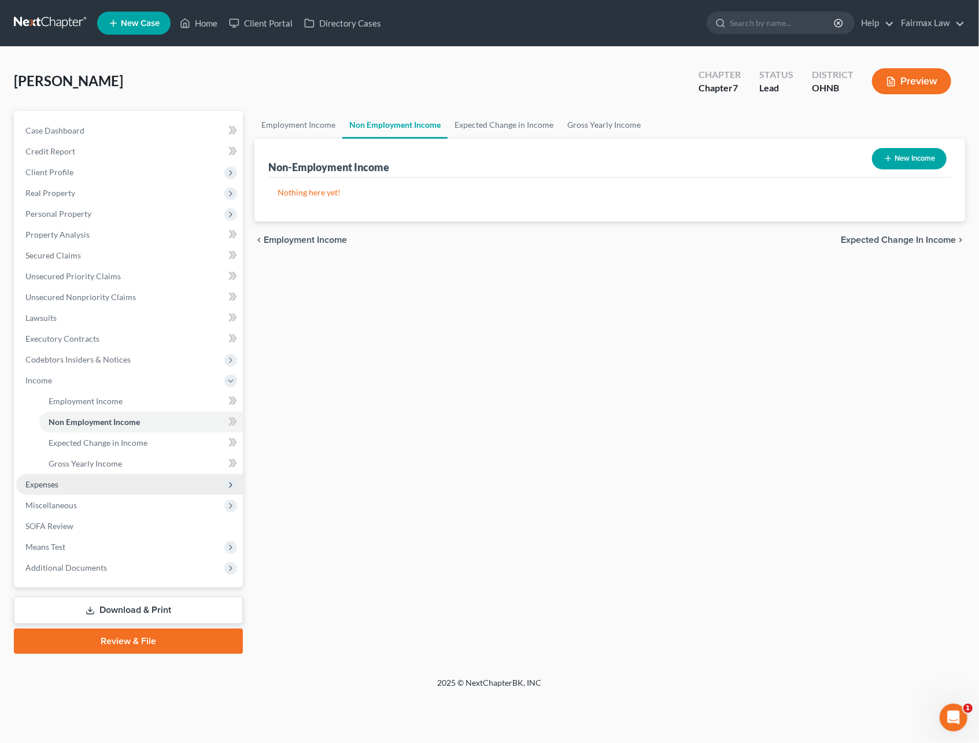
click at [76, 489] on span "Expenses" at bounding box center [129, 484] width 227 height 21
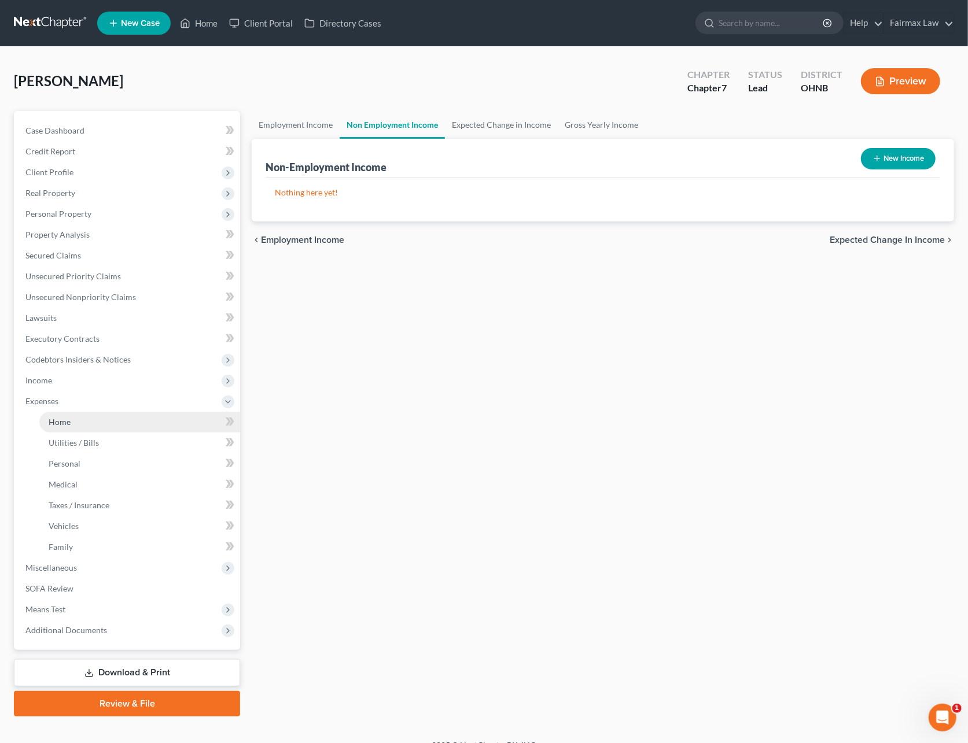
click at [84, 416] on link "Home" at bounding box center [139, 422] width 201 height 21
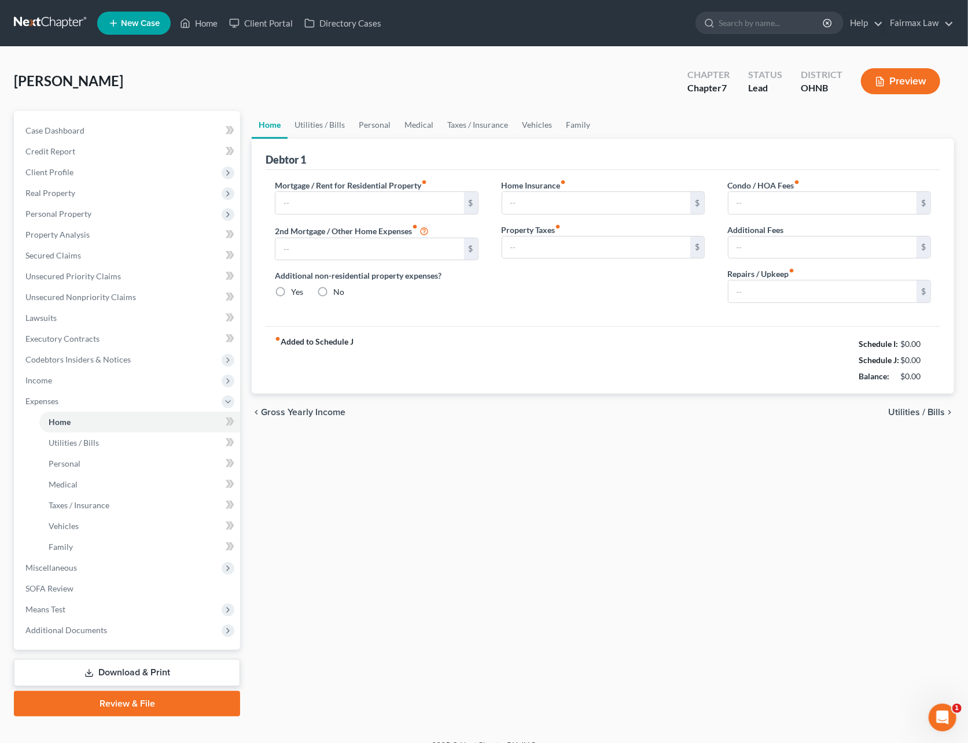
type input "750.00"
type input "0.00"
radio input "true"
type input "0.00"
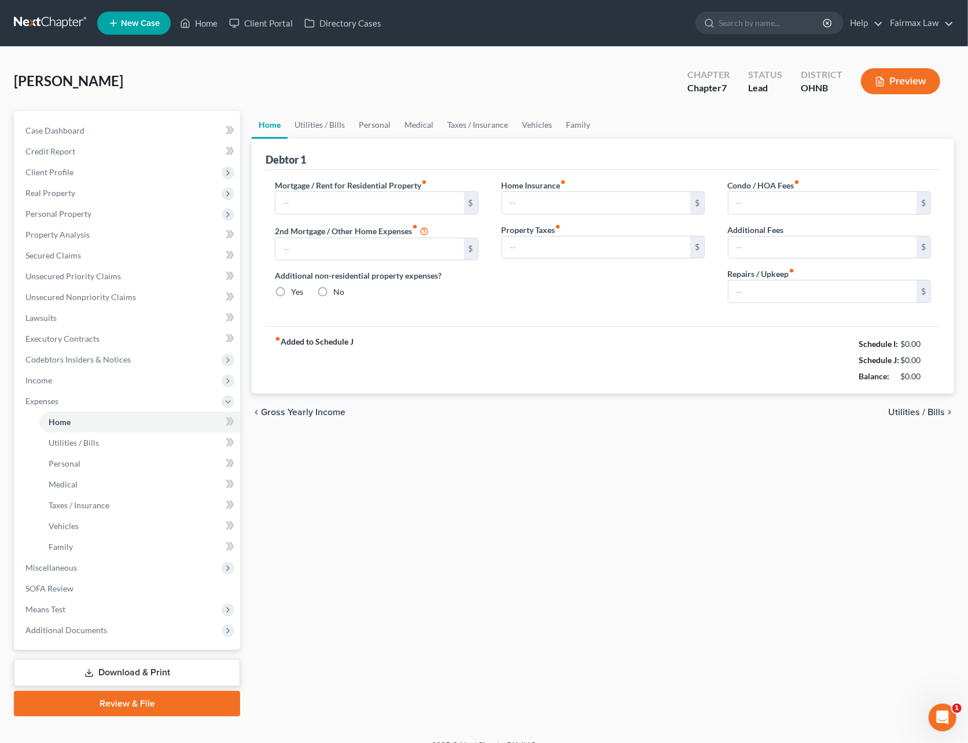
type input "0.00"
click at [322, 135] on link "Utilities / Bills" at bounding box center [319, 125] width 64 height 28
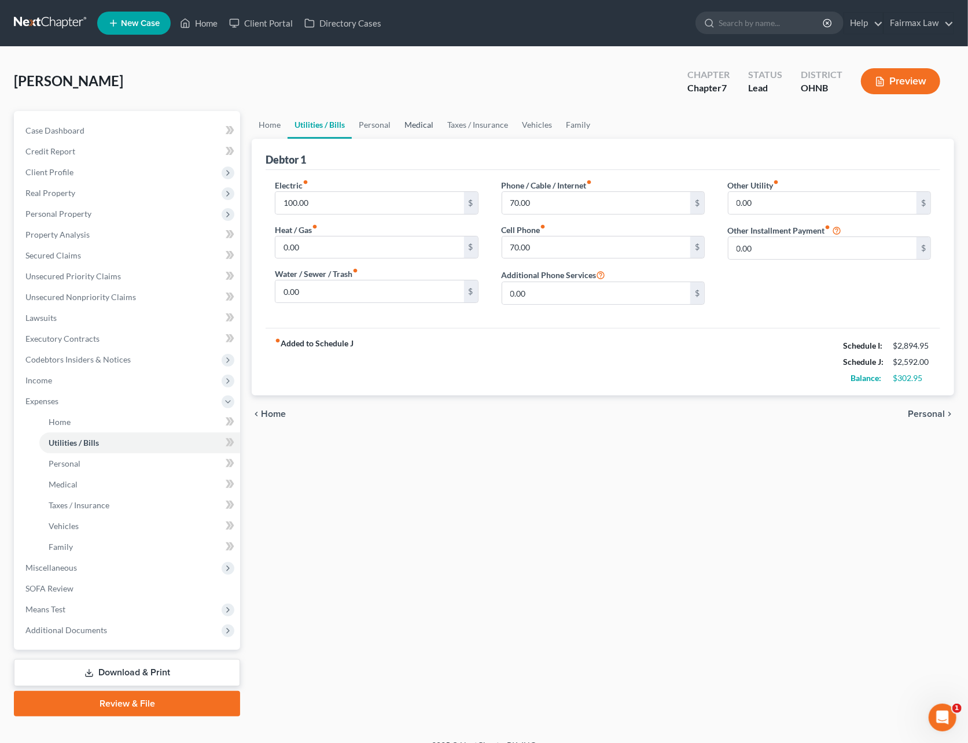
click at [401, 128] on link "Medical" at bounding box center [418, 125] width 43 height 28
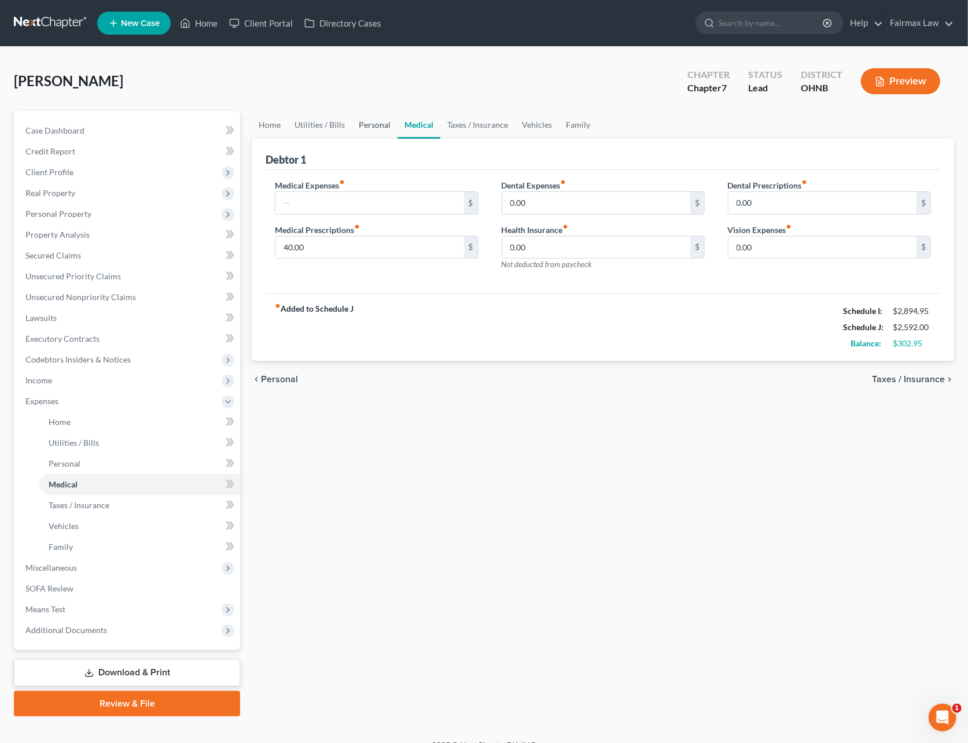
click at [382, 130] on link "Personal" at bounding box center [375, 125] width 46 height 28
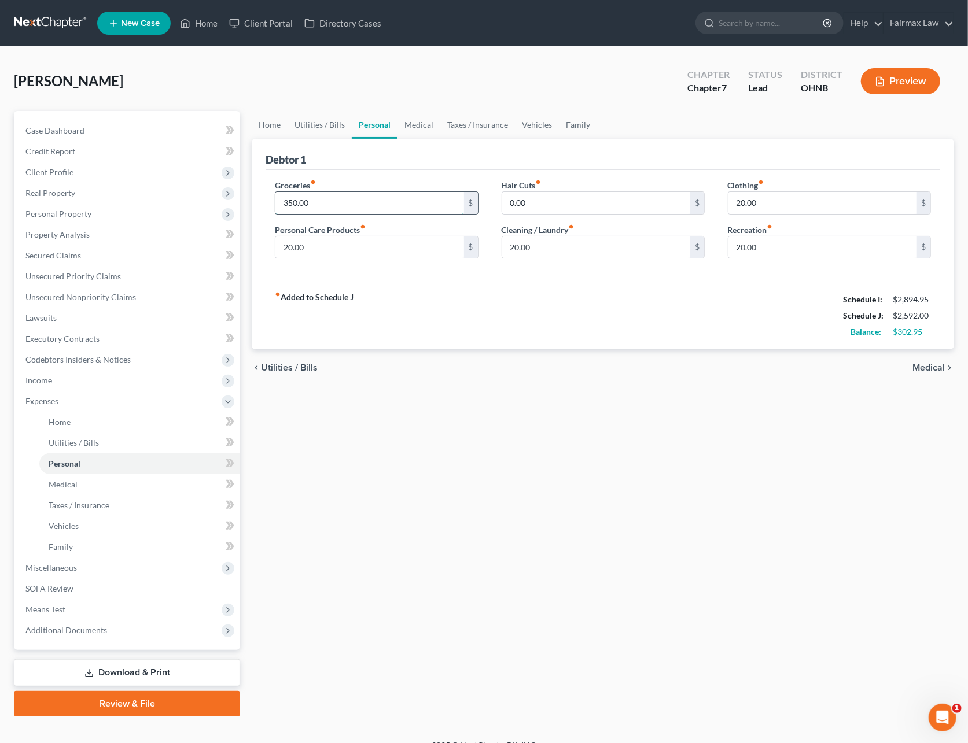
click at [344, 209] on input "350.00" at bounding box center [369, 203] width 188 height 22
type input "450"
click at [297, 242] on input "20.00" at bounding box center [369, 248] width 188 height 22
type input "100"
click at [621, 258] on div "20.00 $" at bounding box center [602, 247] width 203 height 23
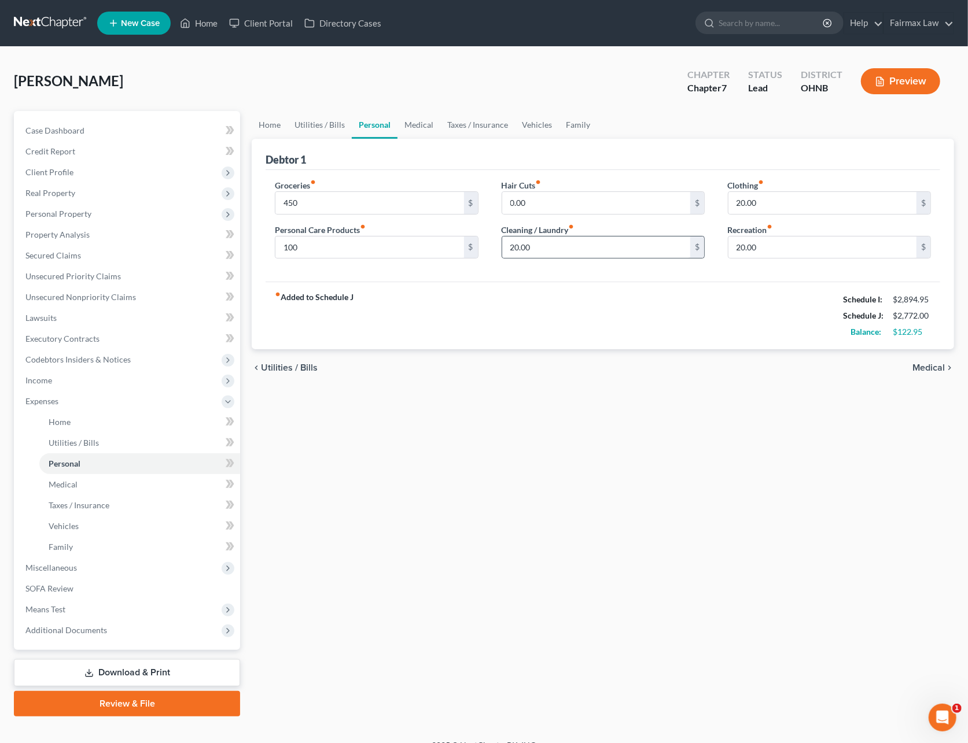
click at [585, 258] on div "20.00 $" at bounding box center [602, 247] width 203 height 23
click at [560, 252] on input "20.00" at bounding box center [596, 248] width 188 height 22
type input "55"
click at [777, 241] on input "20.00" at bounding box center [822, 248] width 188 height 22
type input "75"
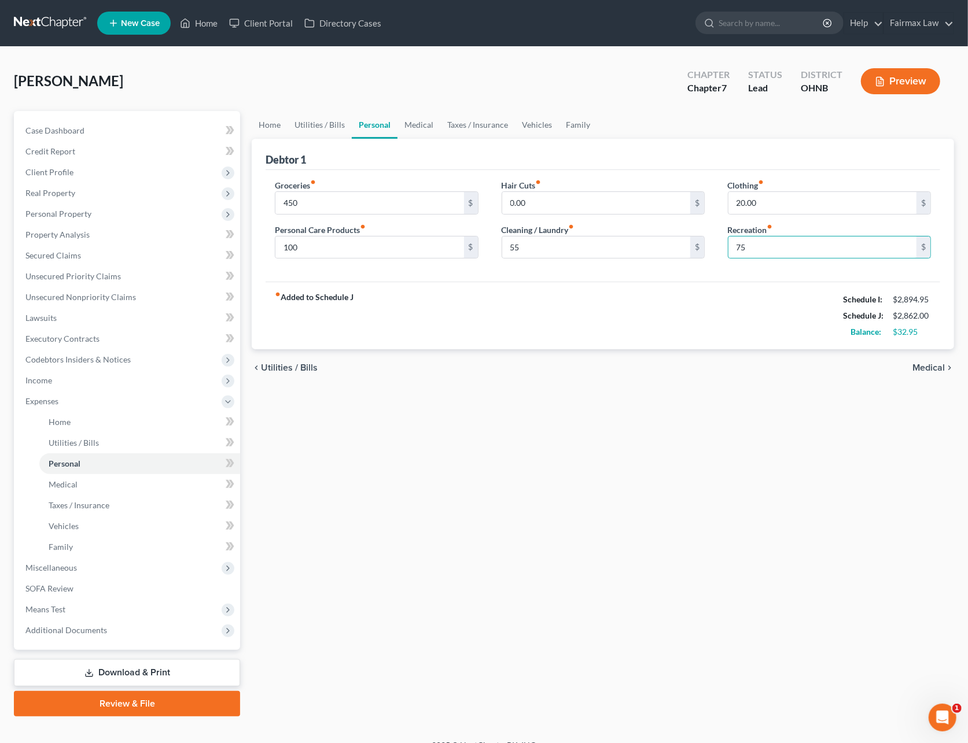
drag, startPoint x: 683, startPoint y: 271, endPoint x: 664, endPoint y: 274, distance: 19.4
click at [683, 271] on div "Groceries fiber_manual_record 450 $ Personal Care Products fiber_manual_record …" at bounding box center [602, 226] width 674 height 112
click at [419, 132] on link "Medical" at bounding box center [418, 125] width 43 height 28
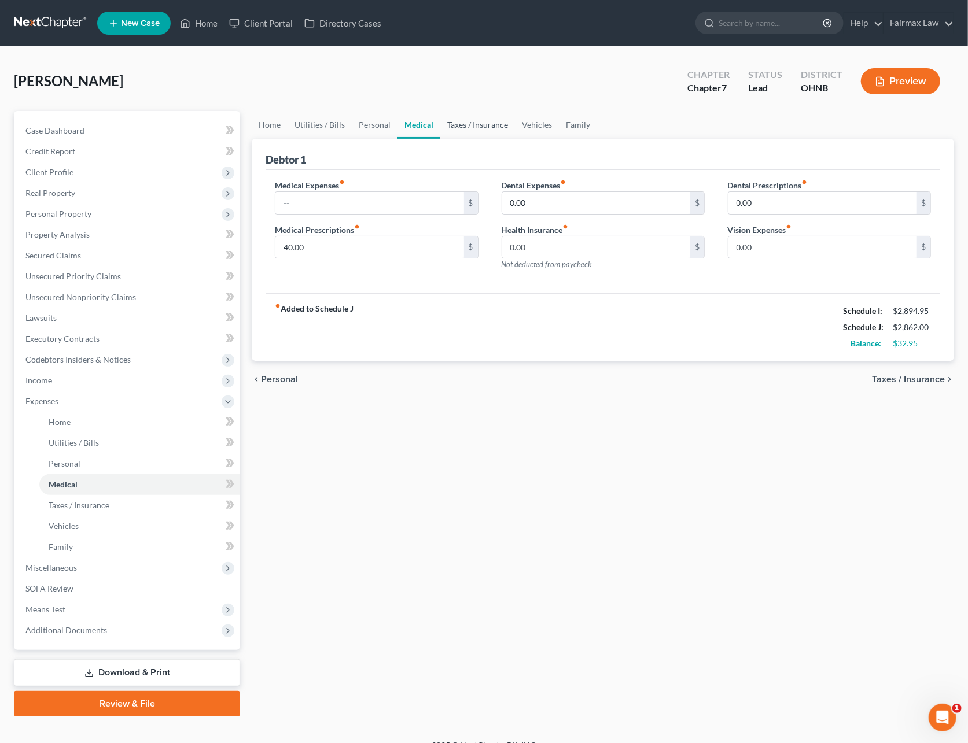
click at [461, 126] on link "Taxes / Insurance" at bounding box center [477, 125] width 75 height 28
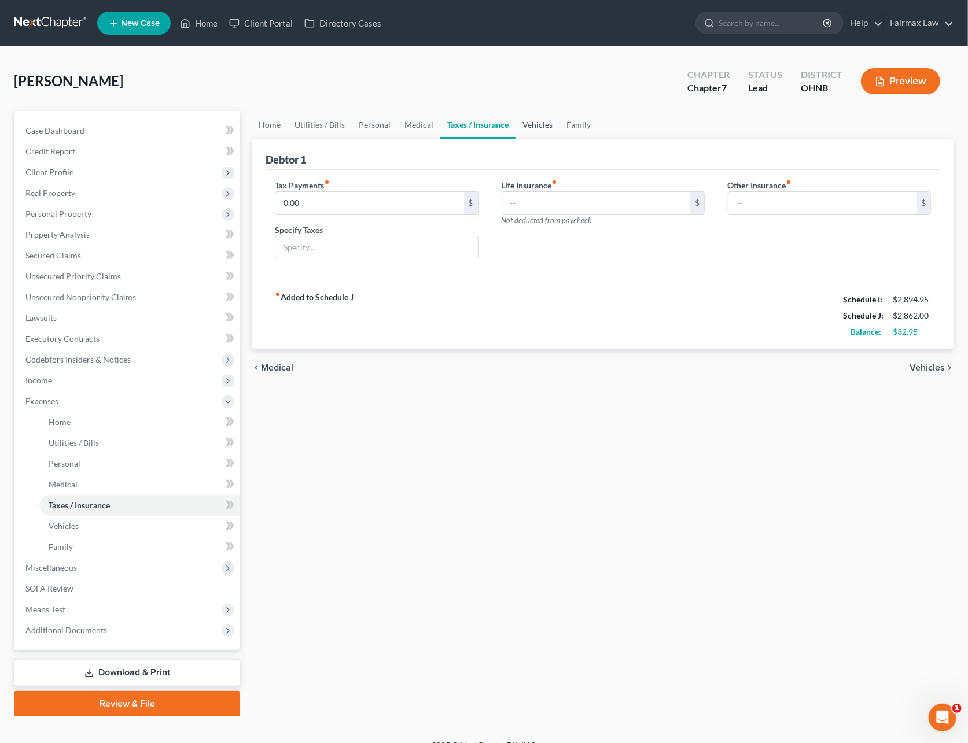
click at [530, 125] on link "Vehicles" at bounding box center [537, 125] width 44 height 28
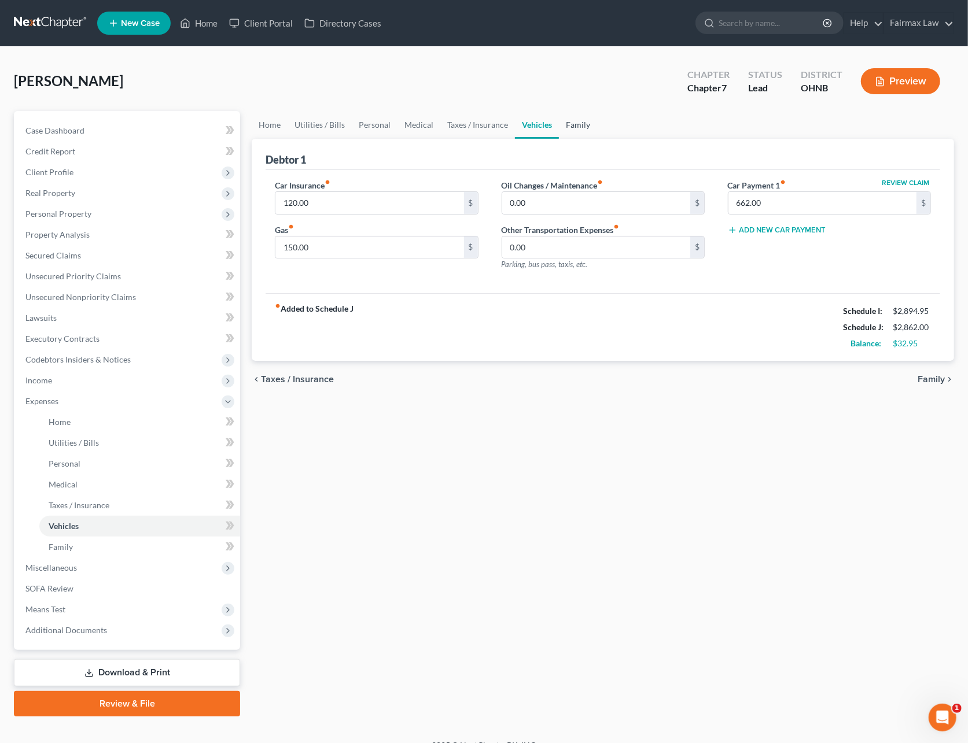
click at [569, 131] on link "Family" at bounding box center [578, 125] width 38 height 28
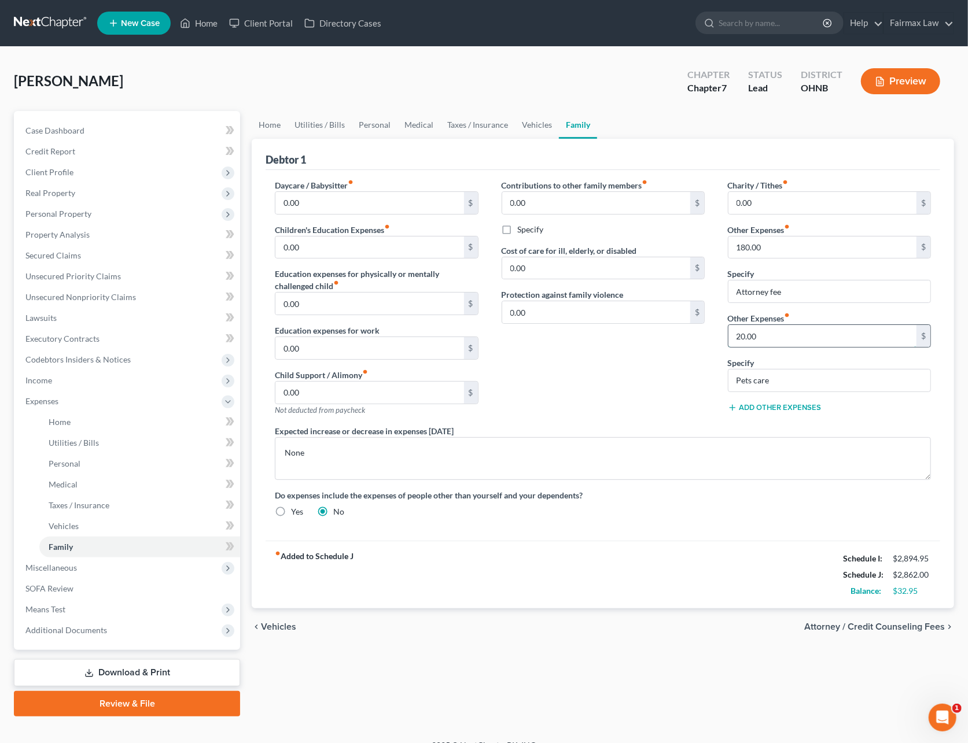
click at [763, 337] on input "20.00" at bounding box center [822, 336] width 188 height 22
type input "50"
click at [582, 383] on div "Contributions to other family members fiber_manual_record 0.00 $ Specify Cost o…" at bounding box center [603, 302] width 226 height 246
click at [274, 123] on link "Home" at bounding box center [270, 125] width 36 height 28
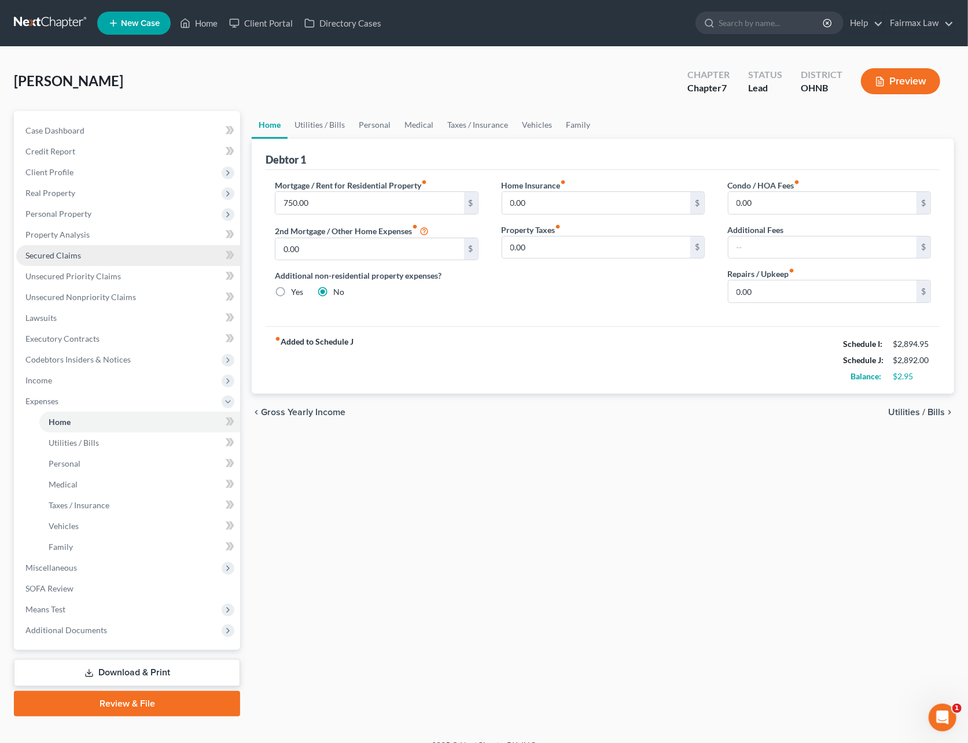
click at [58, 254] on span "Secured Claims" at bounding box center [53, 255] width 56 height 10
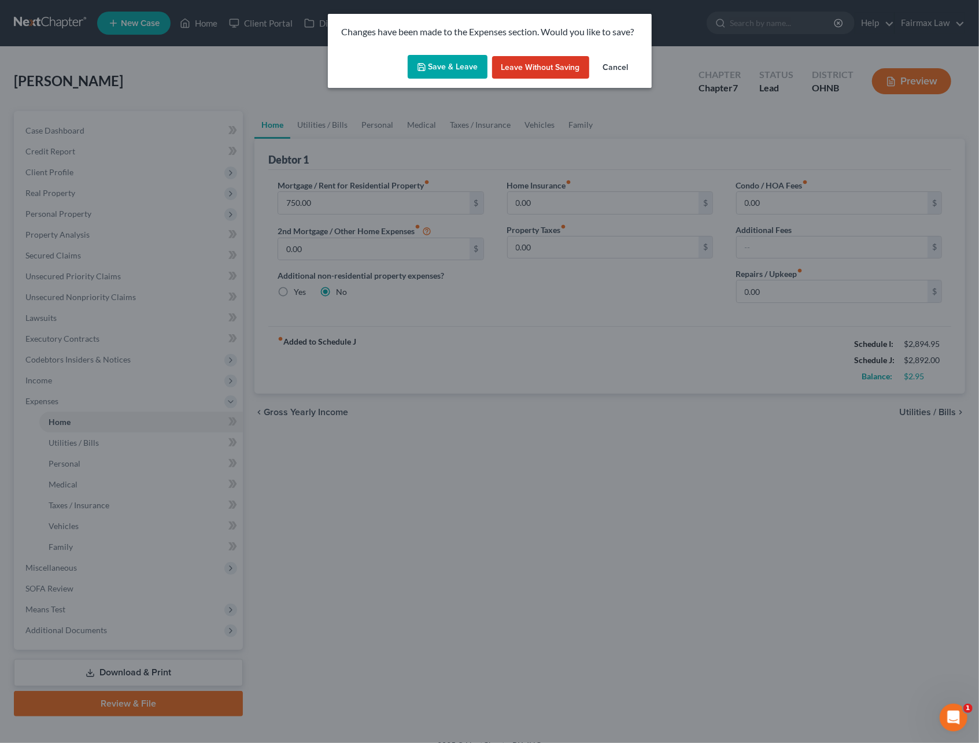
click at [438, 58] on button "Save & Leave" at bounding box center [448, 67] width 80 height 24
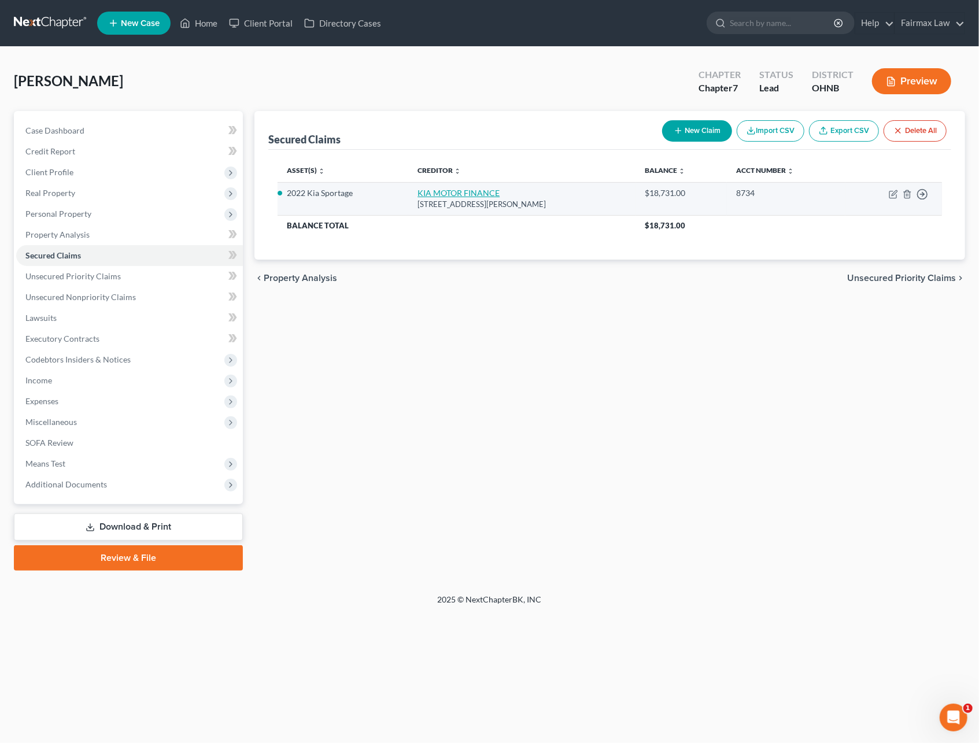
click at [454, 188] on link "KIA MOTOR FINANCE" at bounding box center [459, 193] width 82 height 10
select select "4"
select select "2"
select select "3"
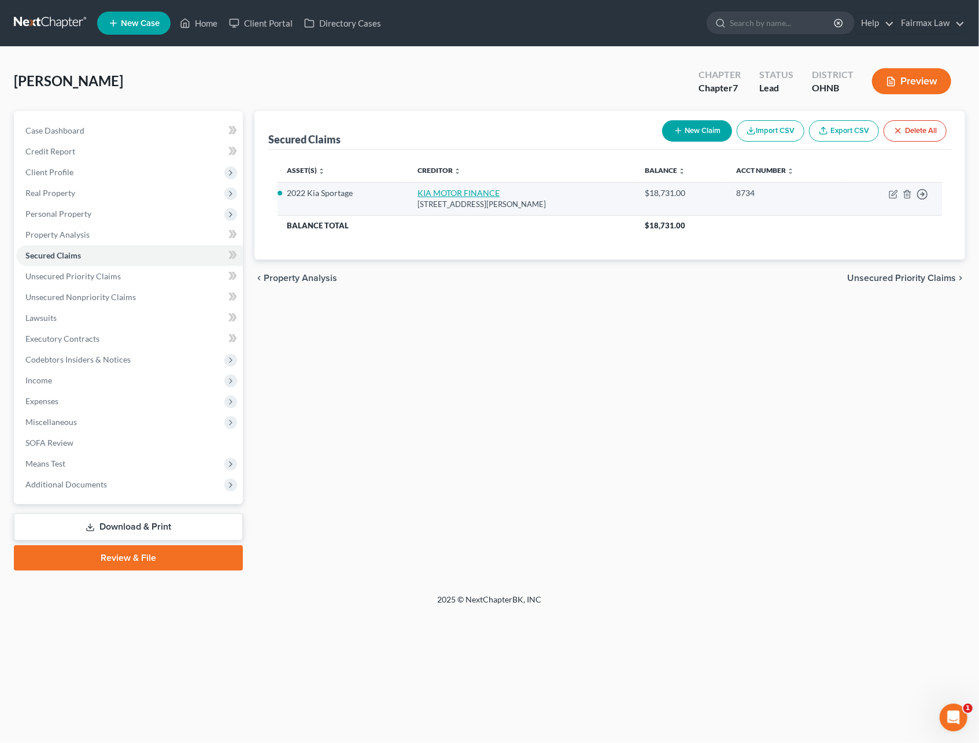
select select "0"
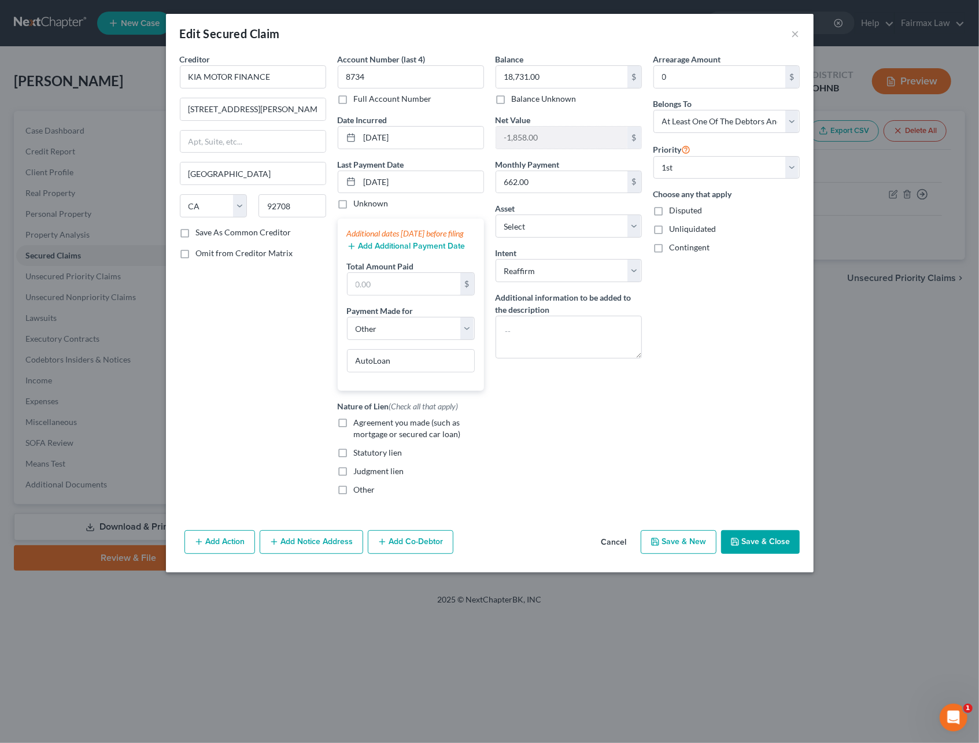
click at [354, 436] on label "Agreement you made (such as mortgage or secured car loan)" at bounding box center [419, 428] width 130 height 23
click at [359, 425] on input "Agreement you made (such as mortgage or secured car loan)" at bounding box center [363, 421] width 8 height 8
checkbox input "true"
click at [750, 554] on button "Save & Close" at bounding box center [760, 542] width 79 height 24
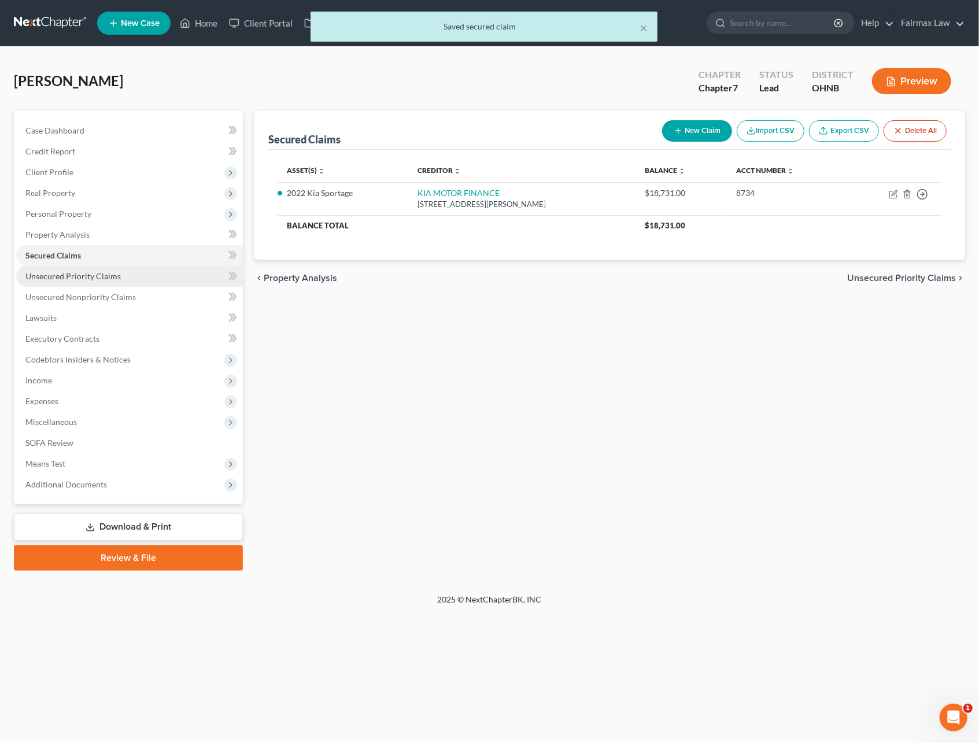
click at [88, 279] on span "Unsecured Priority Claims" at bounding box center [72, 276] width 95 height 10
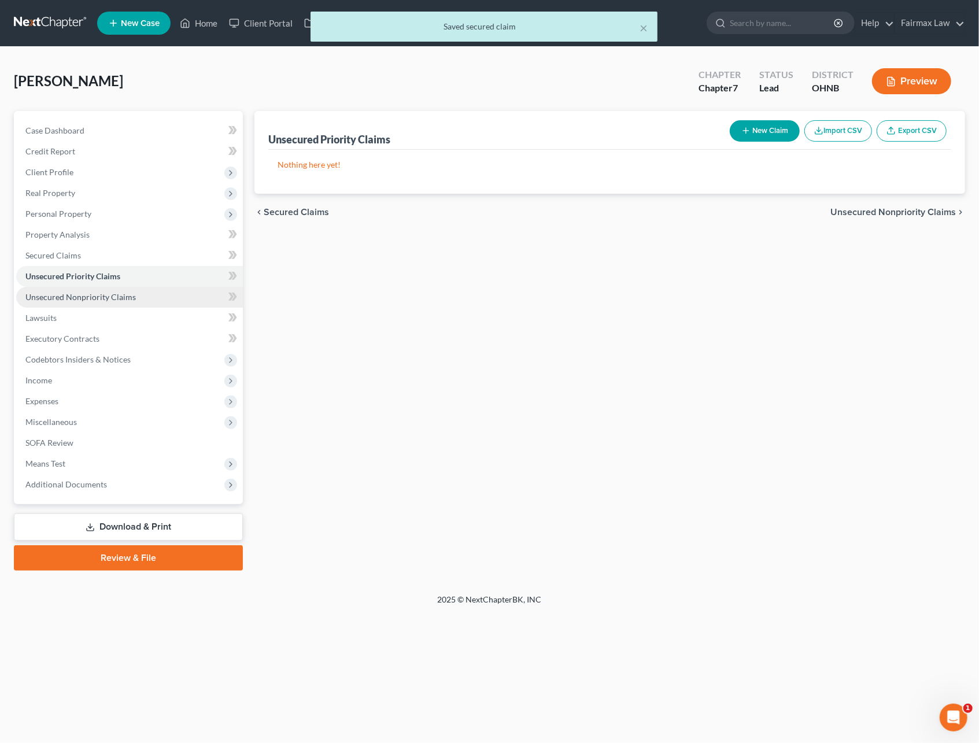
click at [84, 297] on span "Unsecured Nonpriority Claims" at bounding box center [80, 297] width 110 height 10
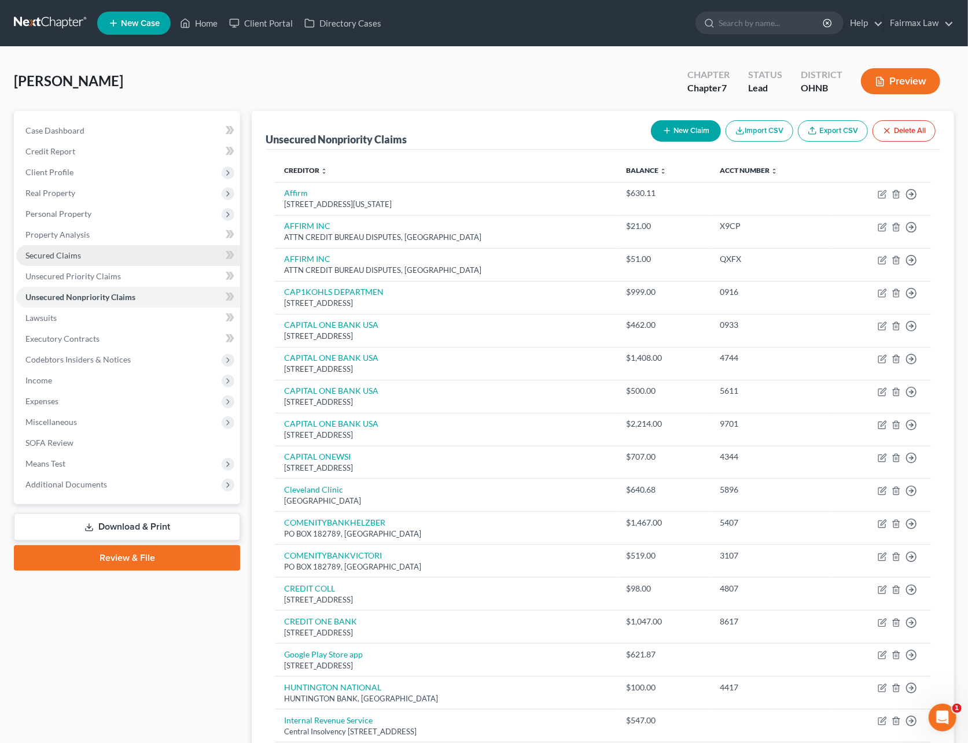
click at [71, 253] on span "Secured Claims" at bounding box center [53, 255] width 56 height 10
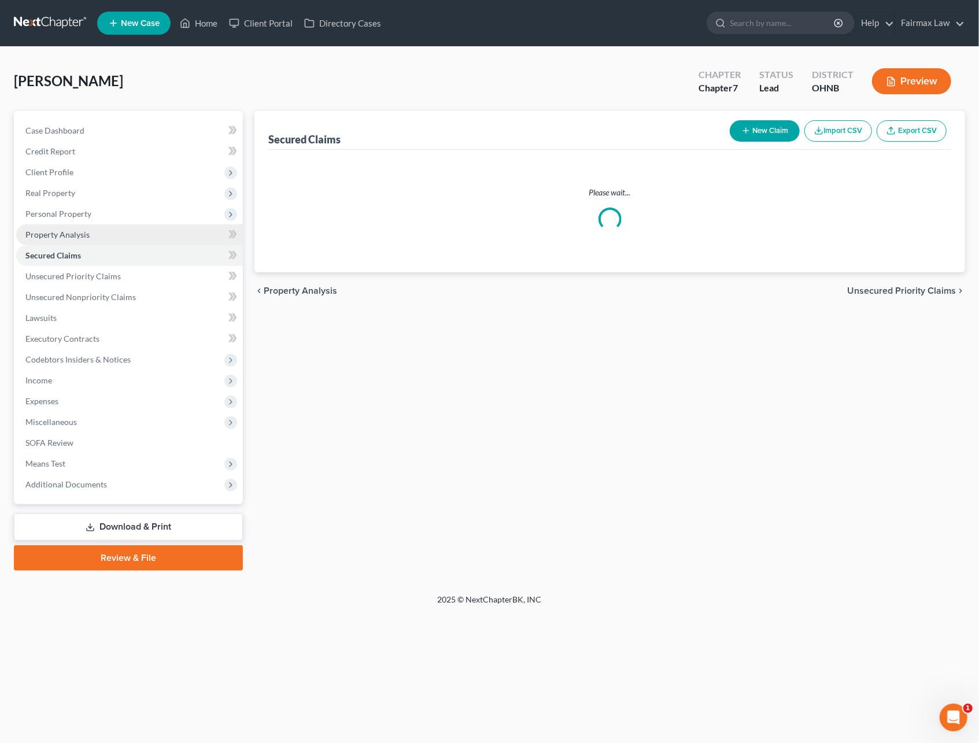
click at [70, 231] on span "Property Analysis" at bounding box center [57, 235] width 64 height 10
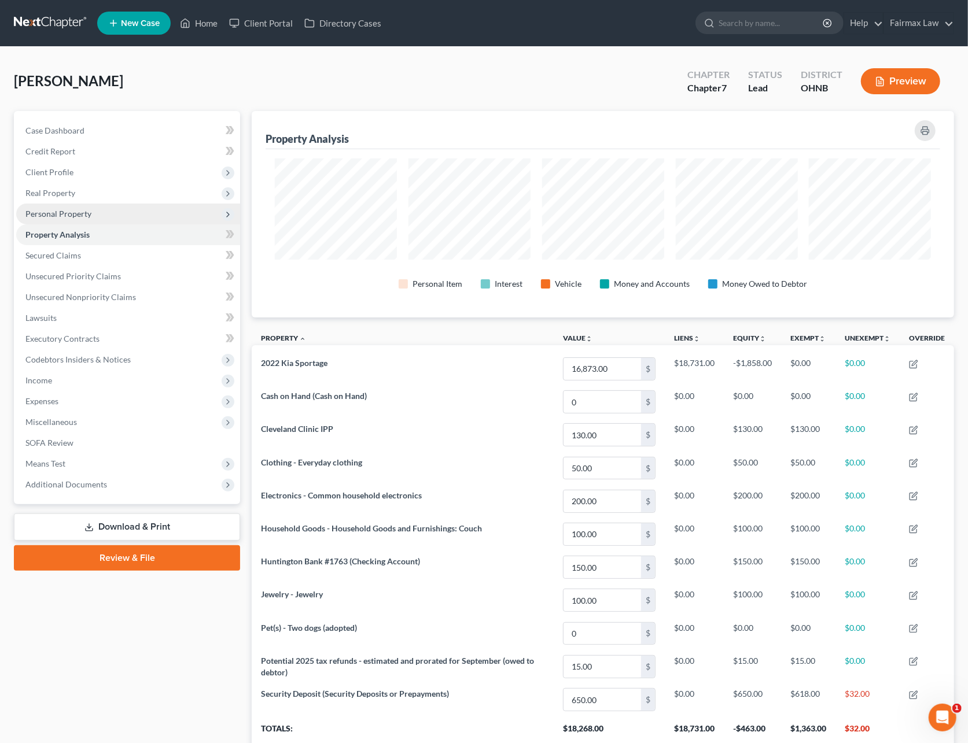
scroll to position [206, 702]
click at [72, 216] on span "Personal Property" at bounding box center [58, 214] width 66 height 10
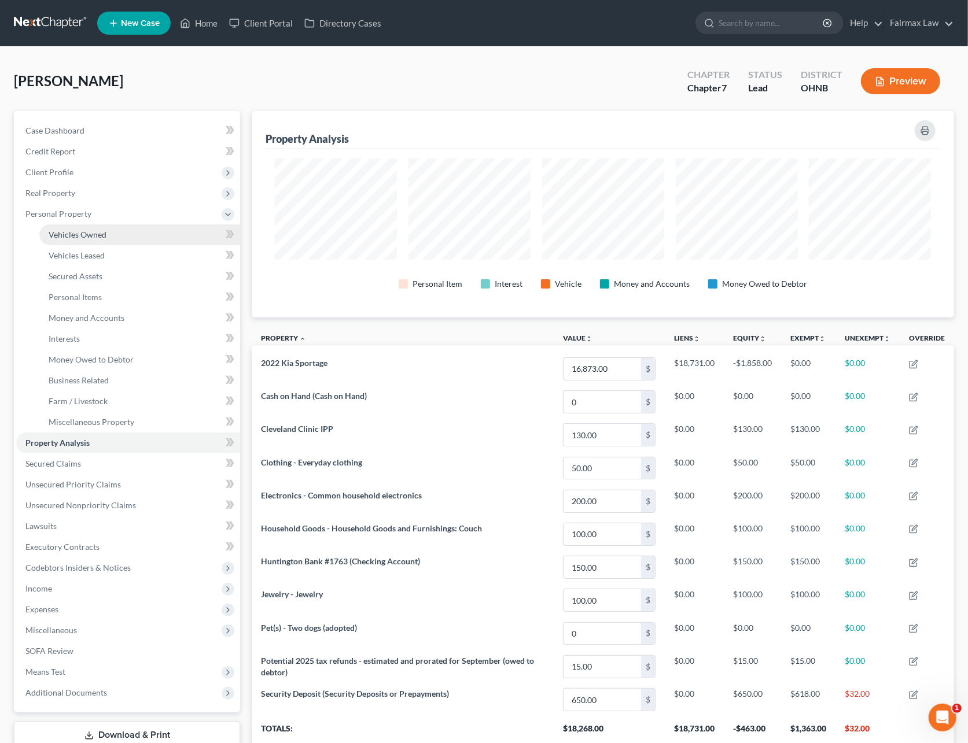
click at [72, 234] on span "Vehicles Owned" at bounding box center [78, 235] width 58 height 10
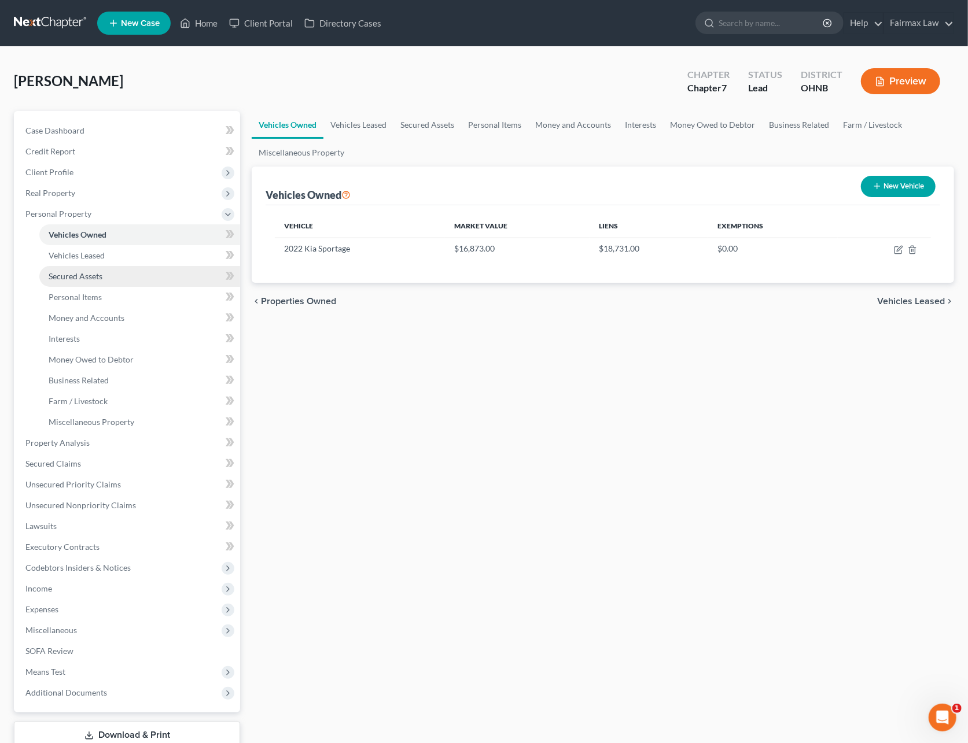
click at [108, 267] on link "Secured Assets" at bounding box center [139, 276] width 201 height 21
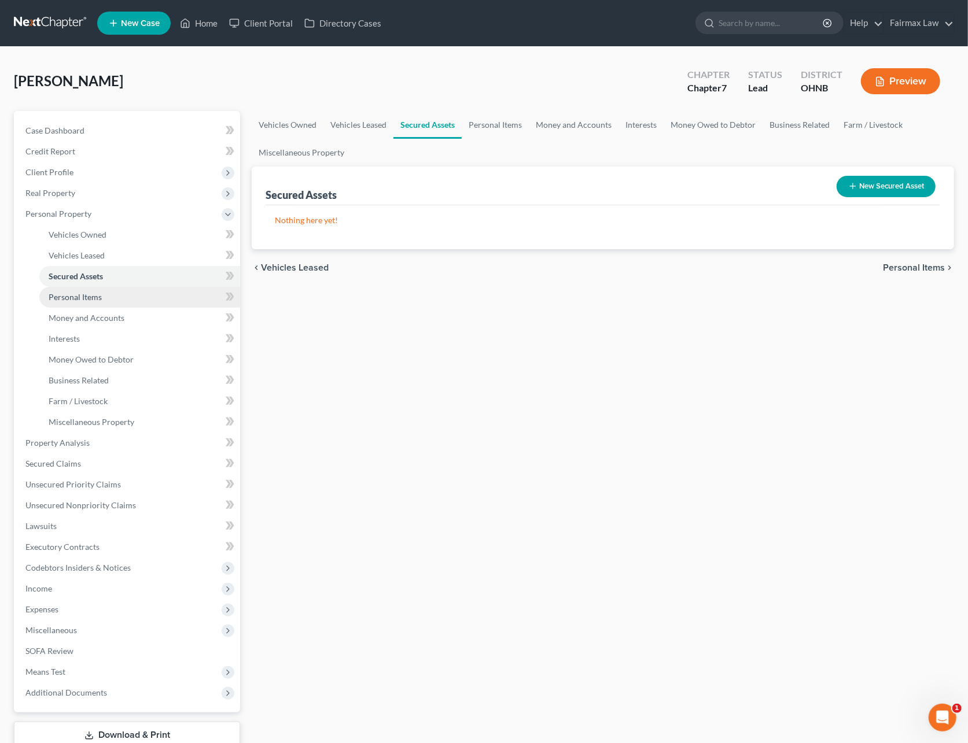
click at [102, 297] on link "Personal Items" at bounding box center [139, 297] width 201 height 21
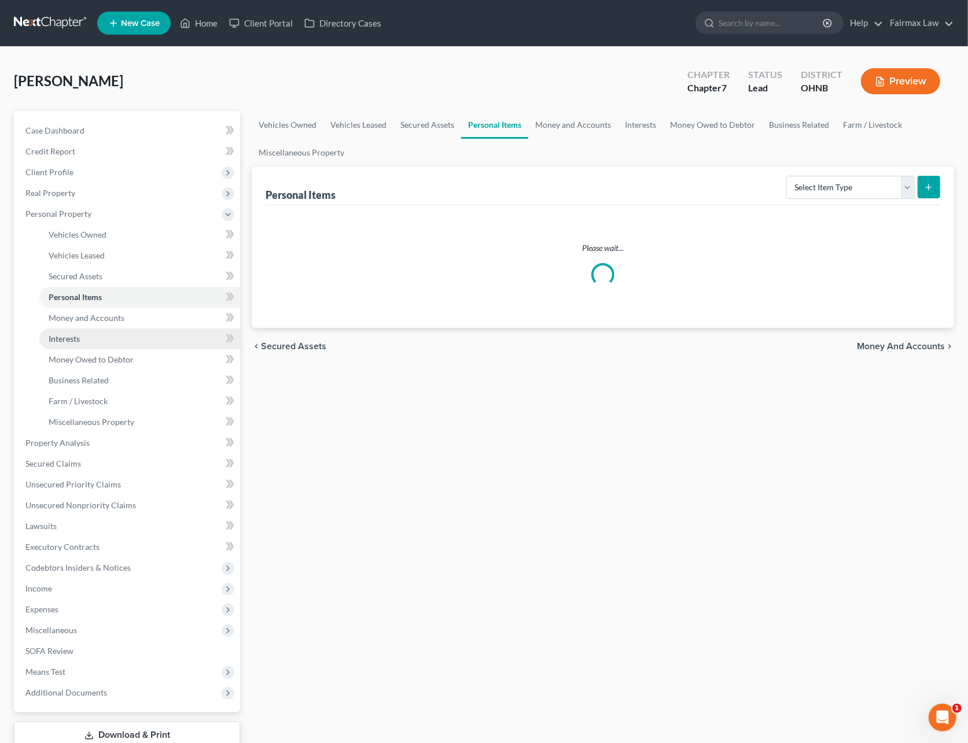
click at [100, 329] on link "Interests" at bounding box center [139, 339] width 201 height 21
click at [102, 316] on span "Money and Accounts" at bounding box center [87, 318] width 76 height 10
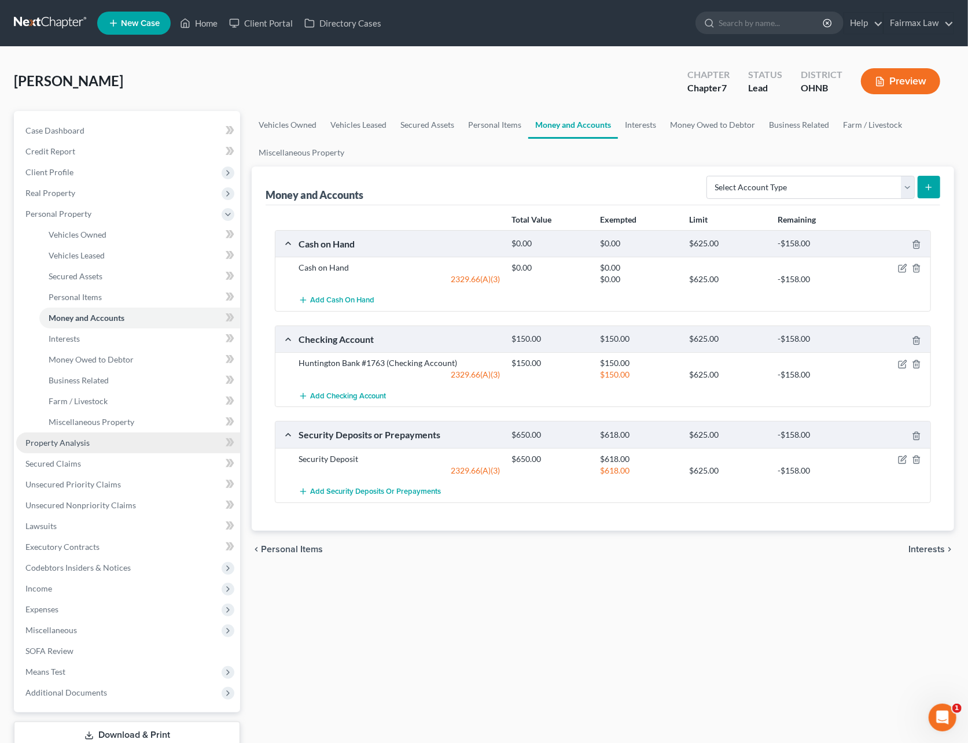
click at [64, 433] on link "Property Analysis" at bounding box center [128, 443] width 224 height 21
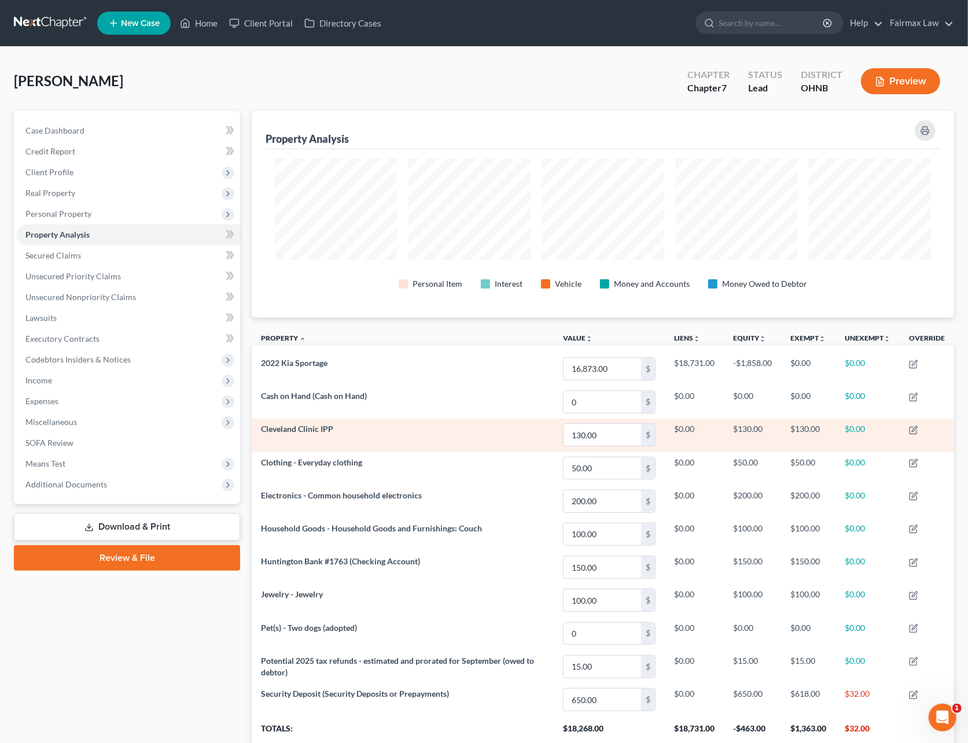
scroll to position [206, 702]
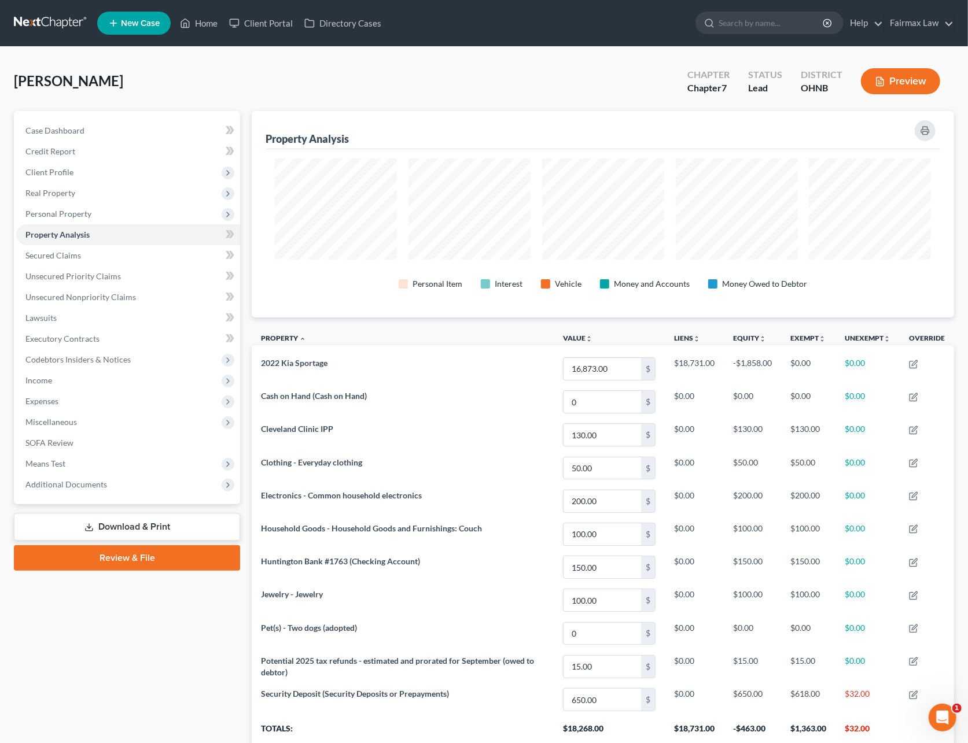
click at [66, 21] on link at bounding box center [51, 23] width 74 height 21
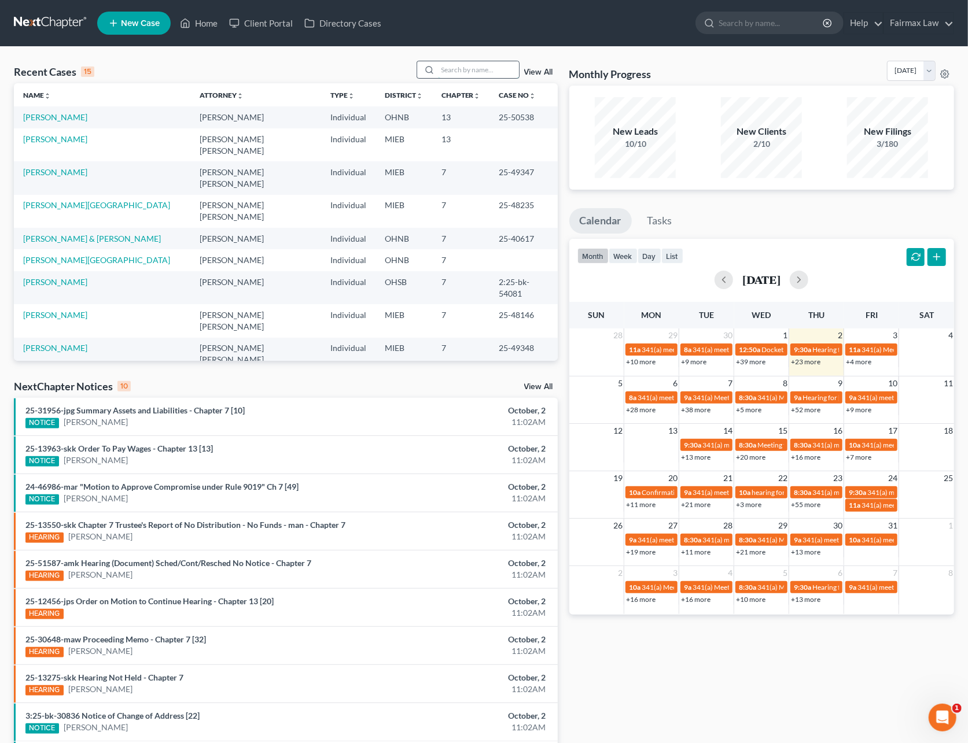
click at [459, 69] on input "search" at bounding box center [478, 69] width 81 height 17
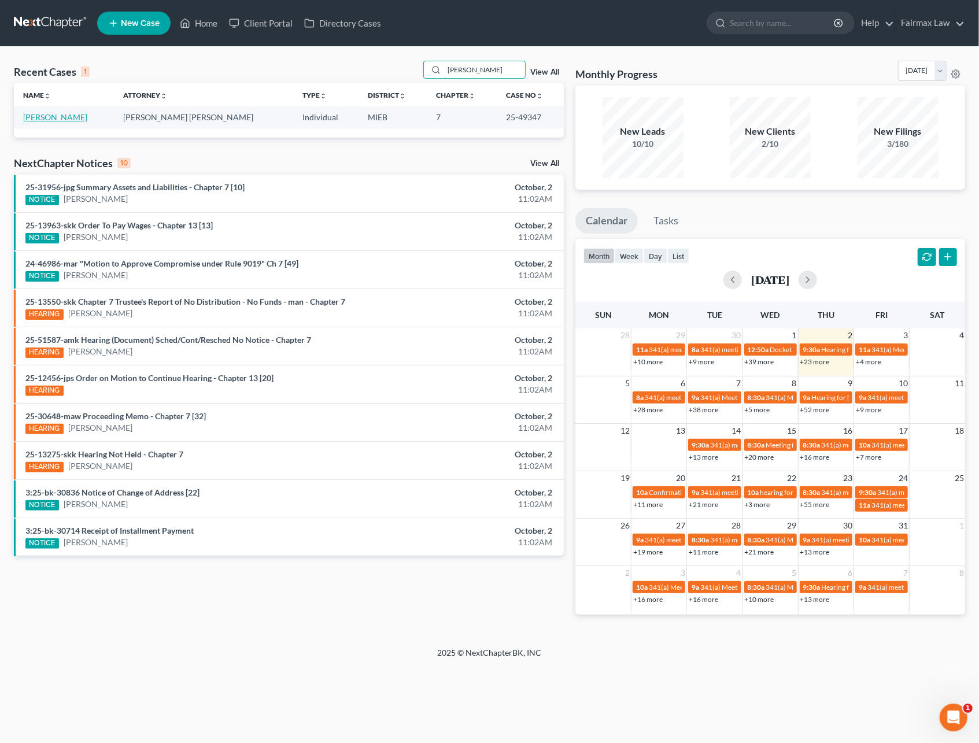
type input "tiffany sullivan"
click at [75, 115] on link "Sullivan, Tiffany" at bounding box center [55, 117] width 64 height 10
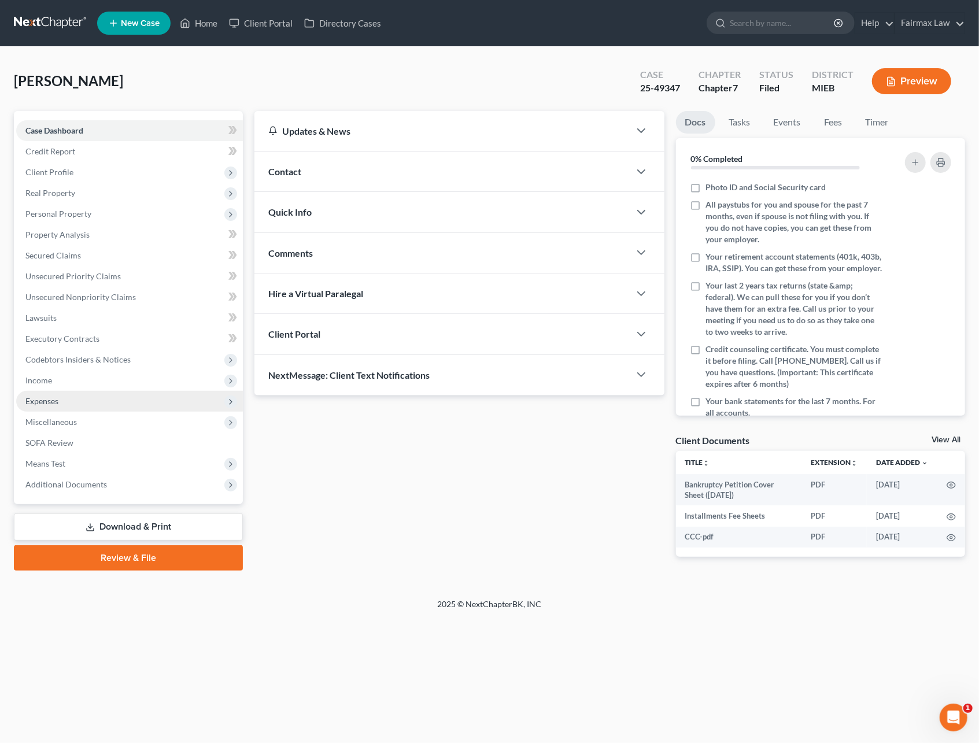
click at [67, 394] on span "Expenses" at bounding box center [129, 401] width 227 height 21
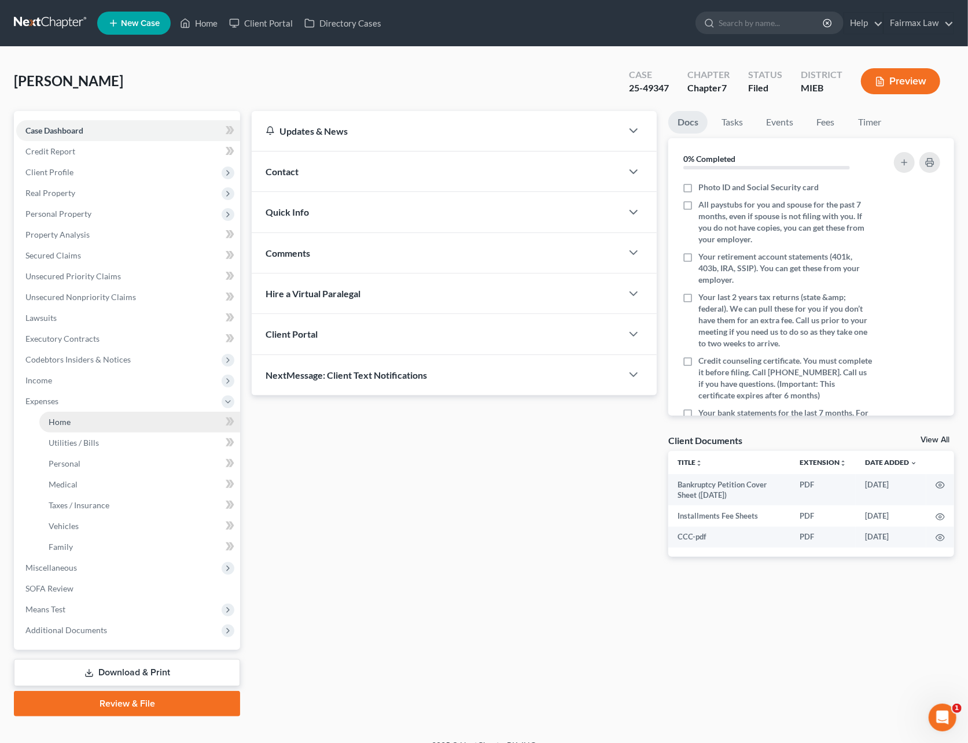
click at [68, 419] on span "Home" at bounding box center [60, 422] width 22 height 10
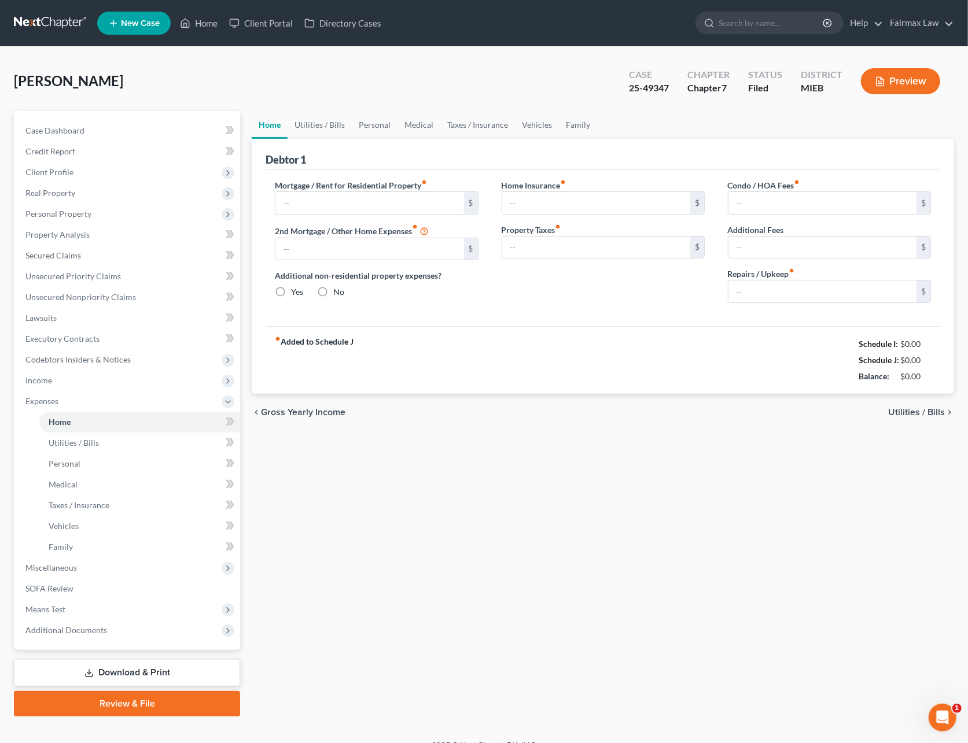
type input "1,400.00"
type input "0.00"
radio input "true"
type input "0.00"
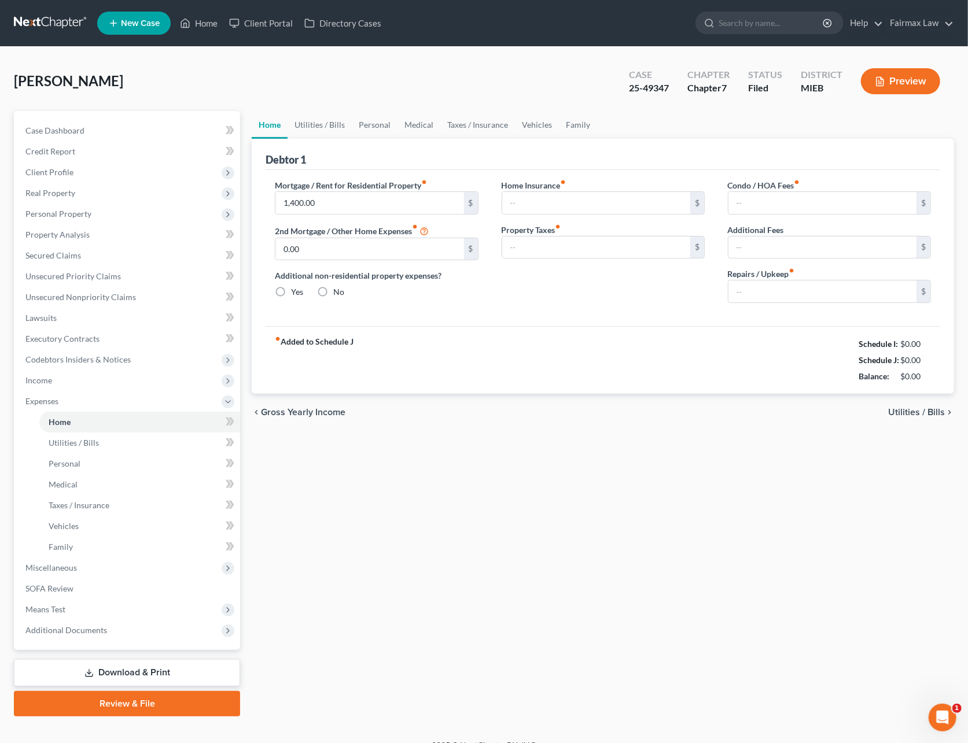
type input "0.00"
type input "50.00"
click at [341, 123] on link "Utilities / Bills" at bounding box center [319, 125] width 64 height 28
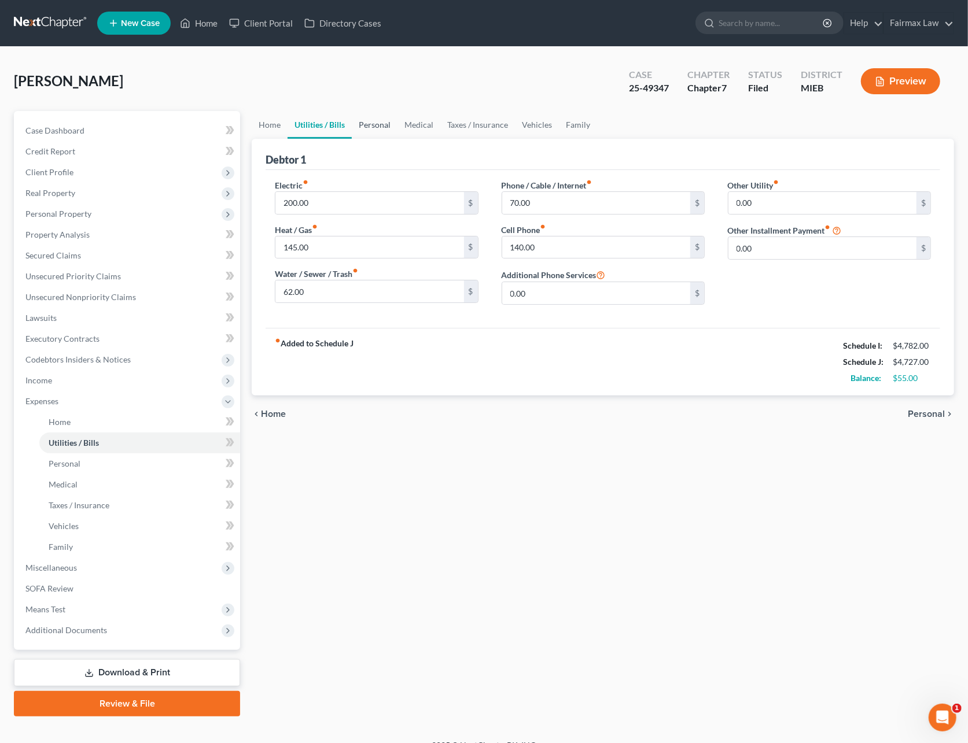
click at [363, 126] on link "Personal" at bounding box center [375, 125] width 46 height 28
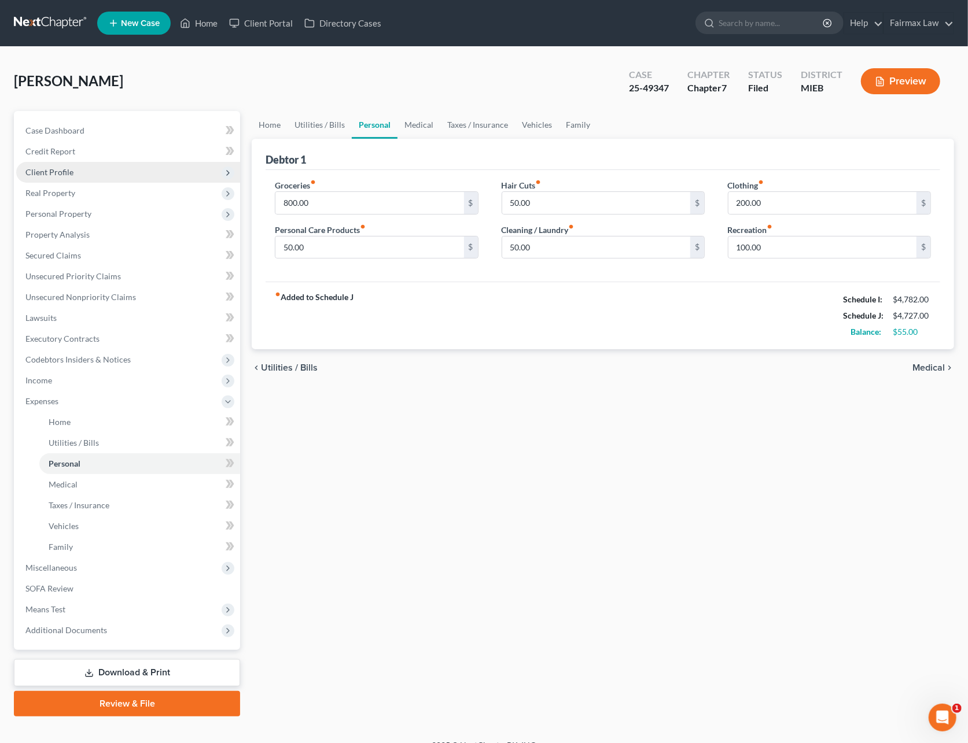
click at [75, 176] on span "Client Profile" at bounding box center [128, 172] width 224 height 21
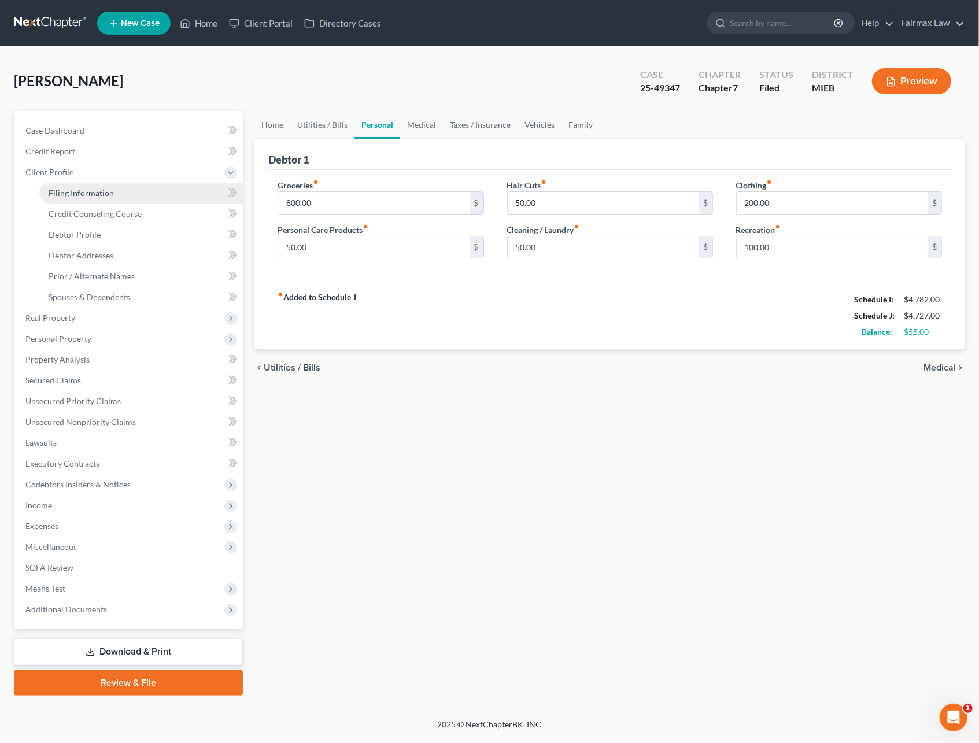
click at [76, 191] on span "Filing Information" at bounding box center [81, 193] width 65 height 10
select select "1"
select select "0"
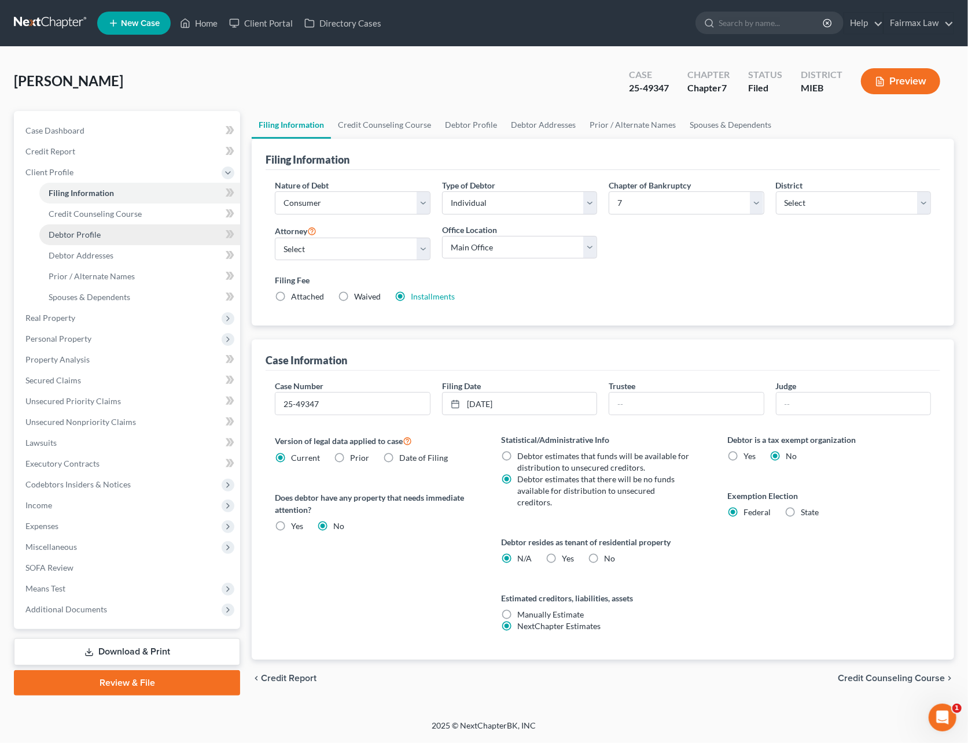
click at [79, 230] on span "Debtor Profile" at bounding box center [75, 235] width 52 height 10
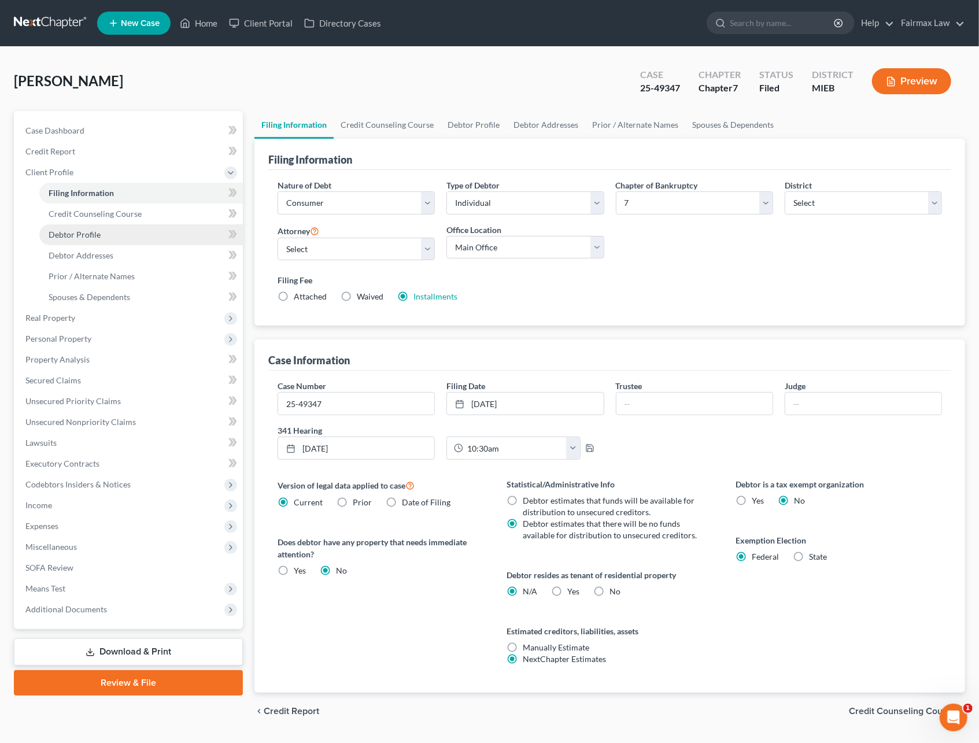
select select "0"
select select "2"
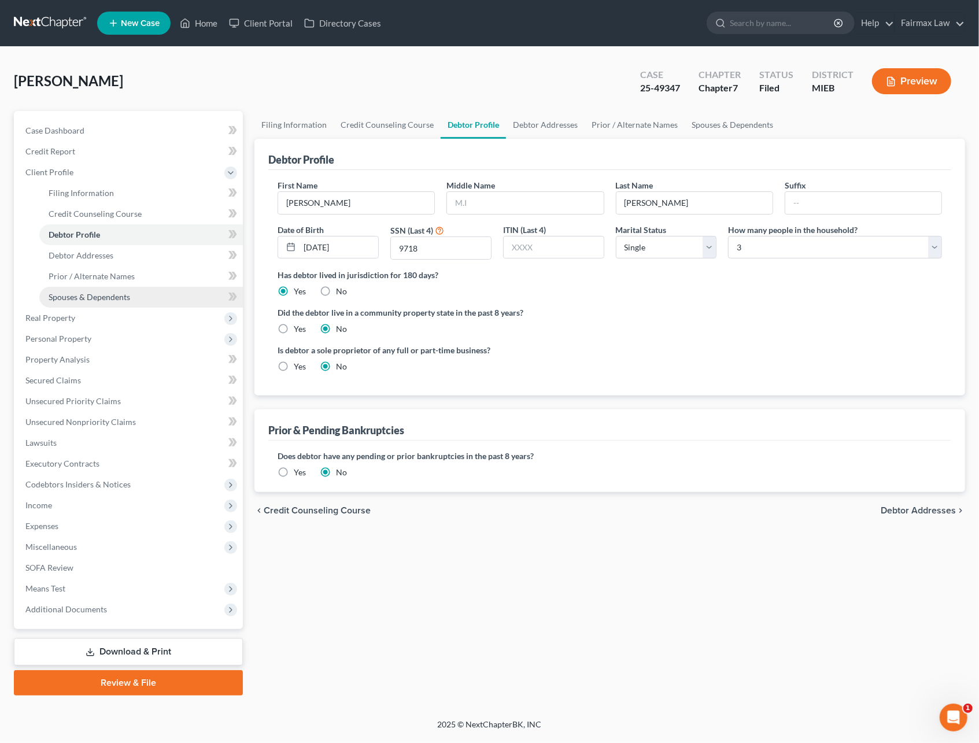
click at [82, 295] on span "Spouses & Dependents" at bounding box center [90, 297] width 82 height 10
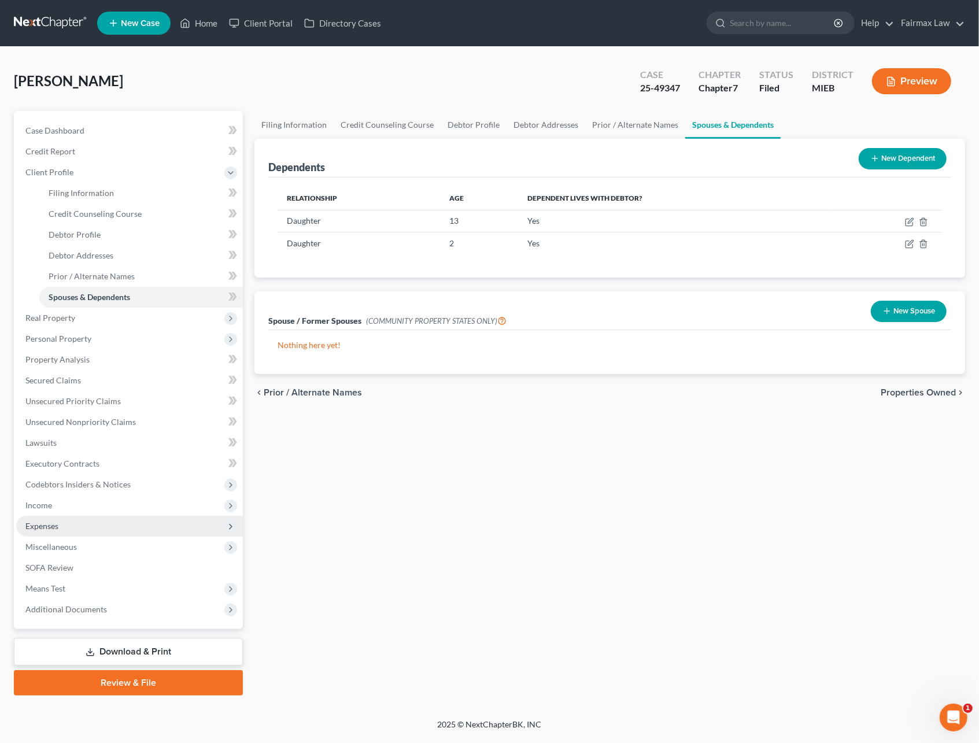
click at [58, 522] on span "Expenses" at bounding box center [41, 526] width 33 height 10
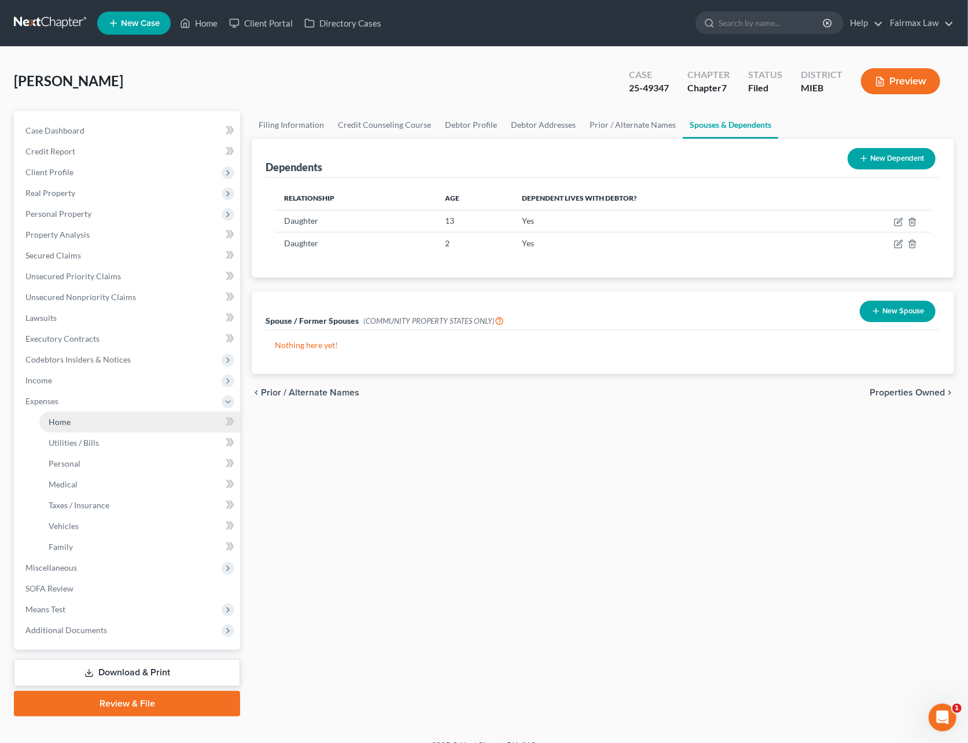
click at [88, 422] on link "Home" at bounding box center [139, 422] width 201 height 21
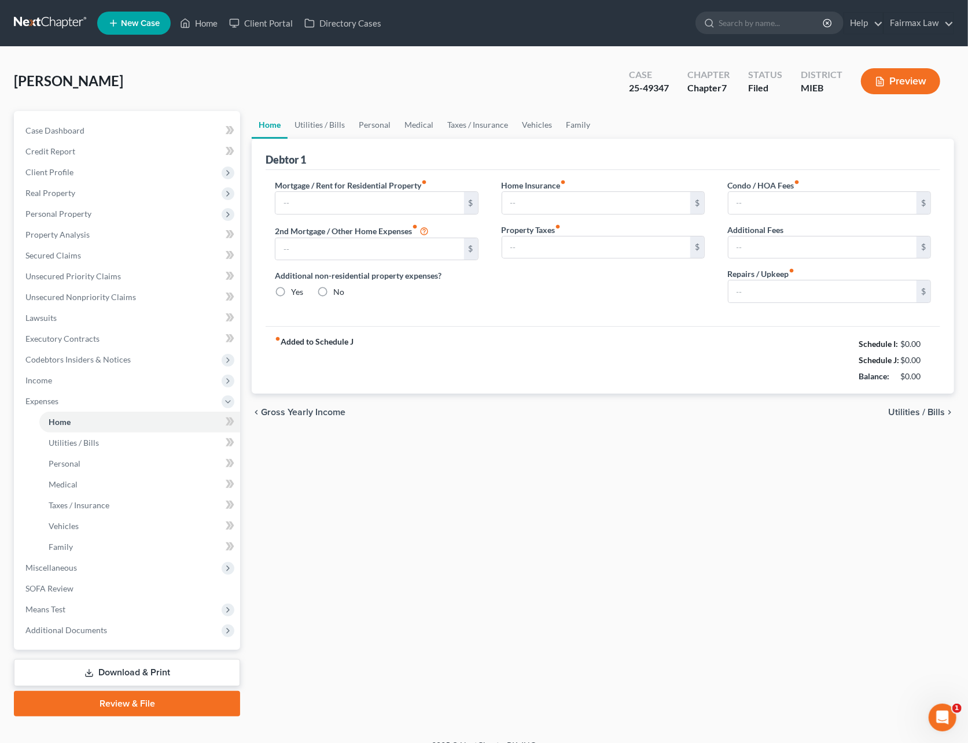
type input "1,400.00"
type input "0.00"
radio input "true"
type input "0.00"
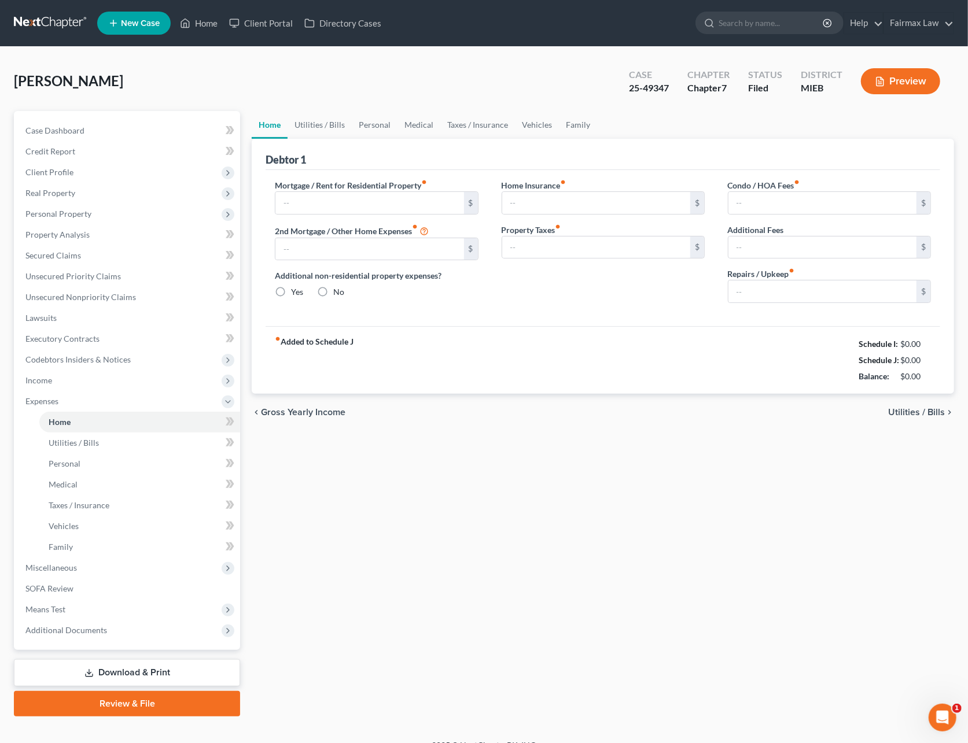
type input "0.00"
type input "50.00"
click at [317, 131] on link "Utilities / Bills" at bounding box center [319, 125] width 64 height 28
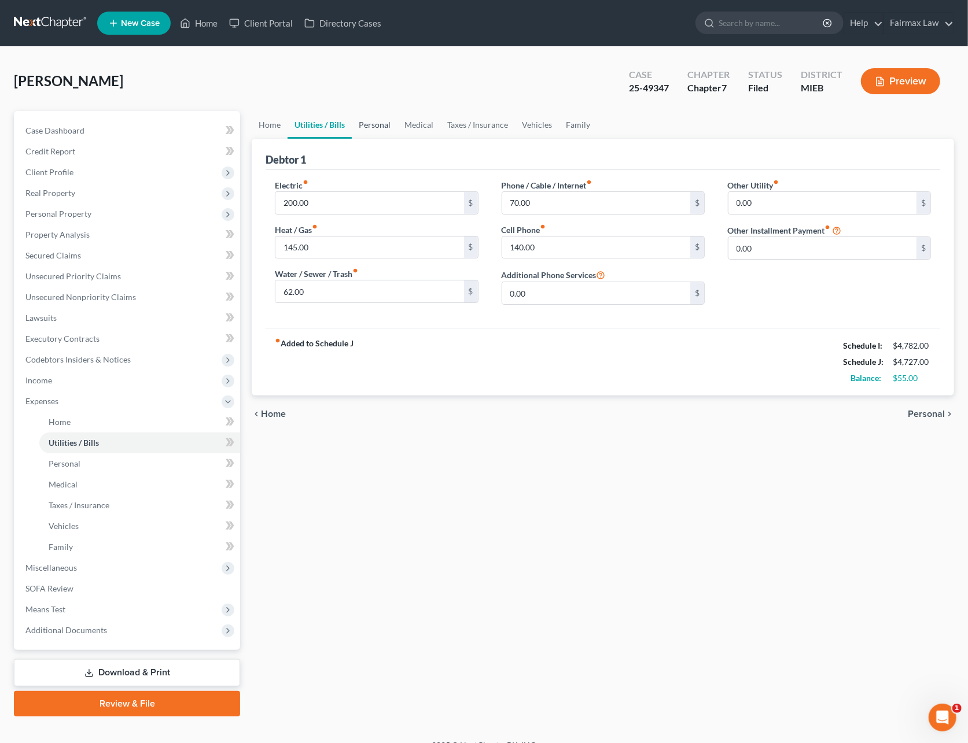
click at [376, 126] on link "Personal" at bounding box center [375, 125] width 46 height 28
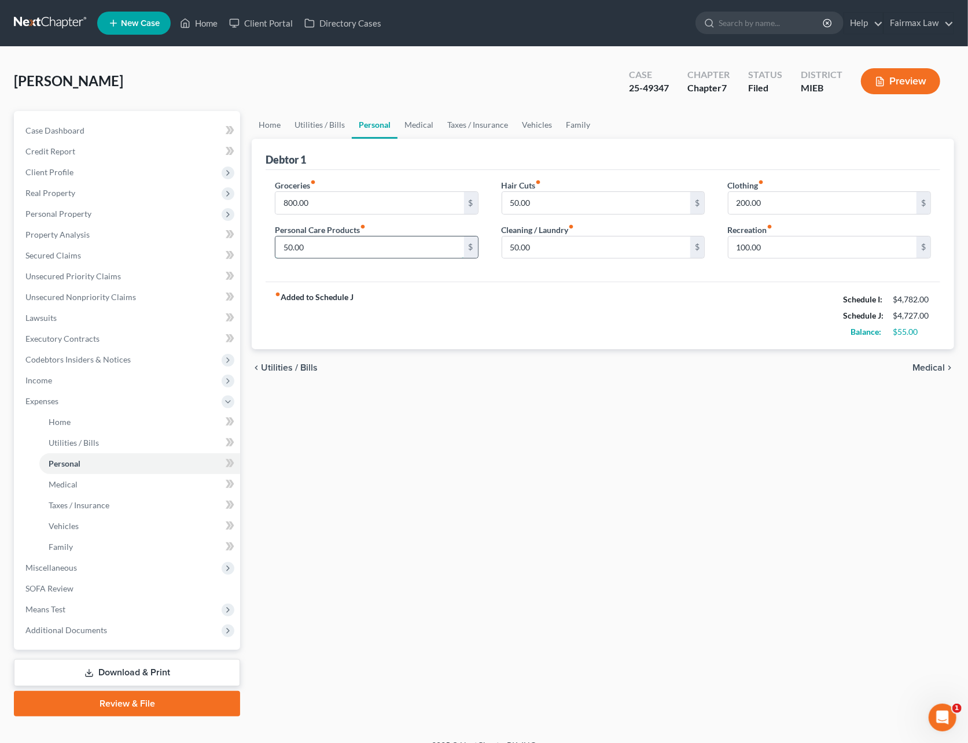
click at [357, 243] on input "50.00" at bounding box center [369, 248] width 188 height 22
click at [589, 257] on input "50.00" at bounding box center [596, 248] width 188 height 22
click at [47, 385] on span "Income" at bounding box center [128, 380] width 224 height 21
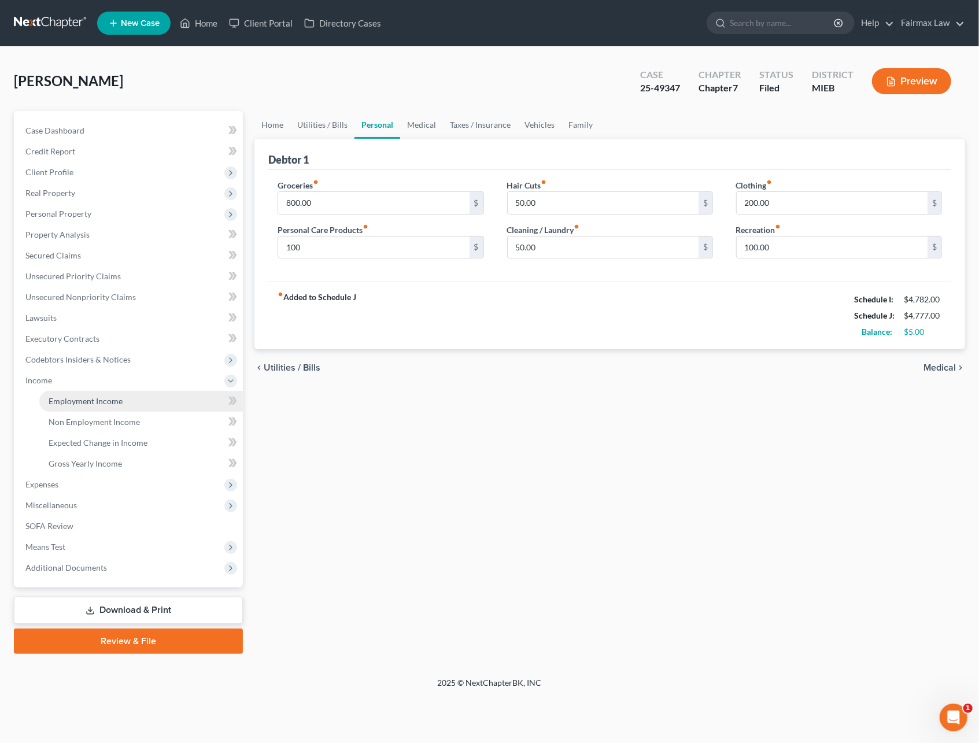
click at [78, 401] on span "Employment Income" at bounding box center [86, 401] width 74 height 10
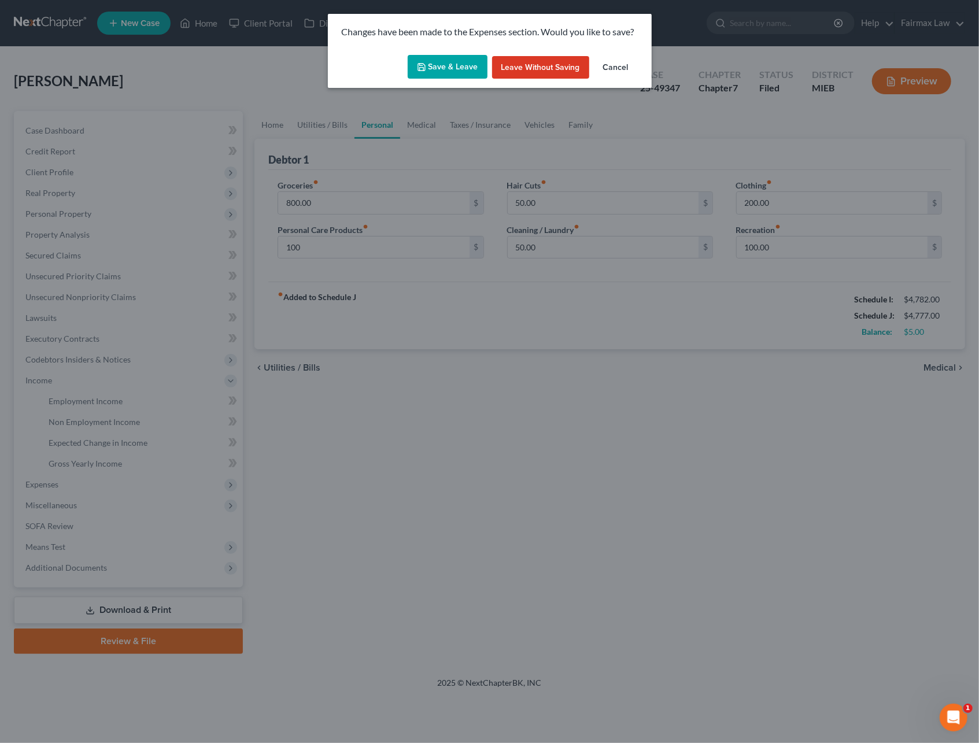
click at [463, 65] on button "Save & Leave" at bounding box center [448, 67] width 80 height 24
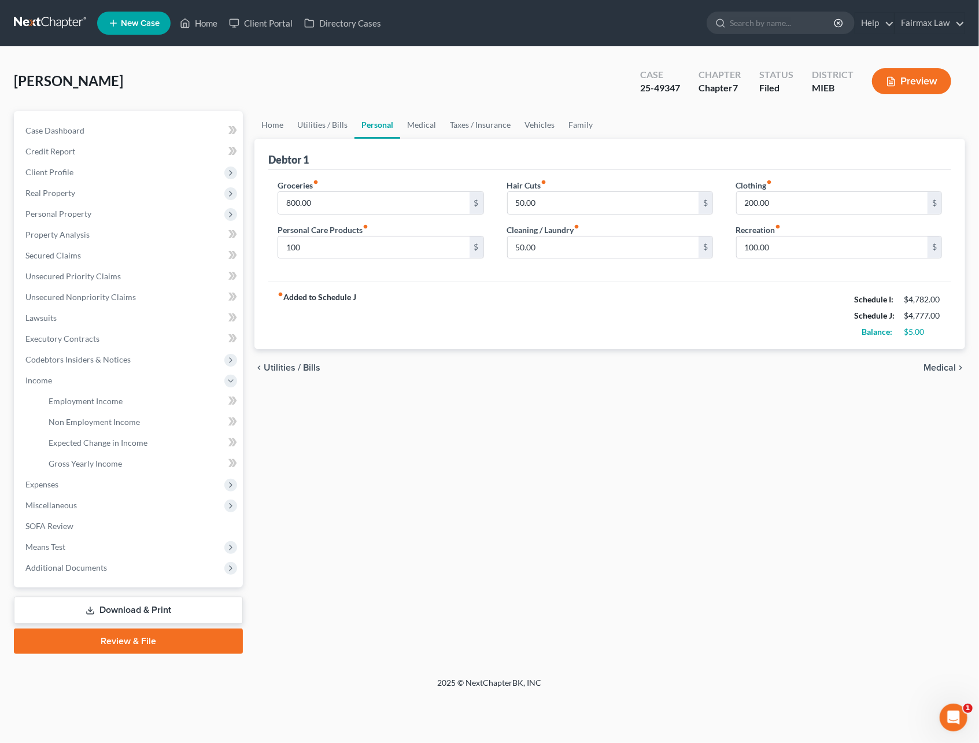
type input "100.00"
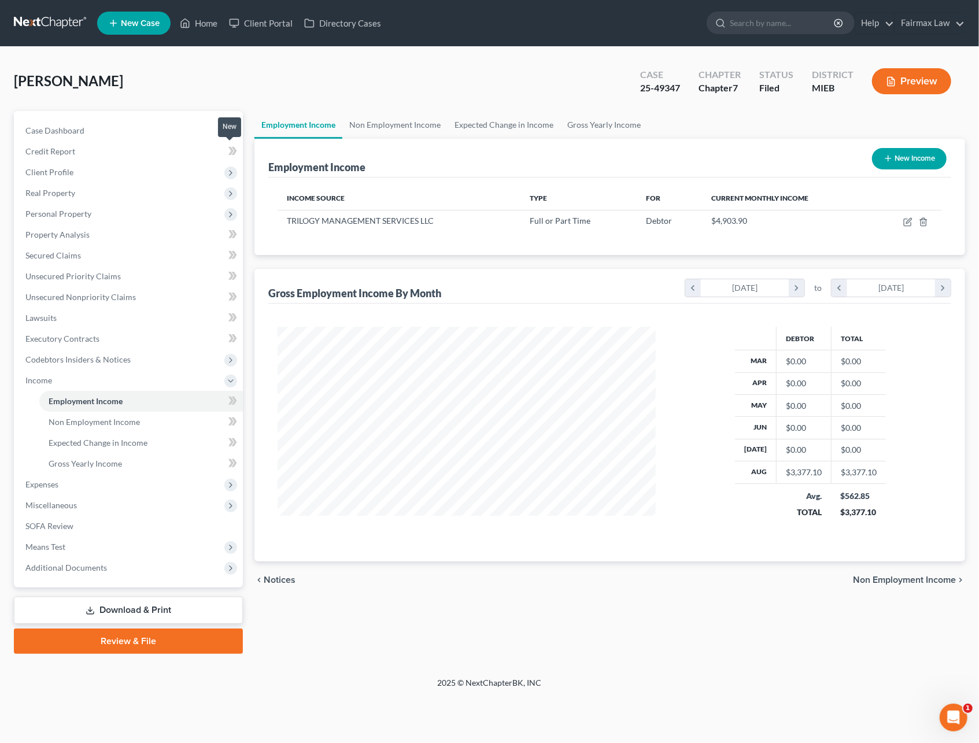
scroll to position [209, 401]
click at [63, 22] on link at bounding box center [51, 23] width 74 height 21
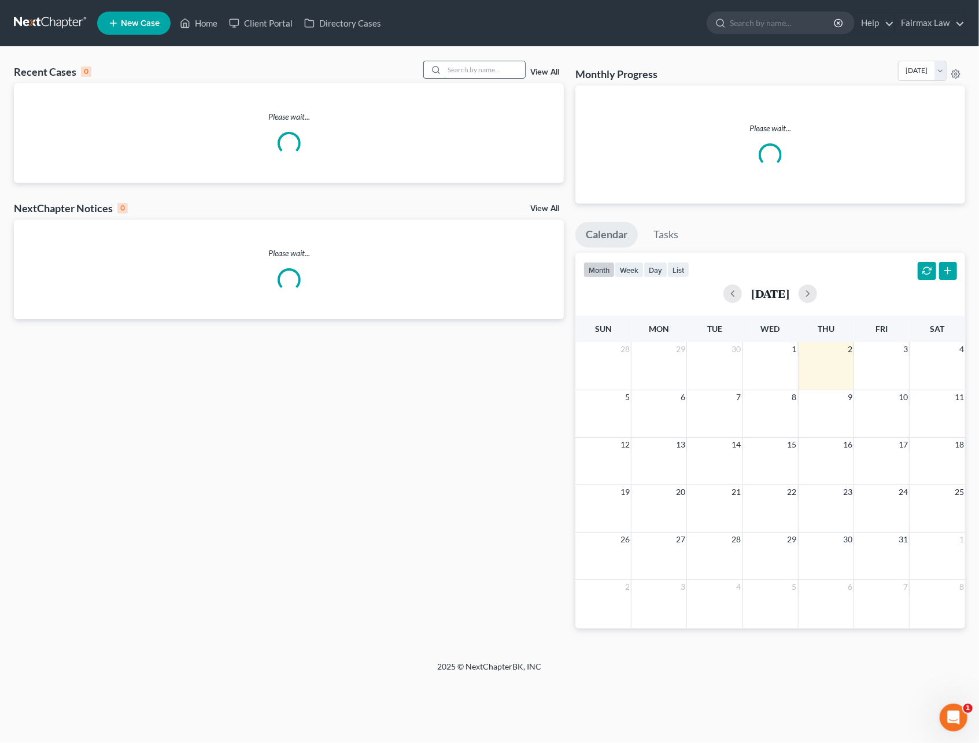
click at [473, 72] on input "search" at bounding box center [484, 69] width 81 height 17
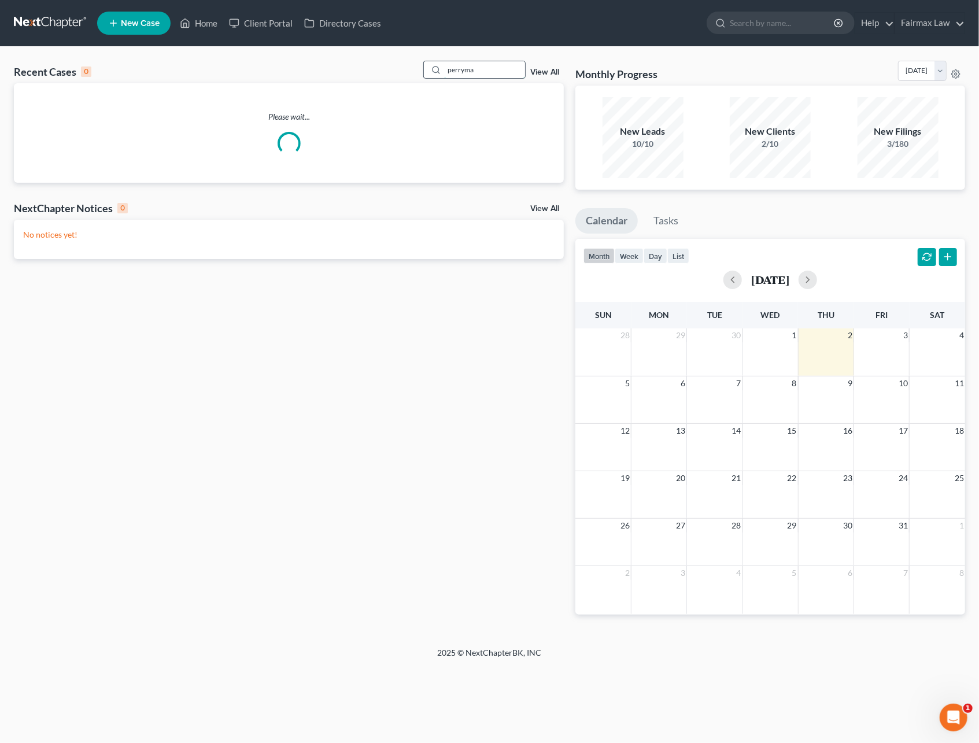
type input "[PERSON_NAME]"
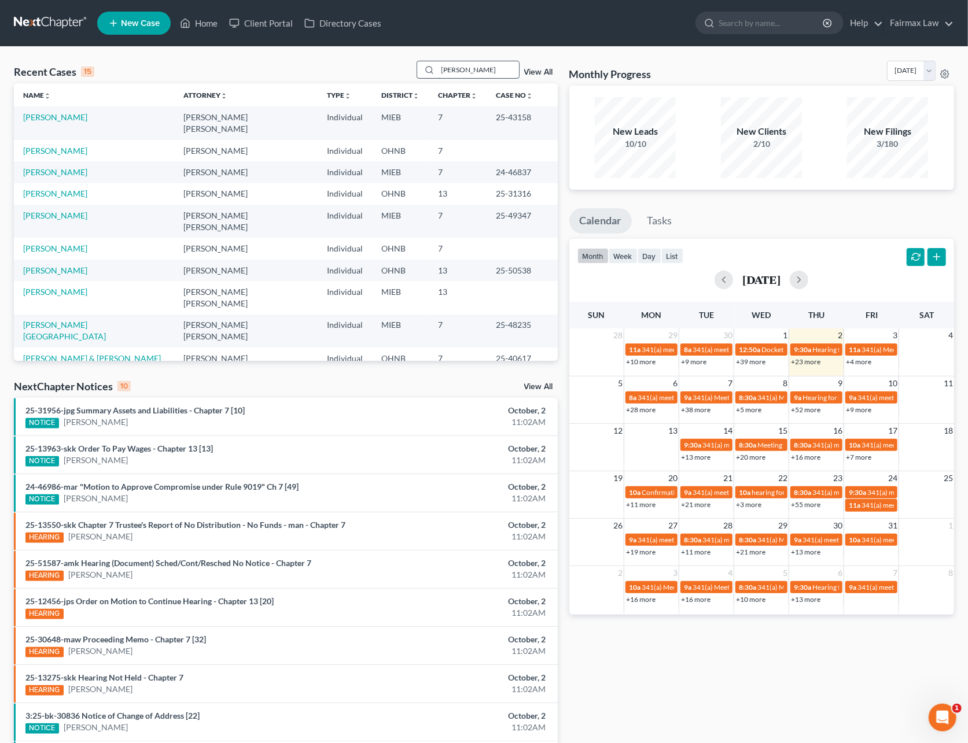
drag, startPoint x: 443, startPoint y: 70, endPoint x: 411, endPoint y: 71, distance: 32.4
click at [416, 71] on div "[PERSON_NAME]" at bounding box center [467, 70] width 103 height 18
paste input "[PERSON_NAME]"
type input "[PERSON_NAME]"
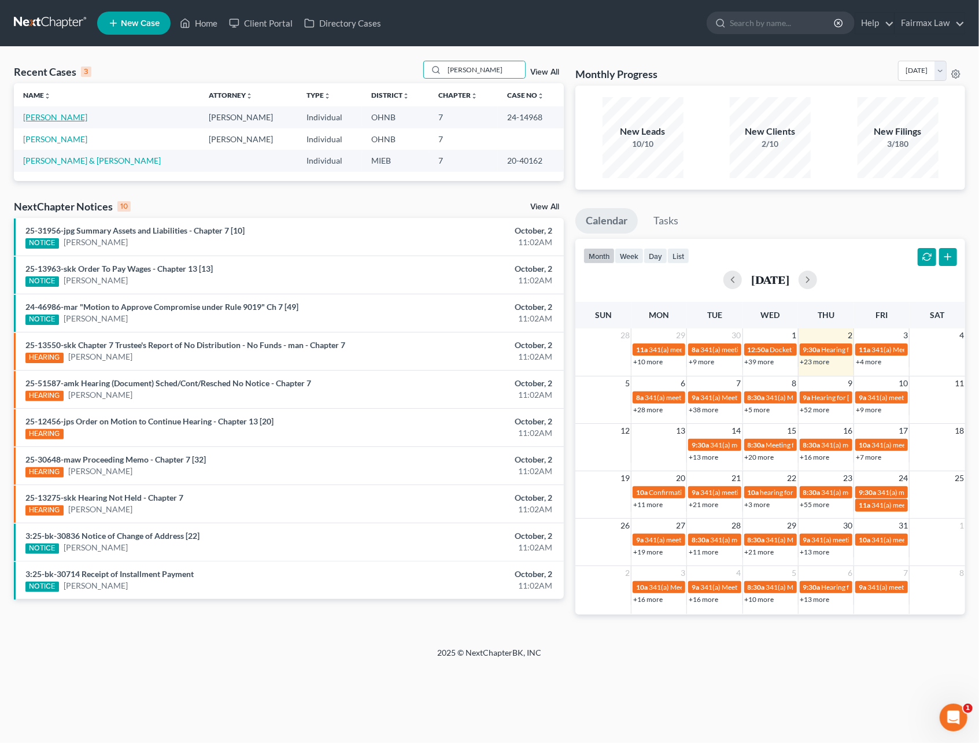
click at [50, 118] on link "[PERSON_NAME]" at bounding box center [55, 117] width 64 height 10
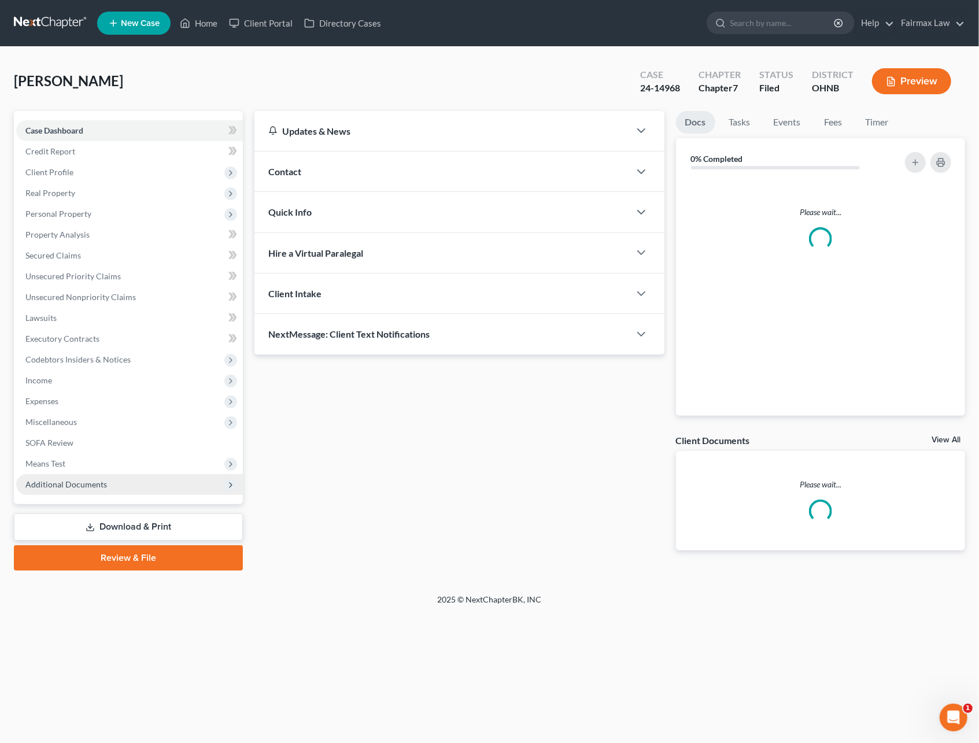
click at [79, 487] on span "Additional Documents" at bounding box center [66, 484] width 82 height 10
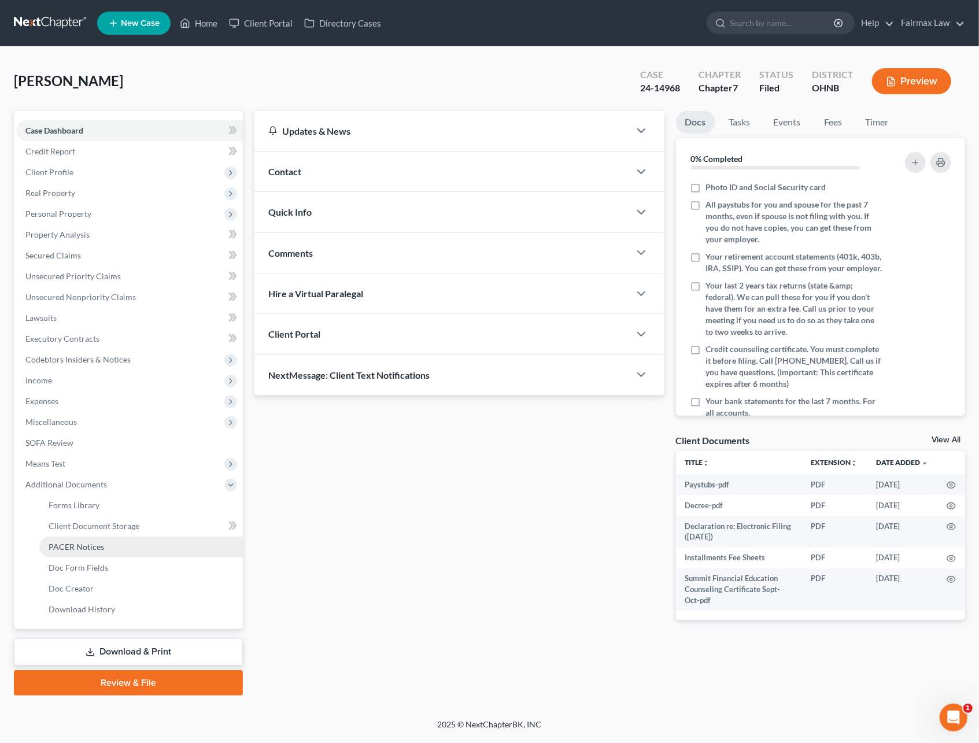
click at [83, 549] on span "PACER Notices" at bounding box center [77, 547] width 56 height 10
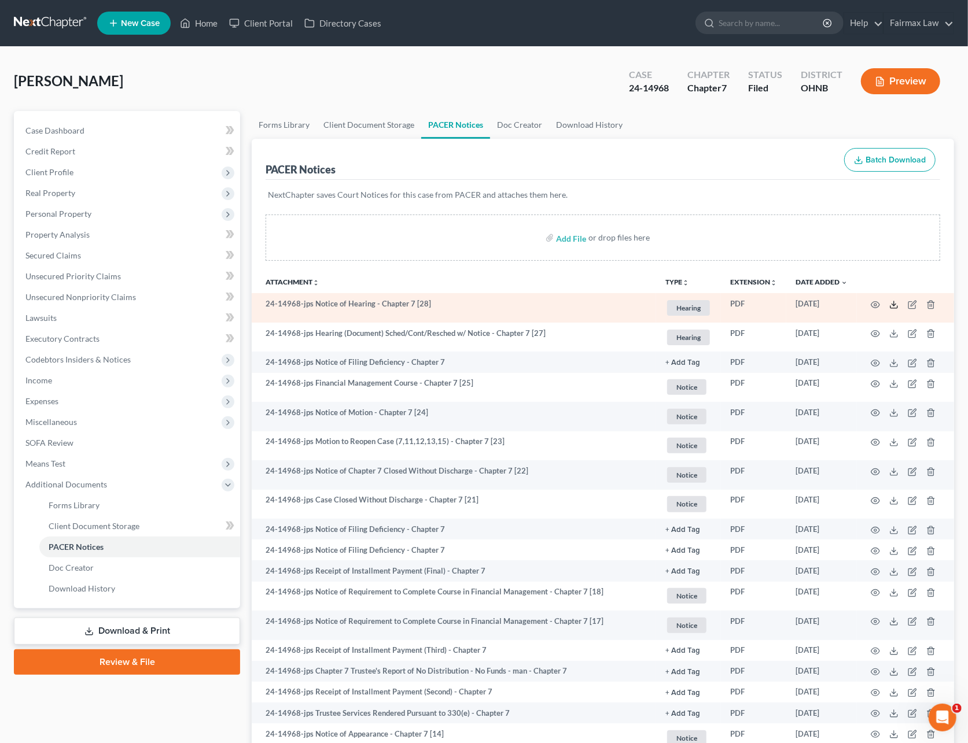
click at [894, 307] on icon at bounding box center [893, 304] width 9 height 9
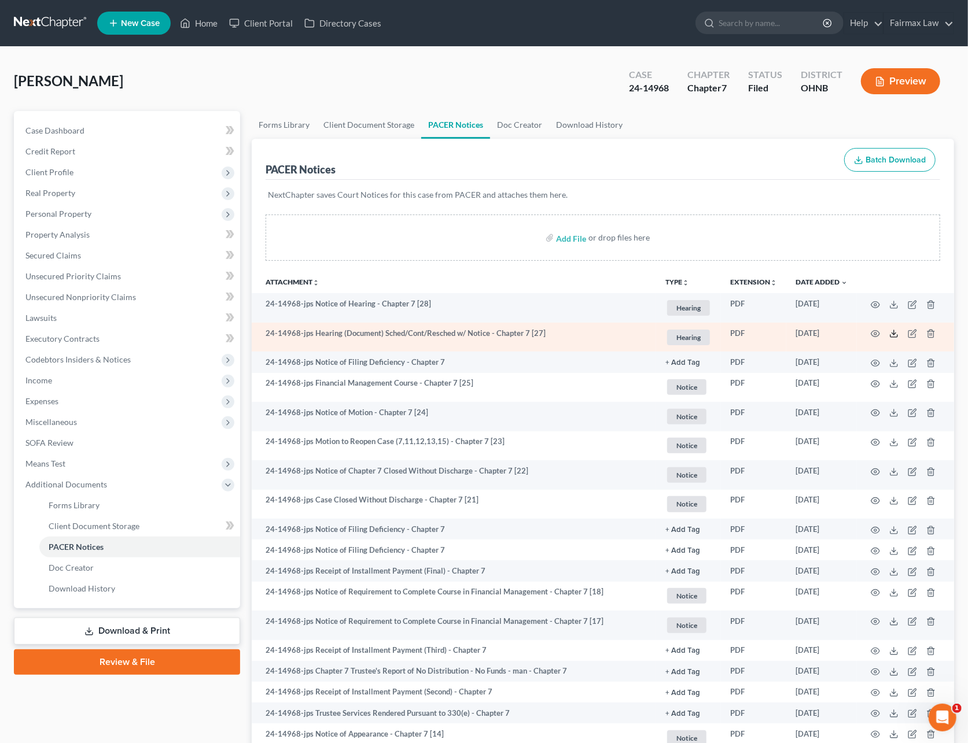
click at [890, 333] on icon at bounding box center [893, 333] width 9 height 9
